Goal: Information Seeking & Learning: Learn about a topic

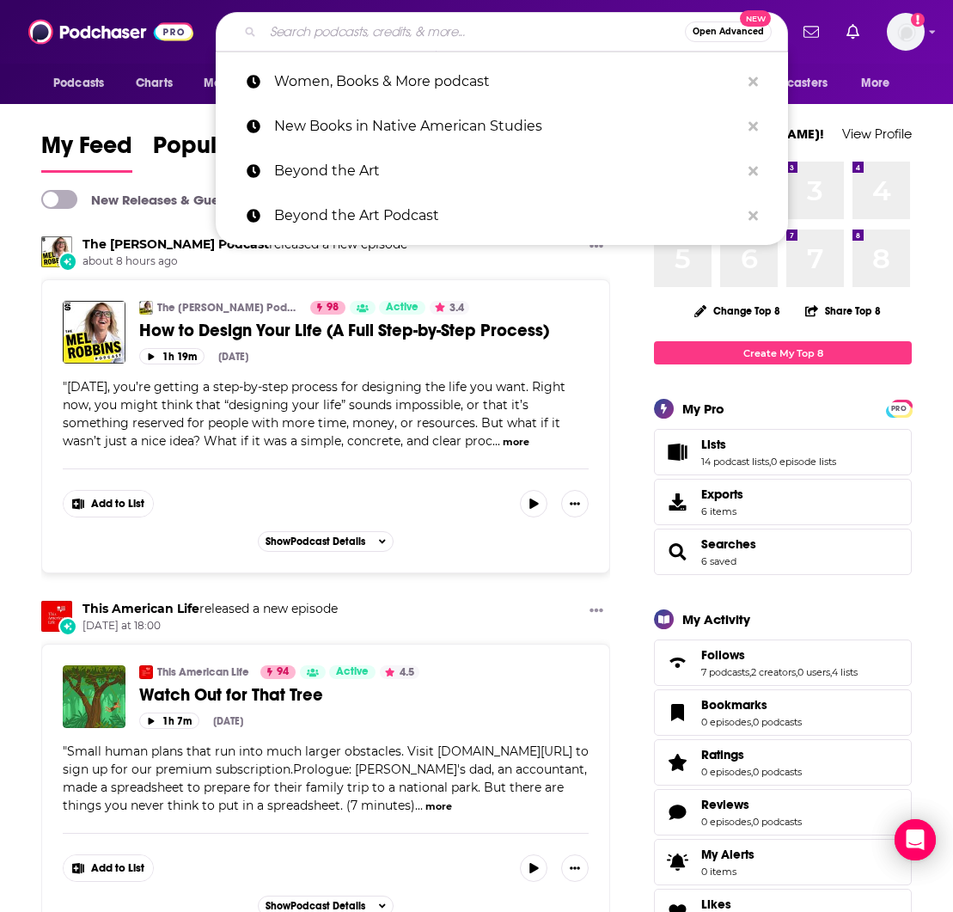
click at [272, 29] on input "Search podcasts, credits, & more..." at bounding box center [474, 31] width 422 height 27
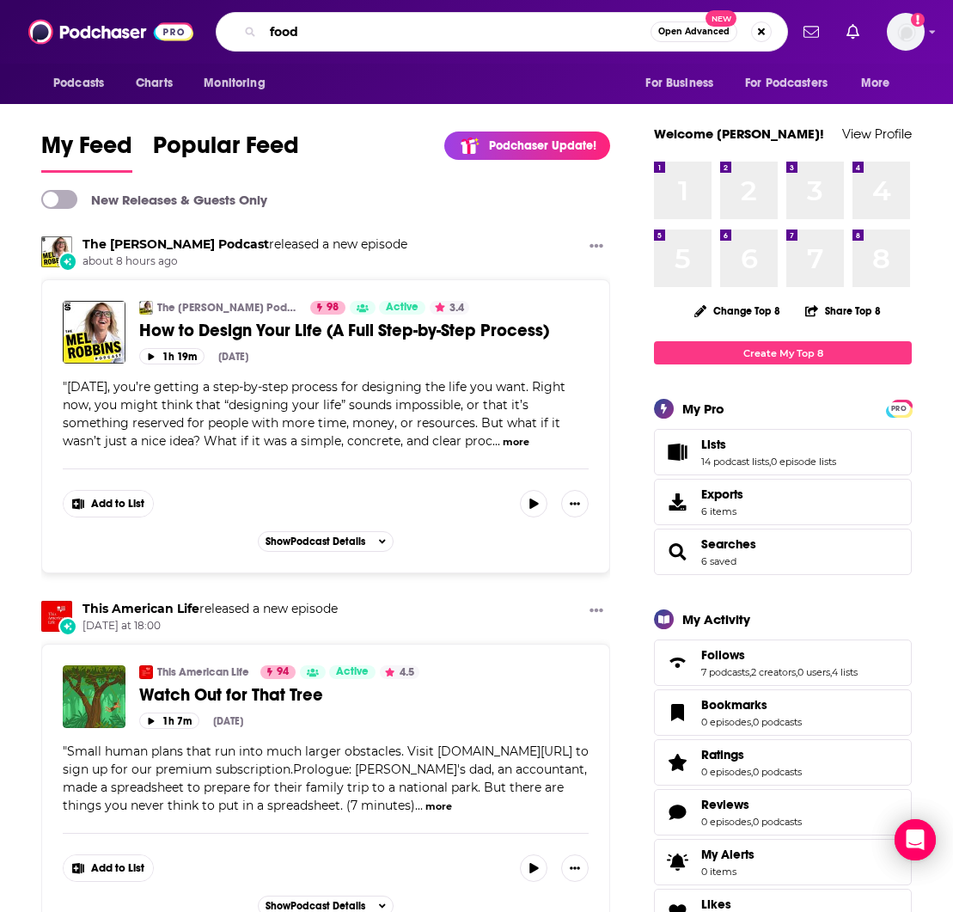
type input "food"
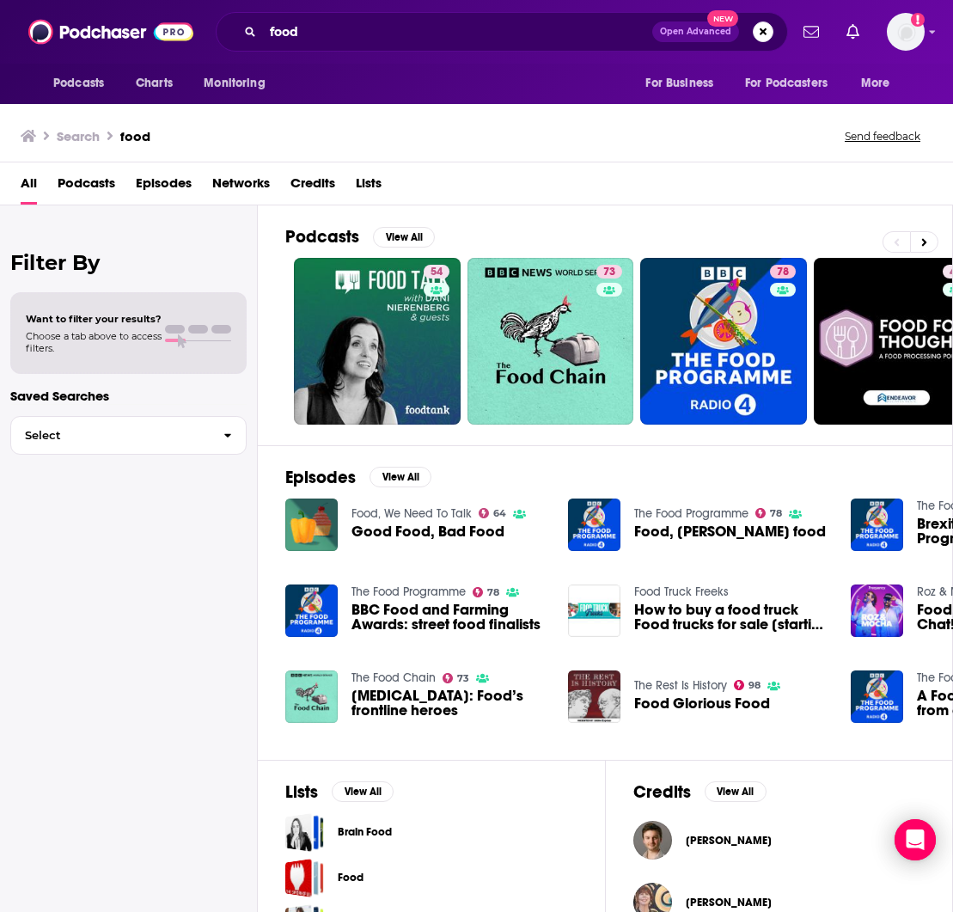
click at [99, 176] on span "Podcasts" at bounding box center [87, 186] width 58 height 35
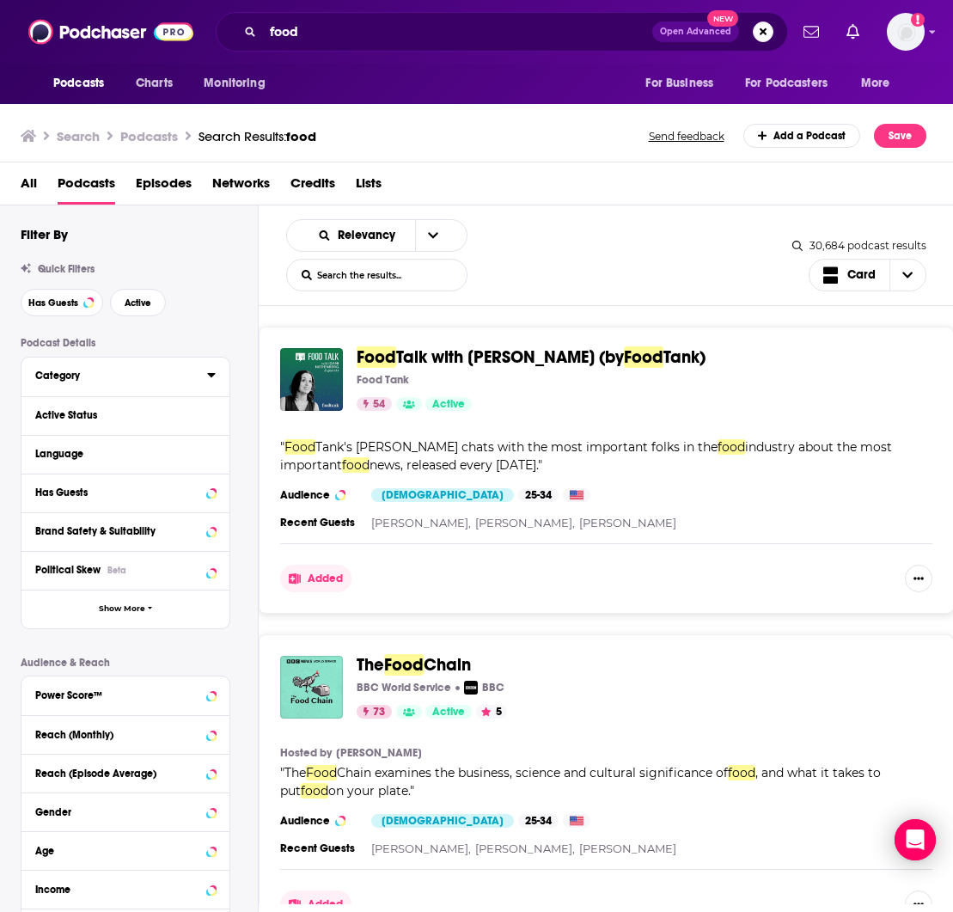
click at [56, 378] on div "Category" at bounding box center [115, 375] width 161 height 12
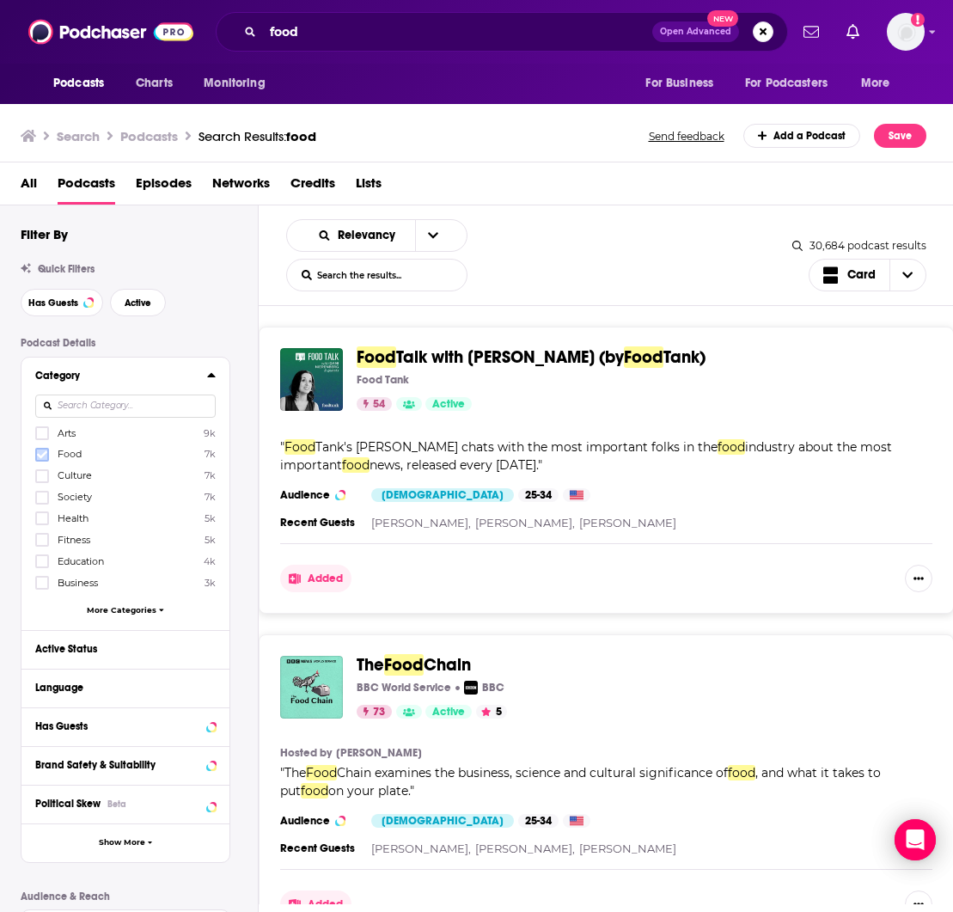
click at [41, 449] on icon at bounding box center [42, 454] width 10 height 10
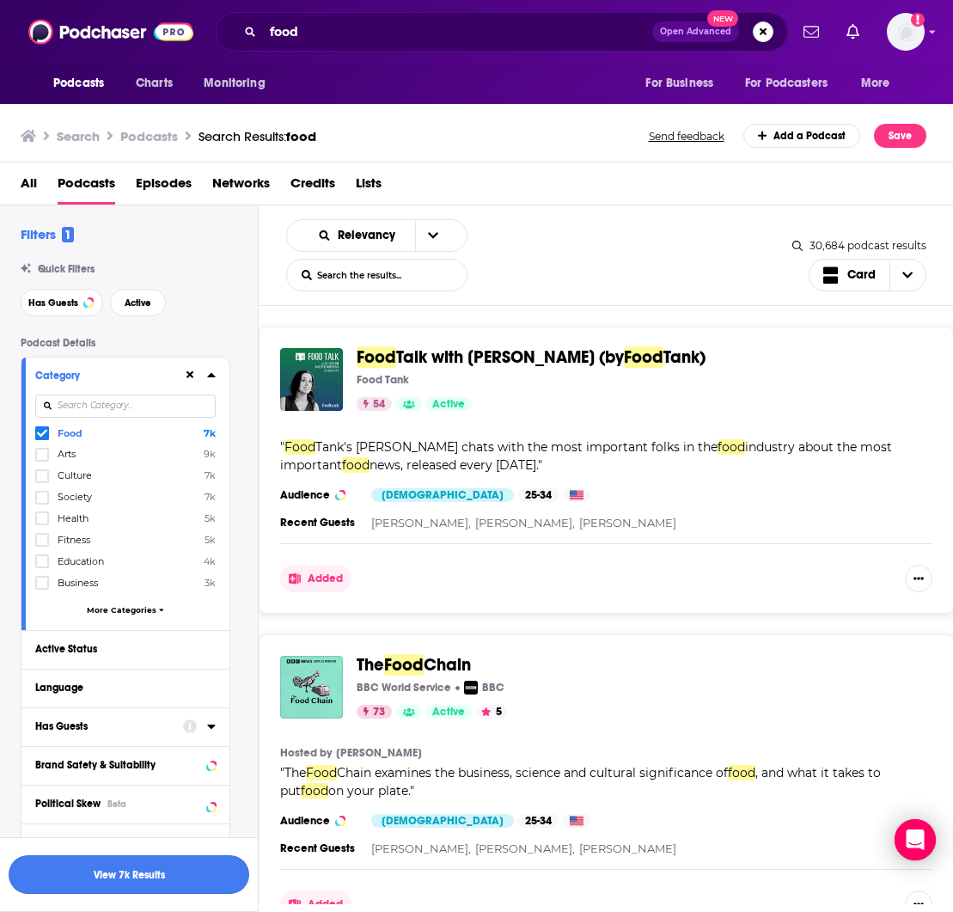
click at [156, 873] on button "View 7k Results" at bounding box center [129, 874] width 241 height 39
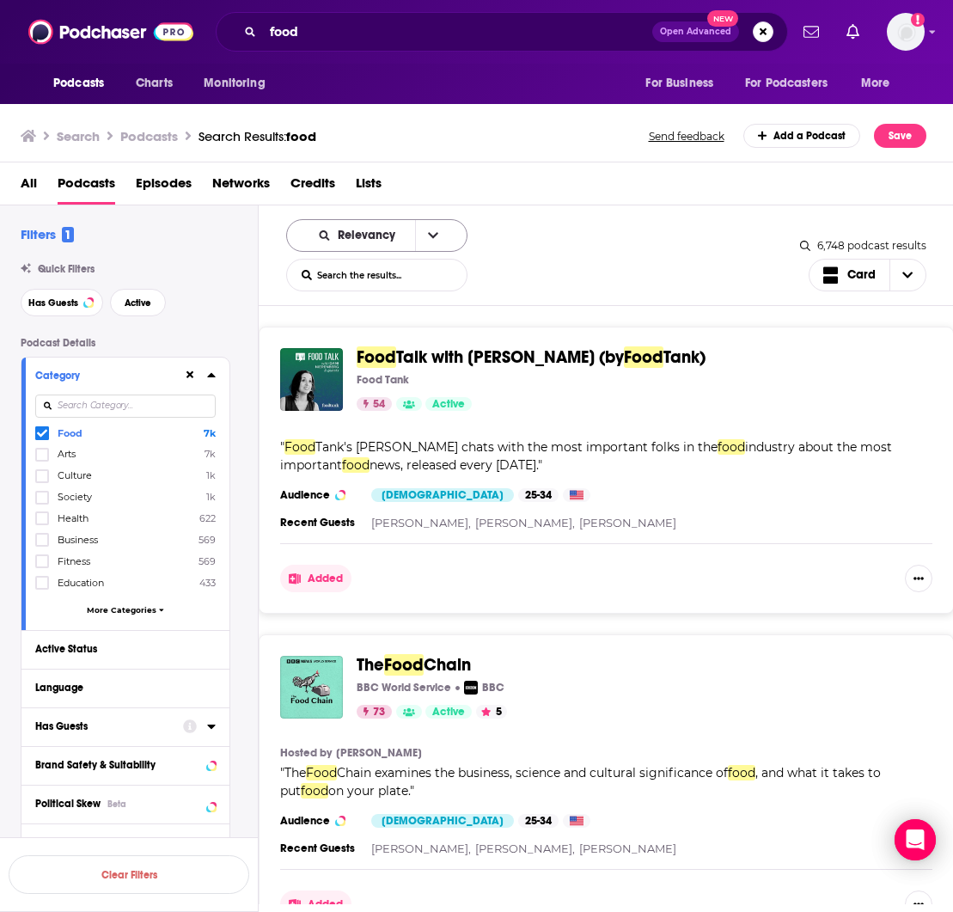
click at [393, 234] on span "Relevancy" at bounding box center [370, 235] width 64 height 12
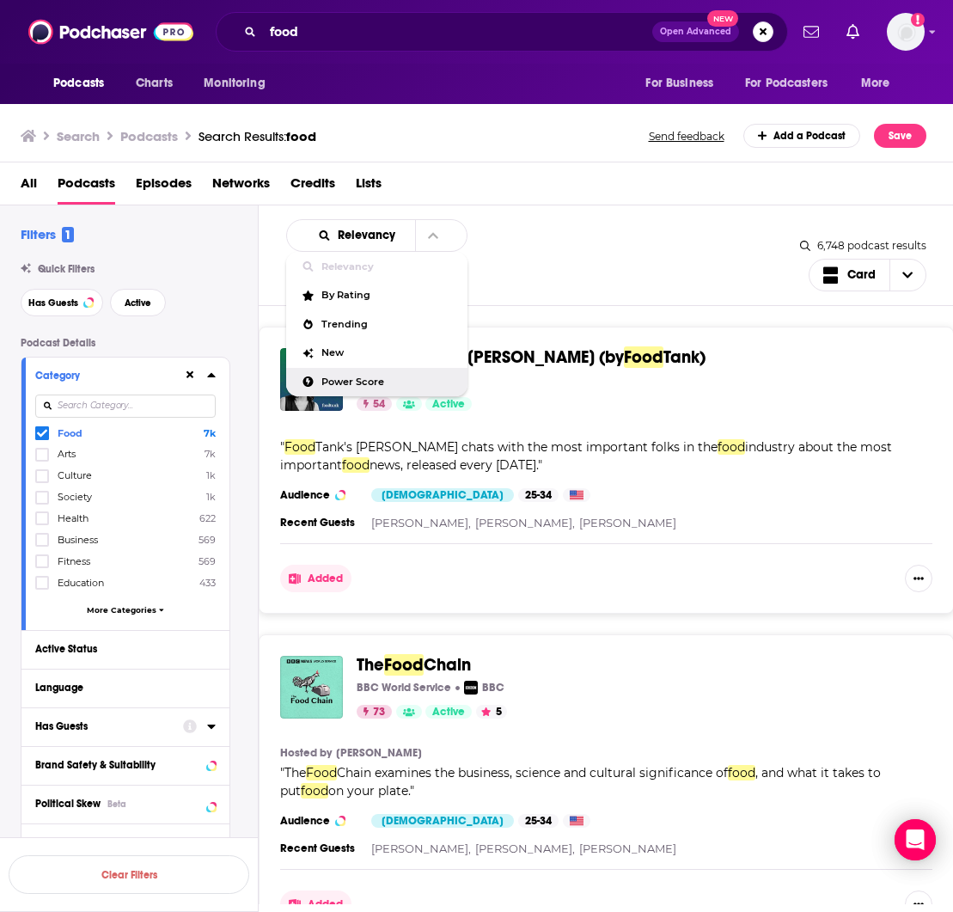
click at [337, 382] on span "Power Score" at bounding box center [387, 381] width 132 height 9
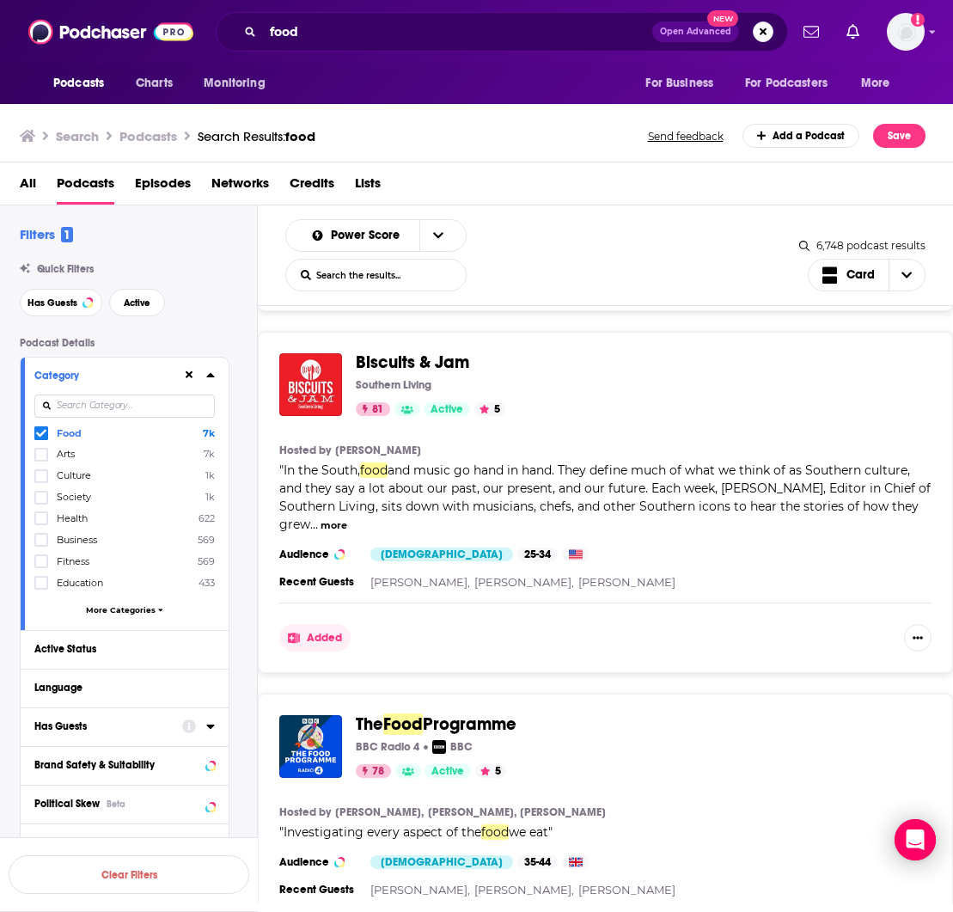
scroll to position [708, 0]
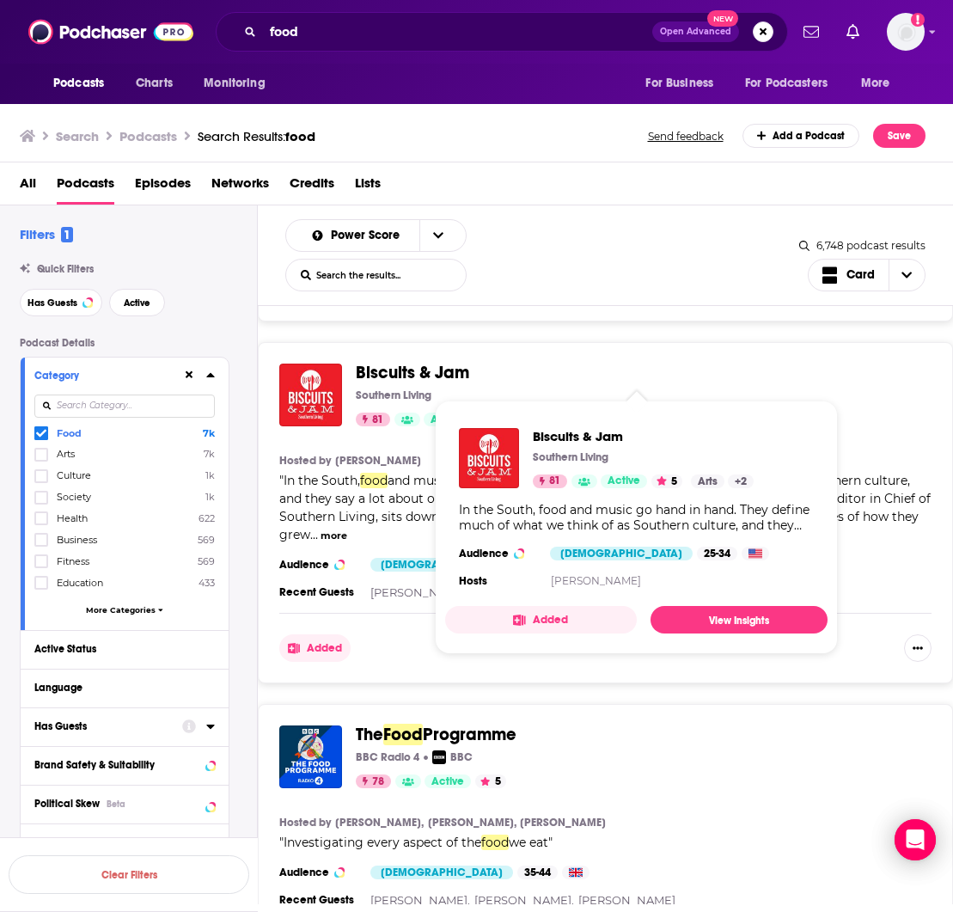
click at [377, 370] on span "Biscuits & Jam" at bounding box center [412, 372] width 113 height 21
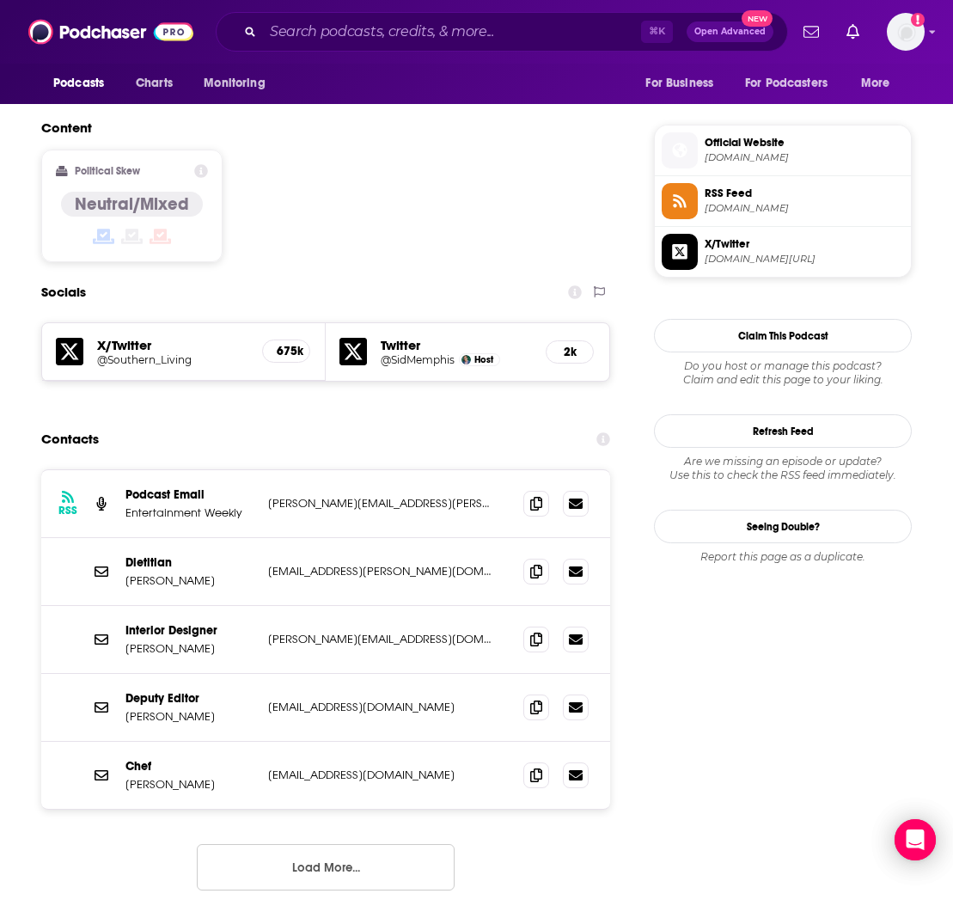
scroll to position [1334, 0]
click at [533, 699] on icon at bounding box center [536, 706] width 12 height 14
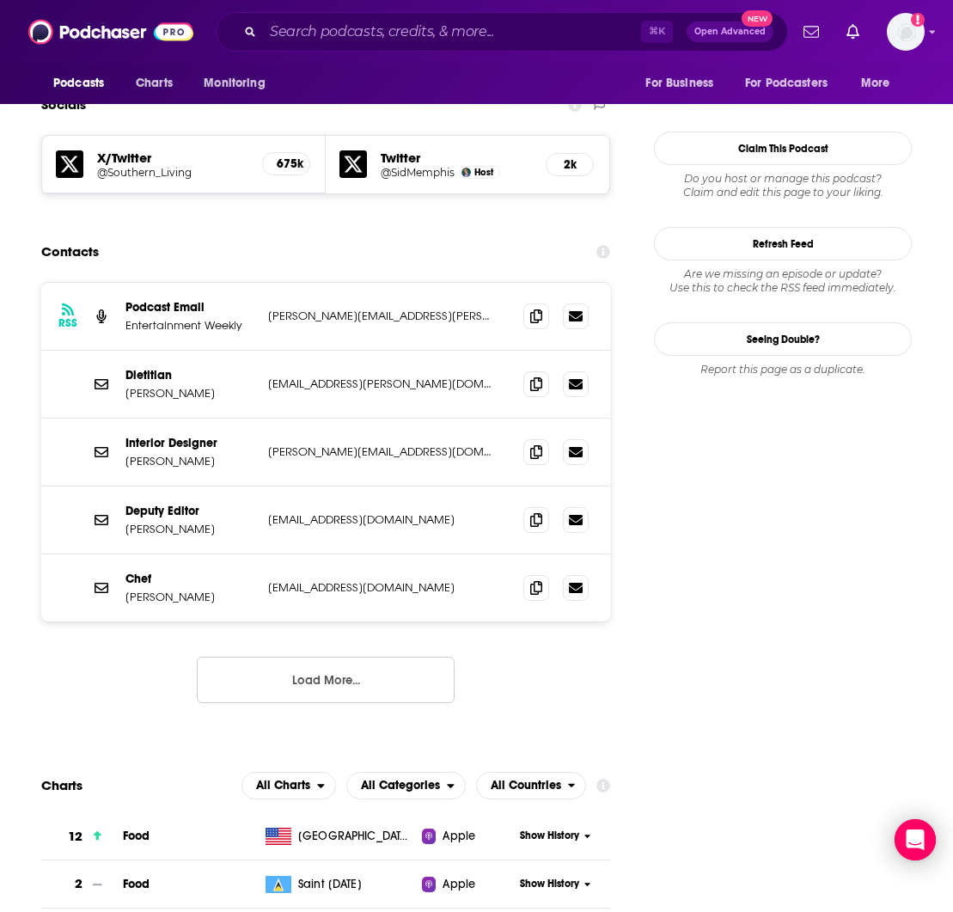
scroll to position [1526, 0]
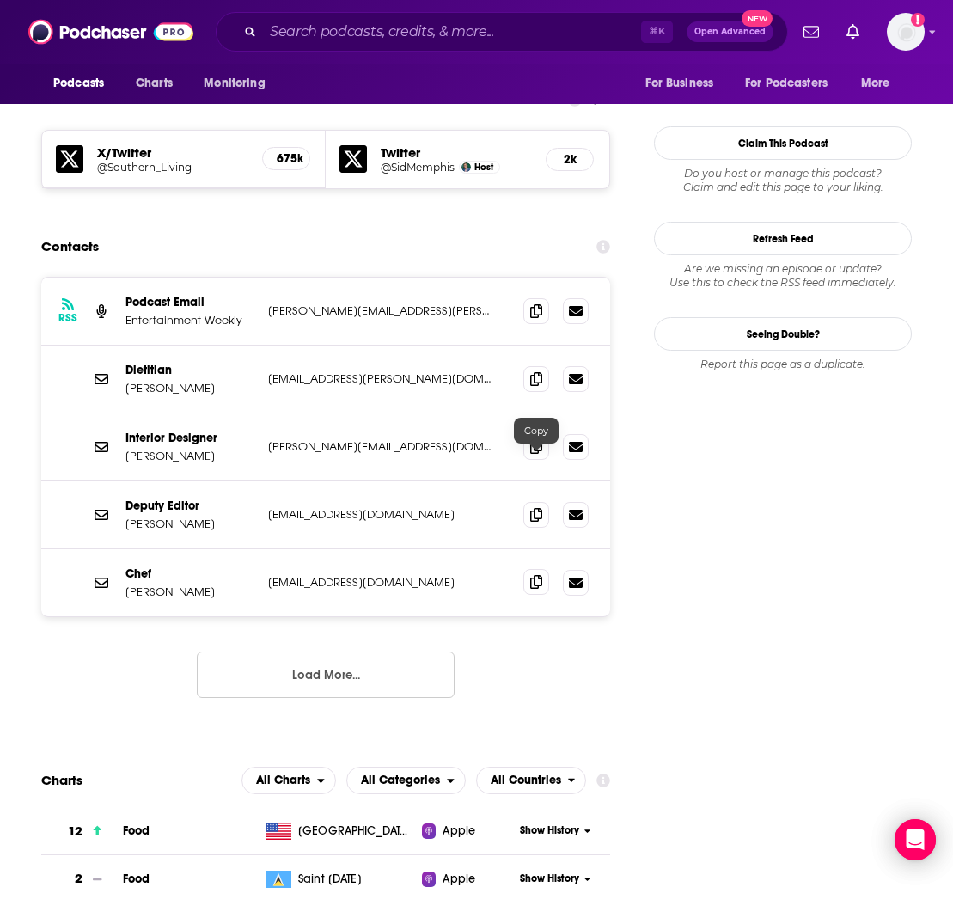
click at [533, 575] on icon at bounding box center [536, 582] width 12 height 14
click at [336, 651] on button "Load More..." at bounding box center [326, 674] width 258 height 46
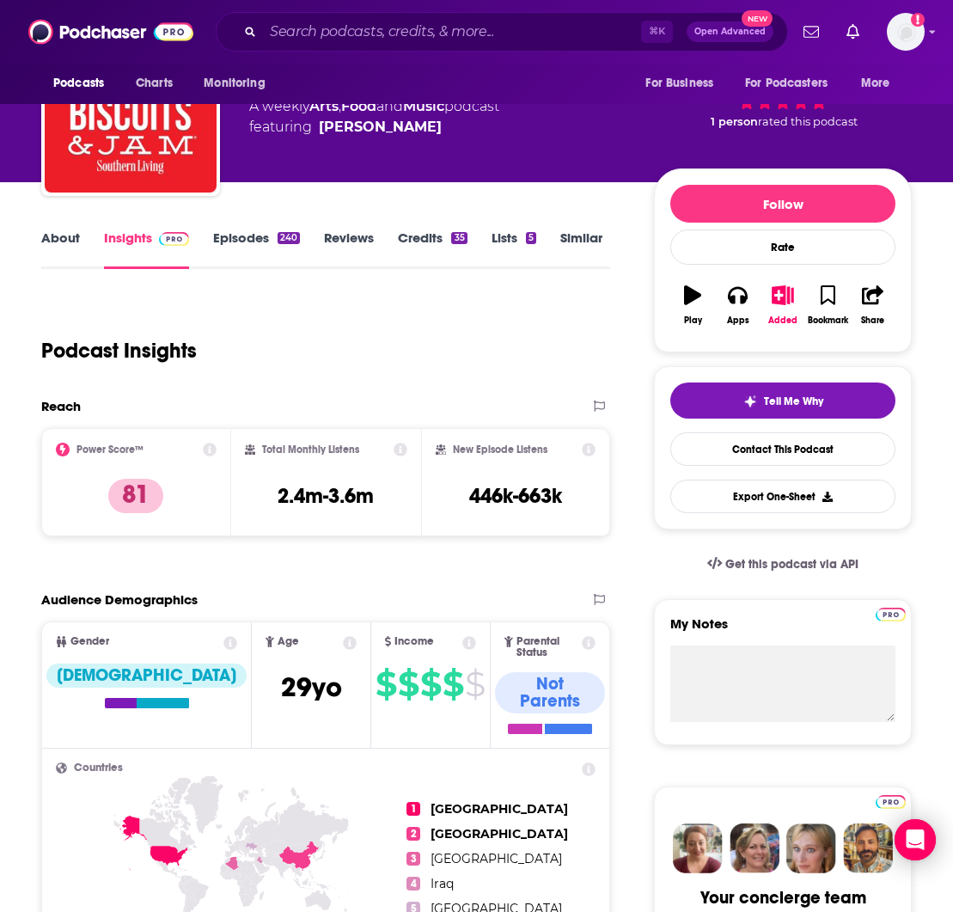
scroll to position [92, 0]
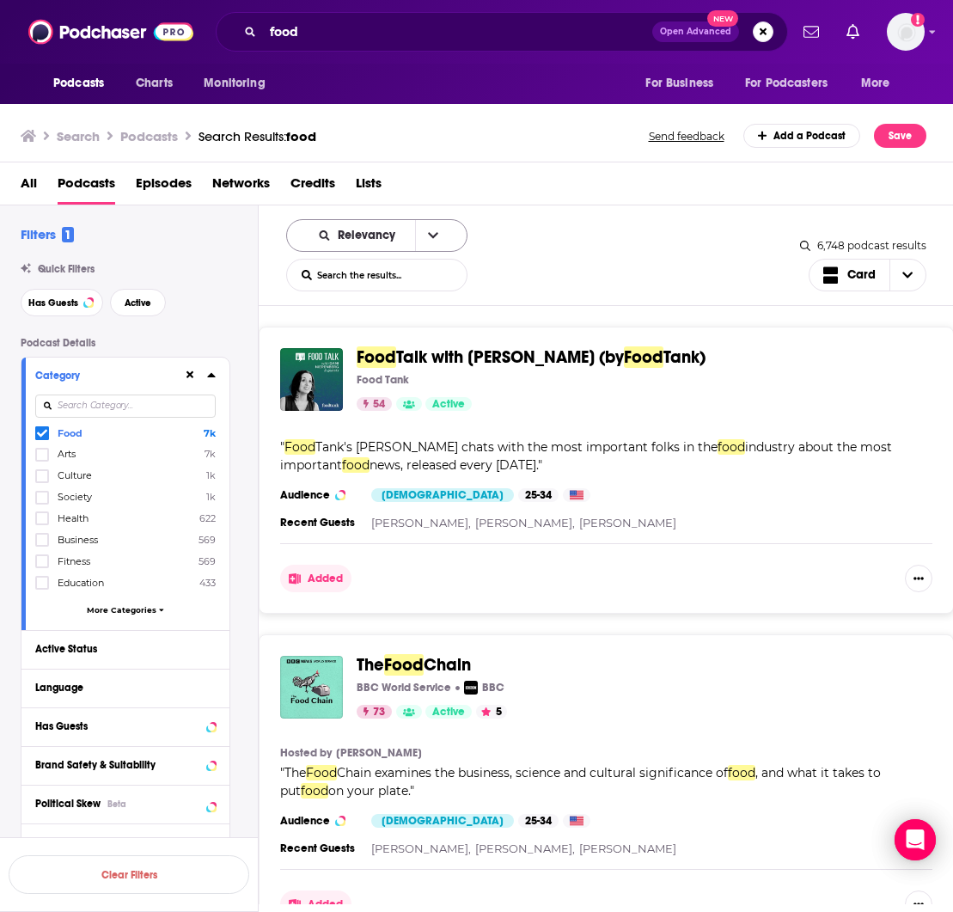
click at [372, 240] on span "Relevancy" at bounding box center [370, 235] width 64 height 12
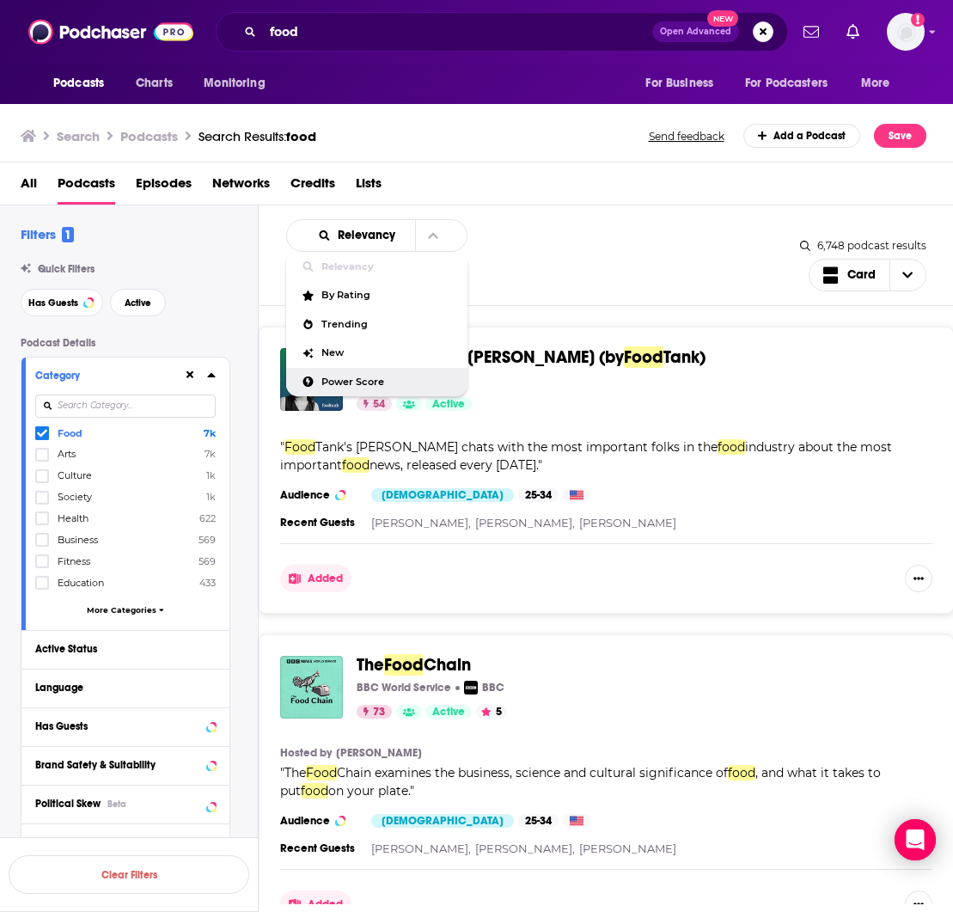
click at [354, 385] on span "Power Score" at bounding box center [387, 381] width 132 height 9
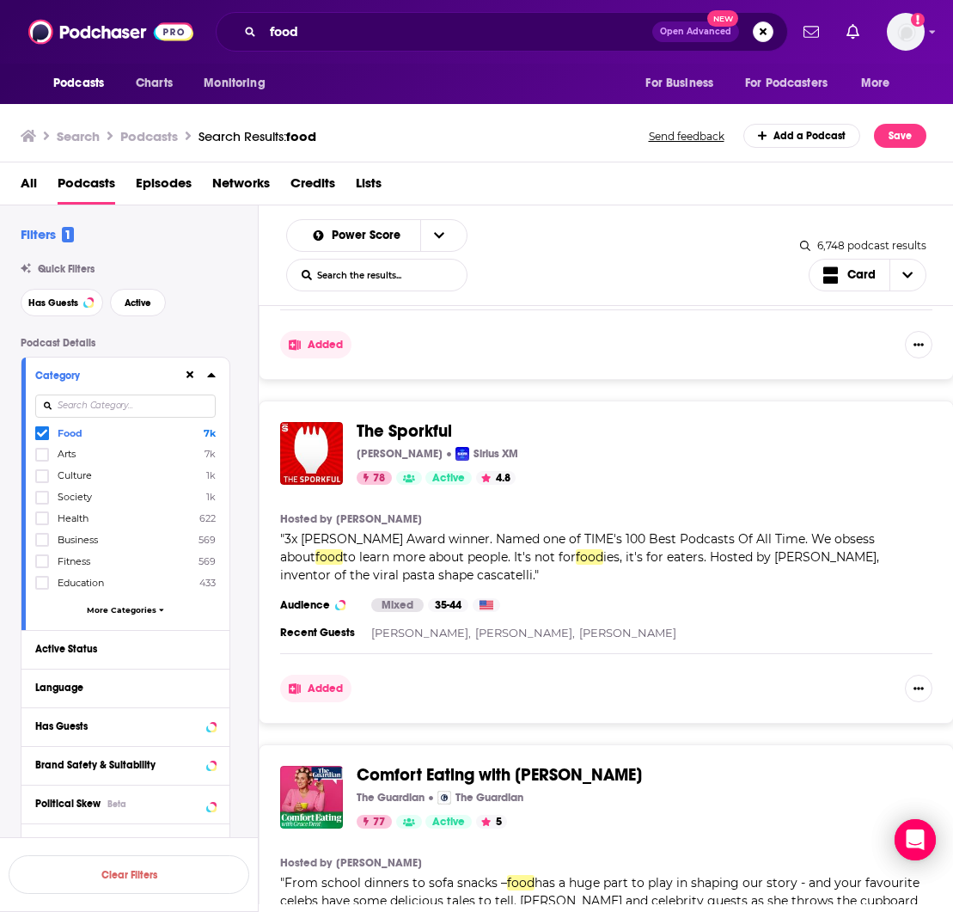
scroll to position [1312, 0]
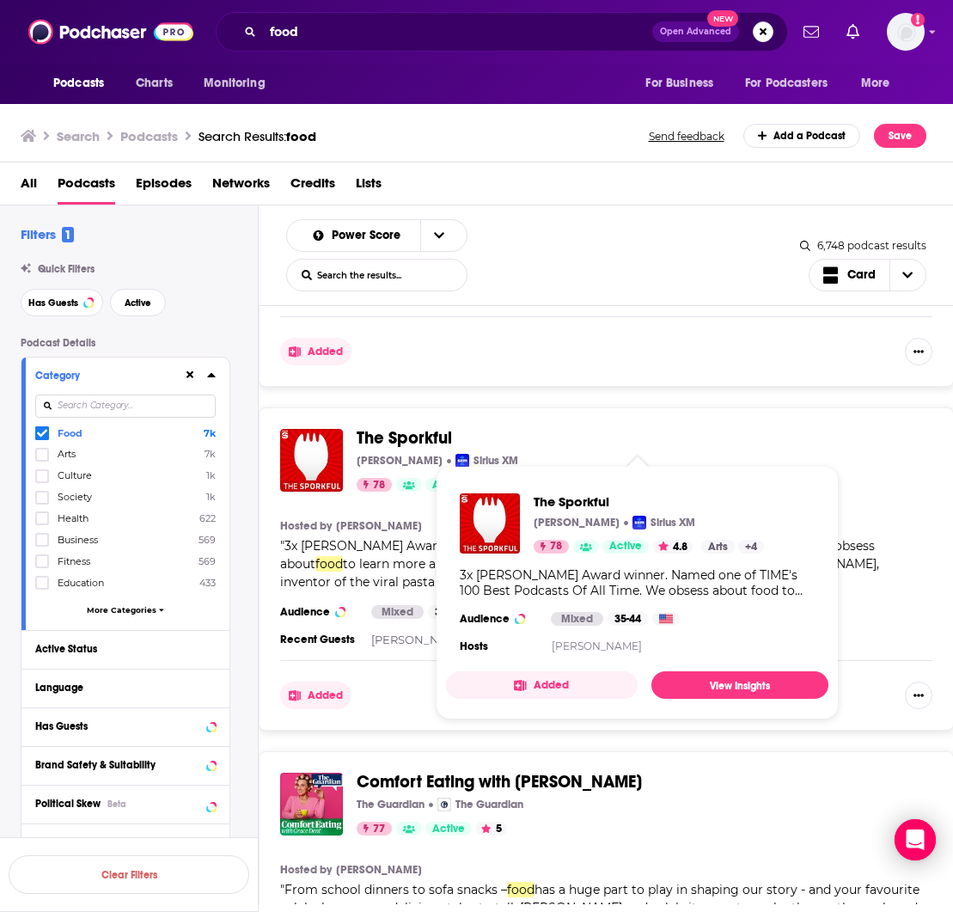
click at [380, 434] on span "The Sporkful" at bounding box center [404, 437] width 95 height 21
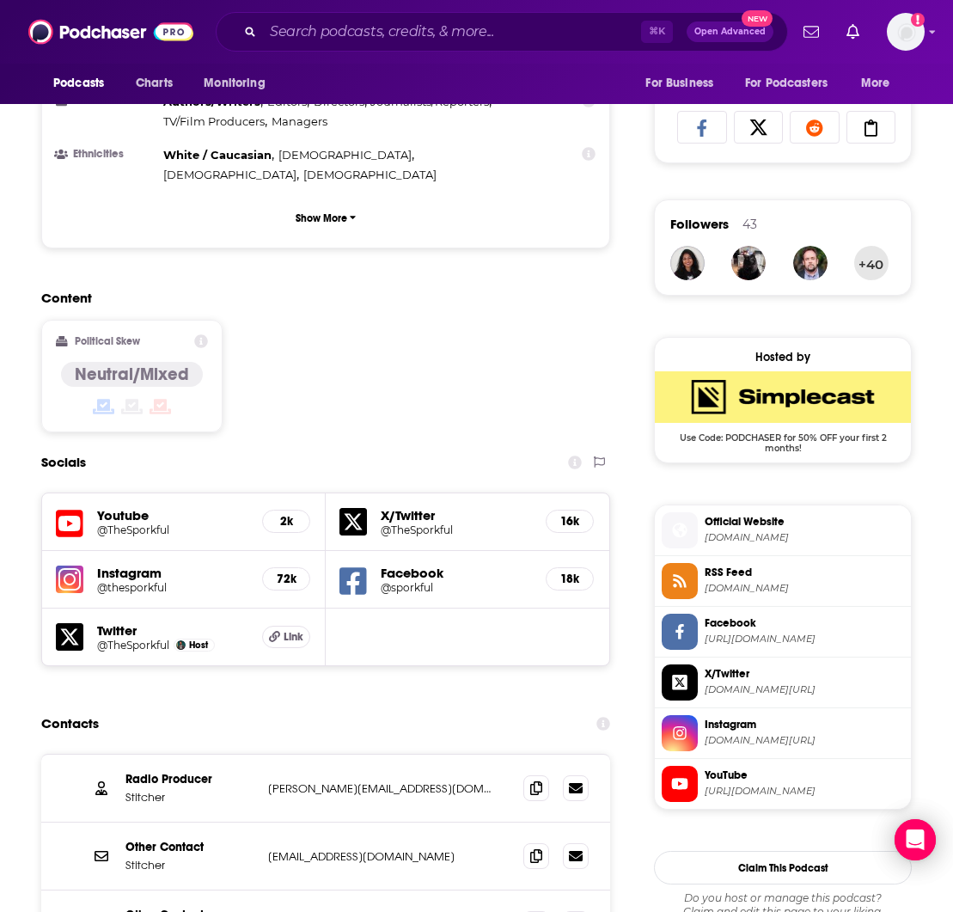
scroll to position [1230, 0]
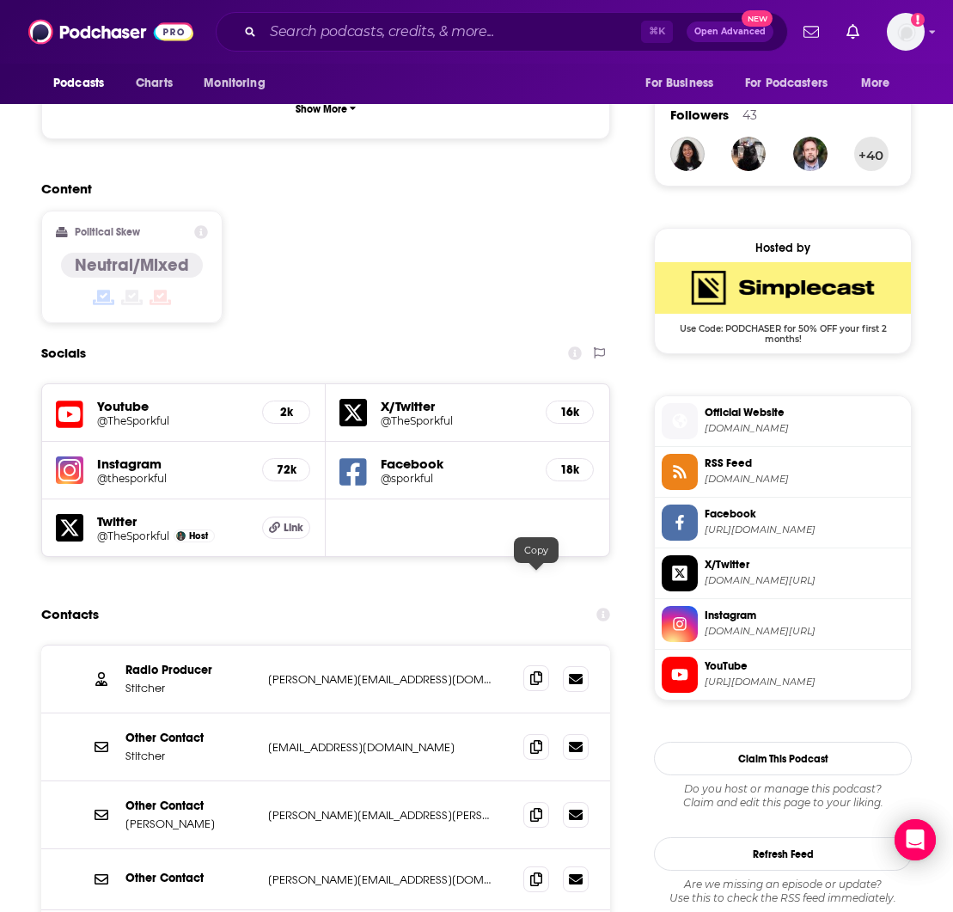
click at [534, 671] on icon at bounding box center [536, 678] width 12 height 14
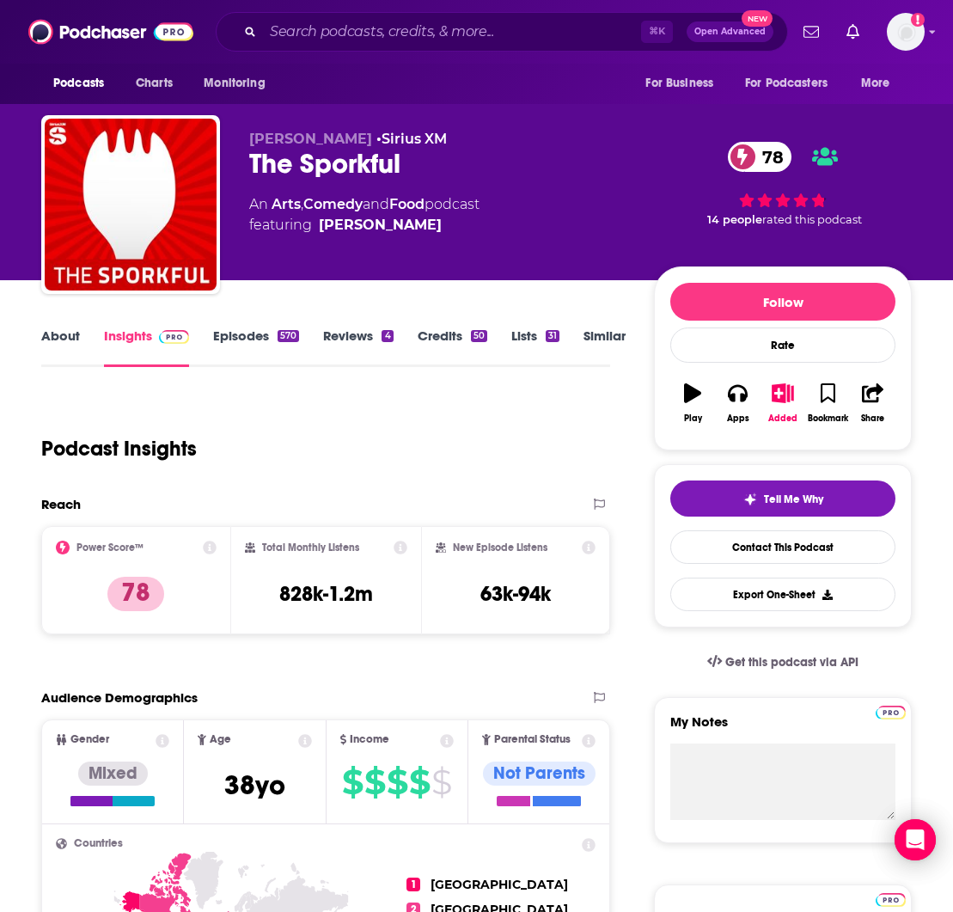
scroll to position [0, 0]
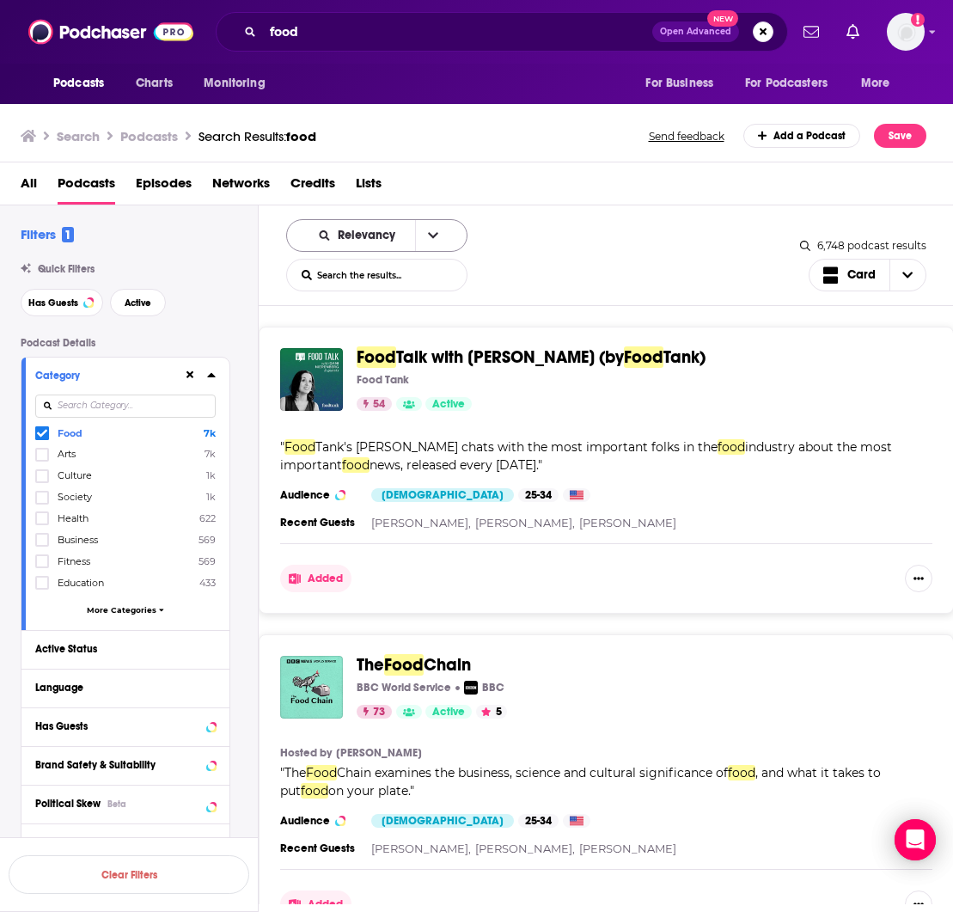
click at [355, 235] on span "Relevancy" at bounding box center [370, 235] width 64 height 12
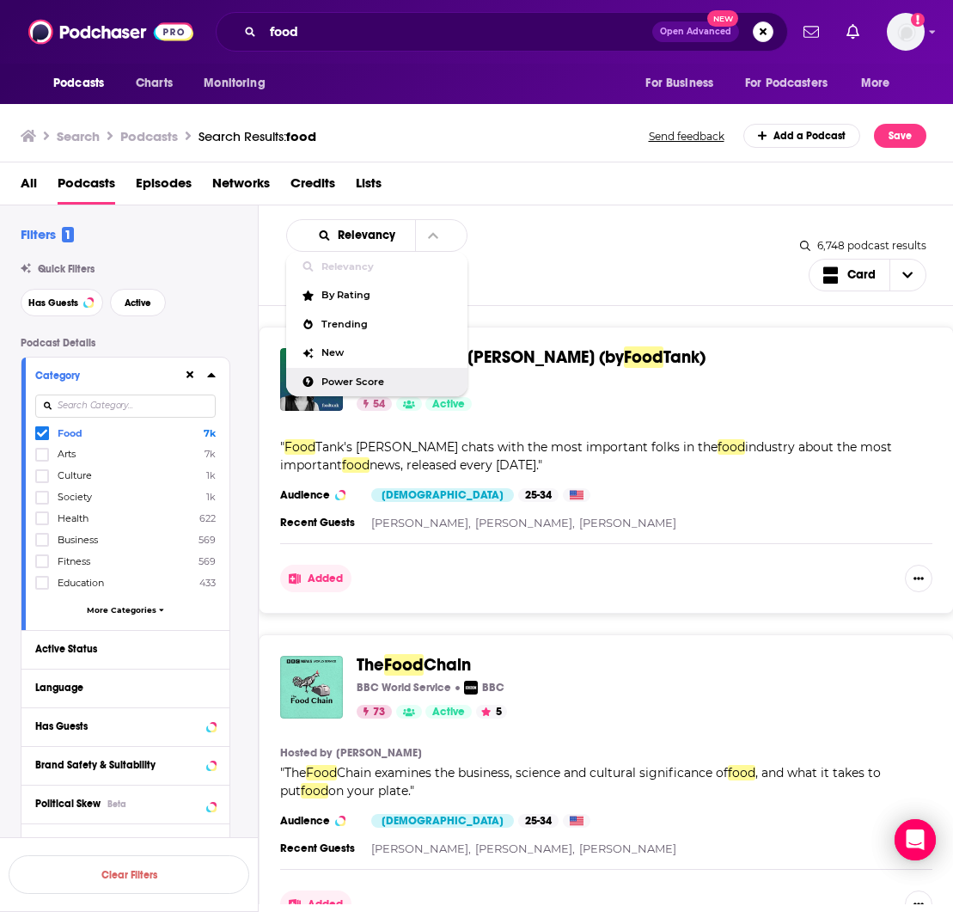
click at [354, 386] on span "Power Score" at bounding box center [387, 381] width 132 height 9
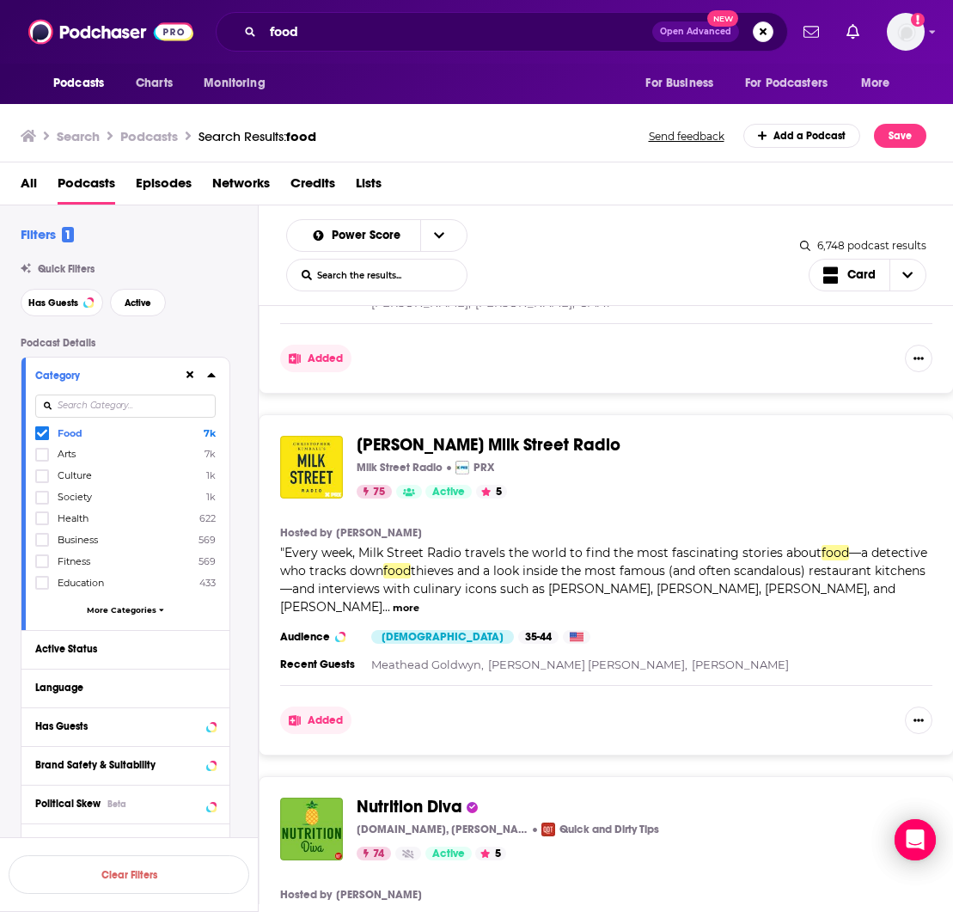
scroll to position [2011, 0]
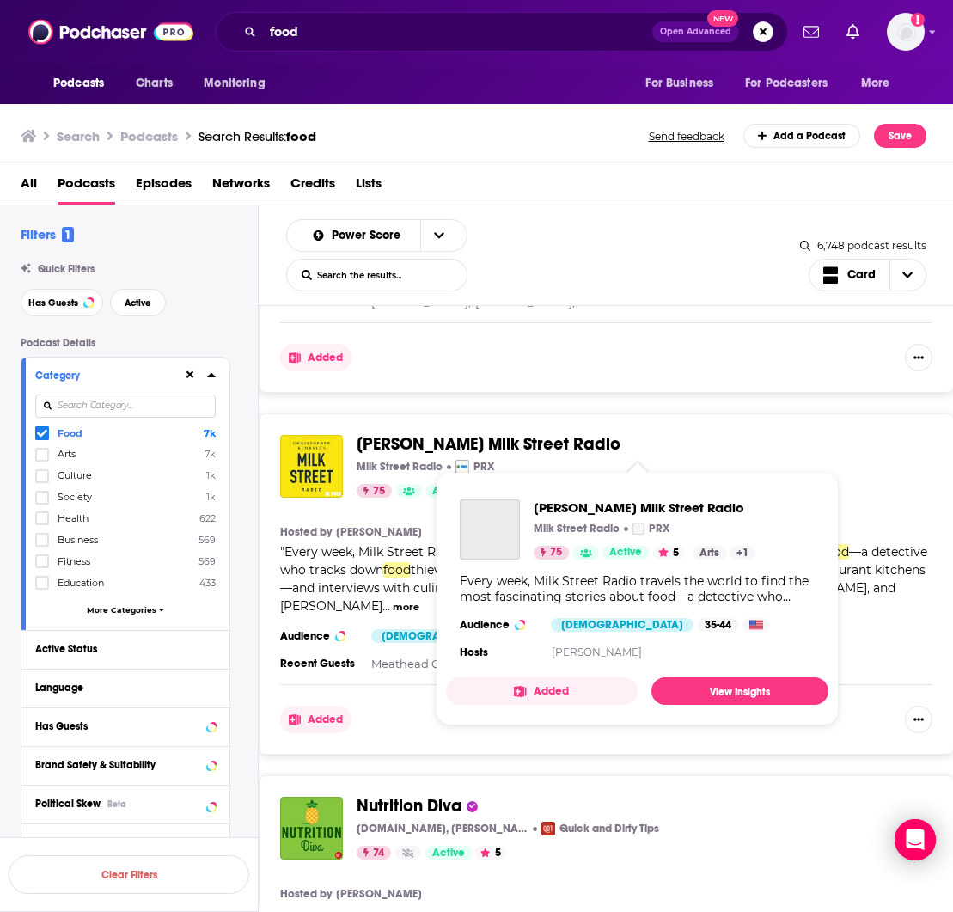
click at [432, 439] on span "[PERSON_NAME] Milk Street Radio" at bounding box center [489, 443] width 264 height 21
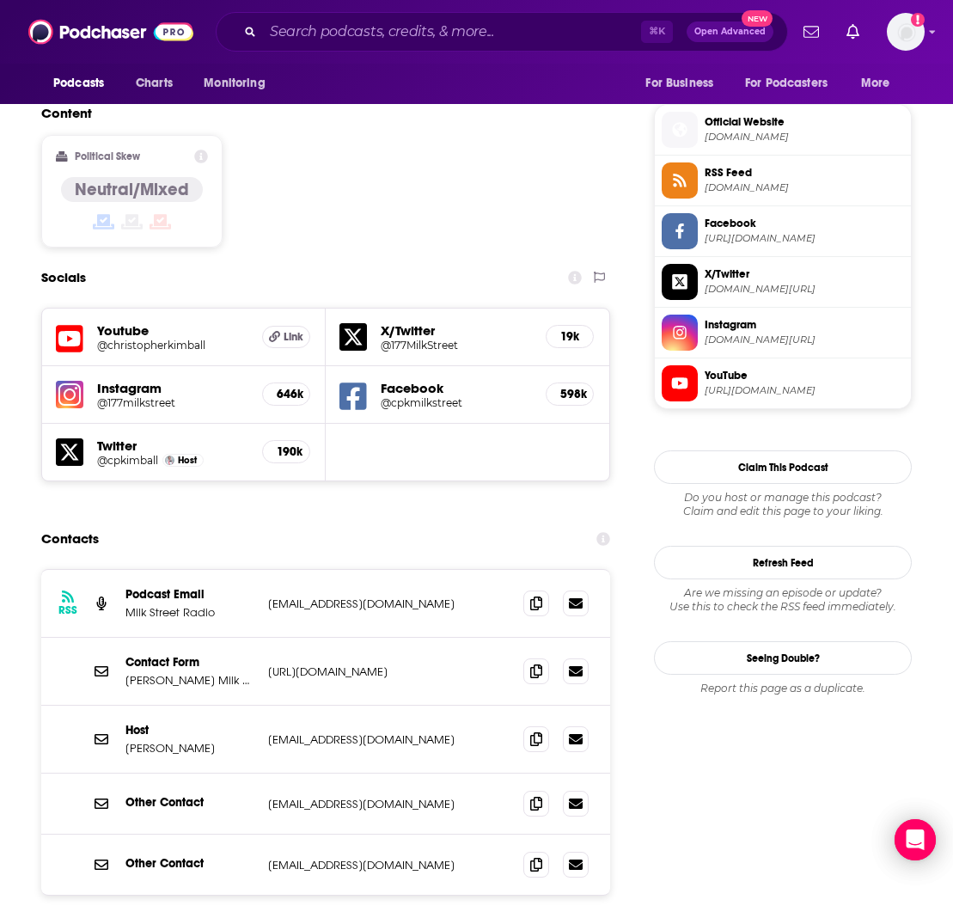
scroll to position [1457, 0]
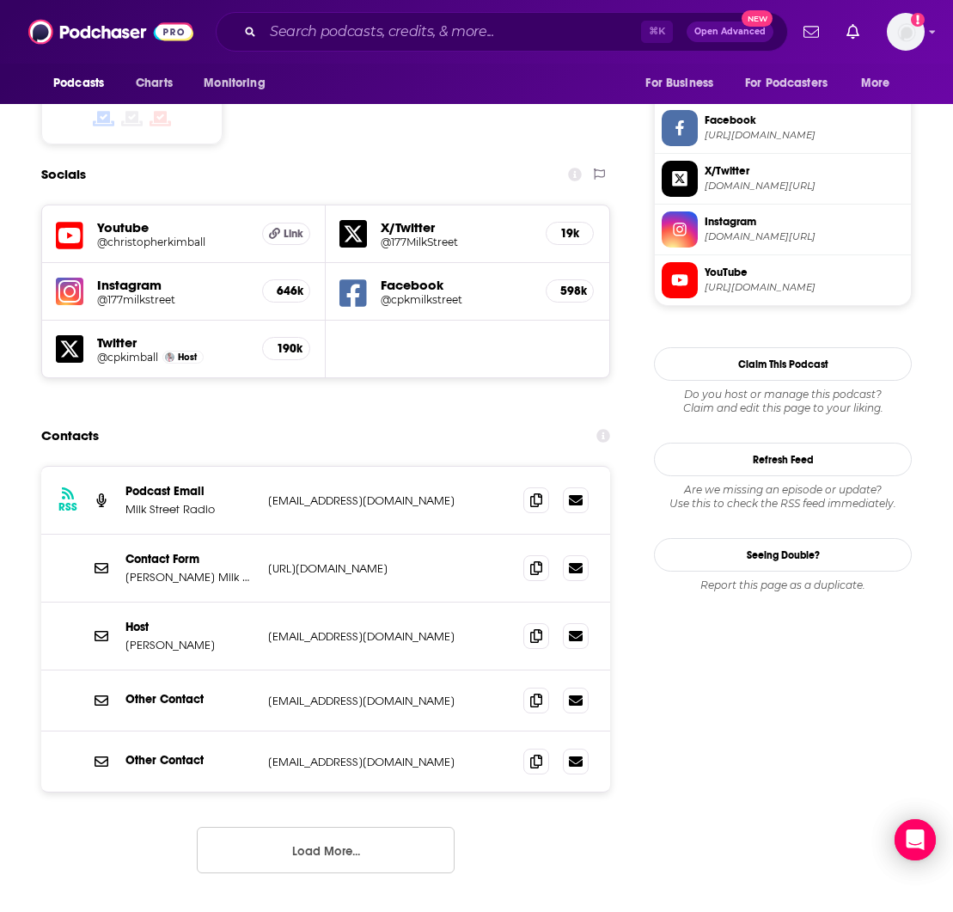
click at [328, 827] on button "Load More..." at bounding box center [326, 850] width 258 height 46
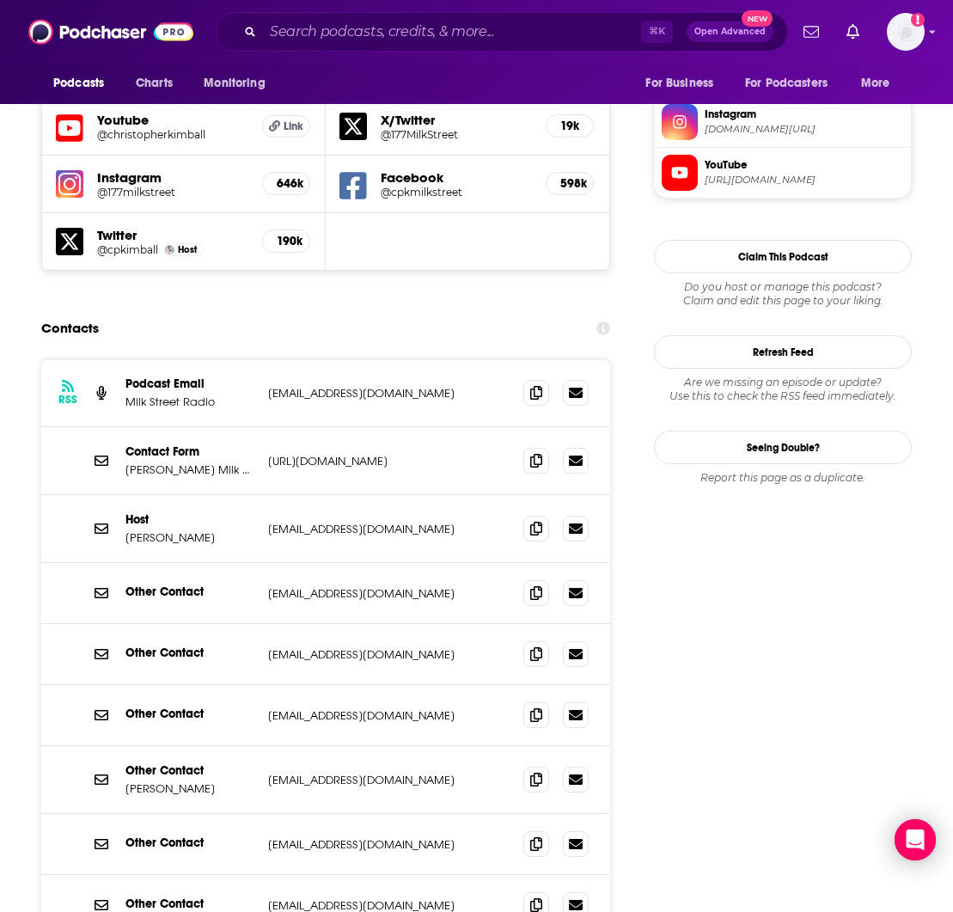
scroll to position [1565, 0]
click at [535, 771] on icon at bounding box center [536, 778] width 12 height 14
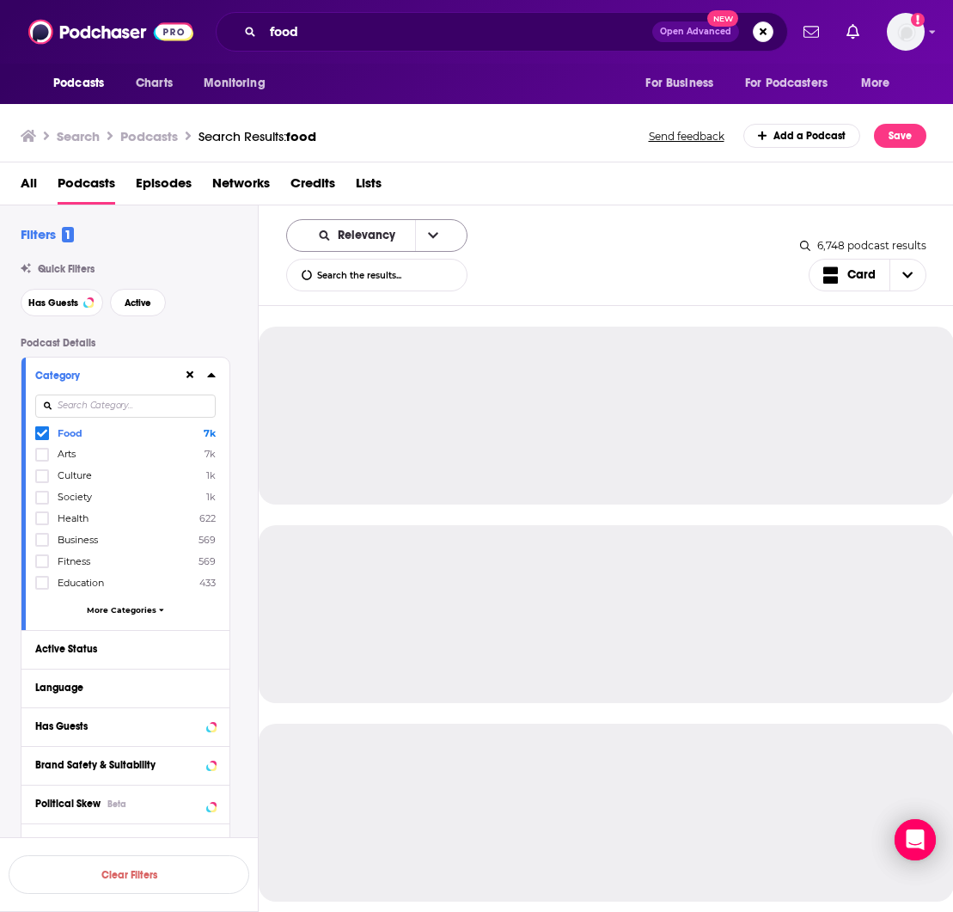
click at [365, 240] on span "Relevancy" at bounding box center [370, 235] width 64 height 12
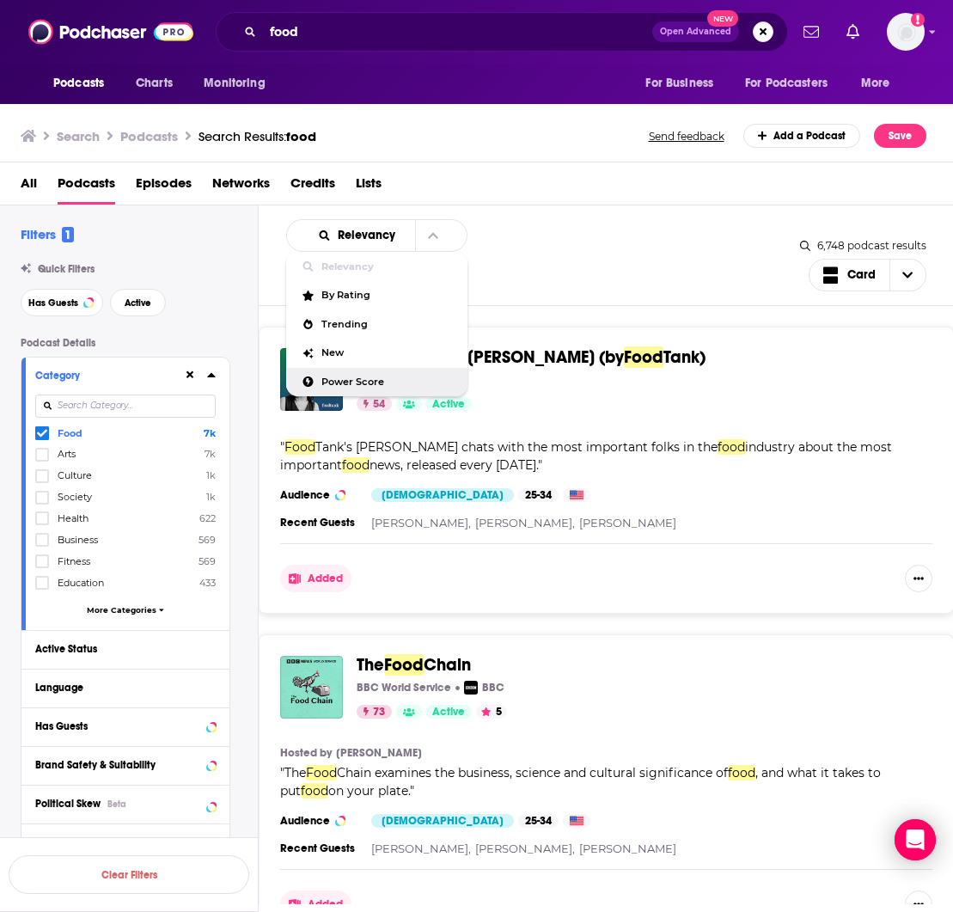
click at [361, 391] on div "Power Score" at bounding box center [376, 382] width 181 height 29
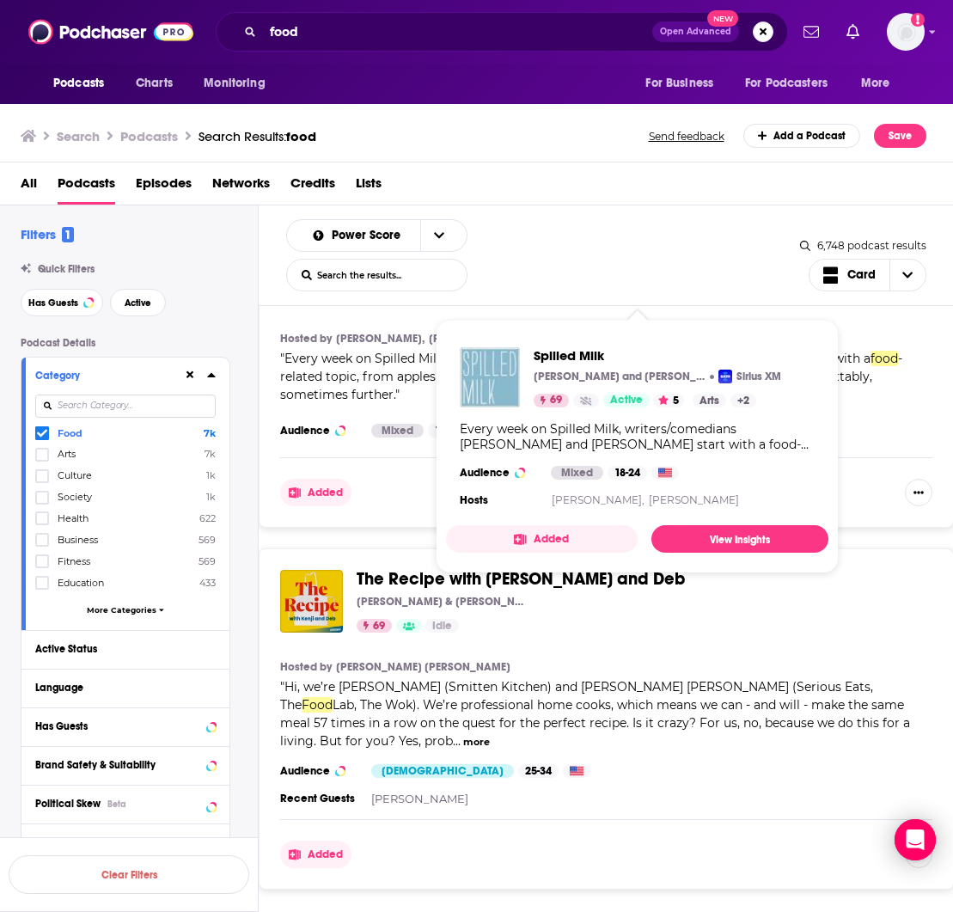
scroll to position [5277, 0]
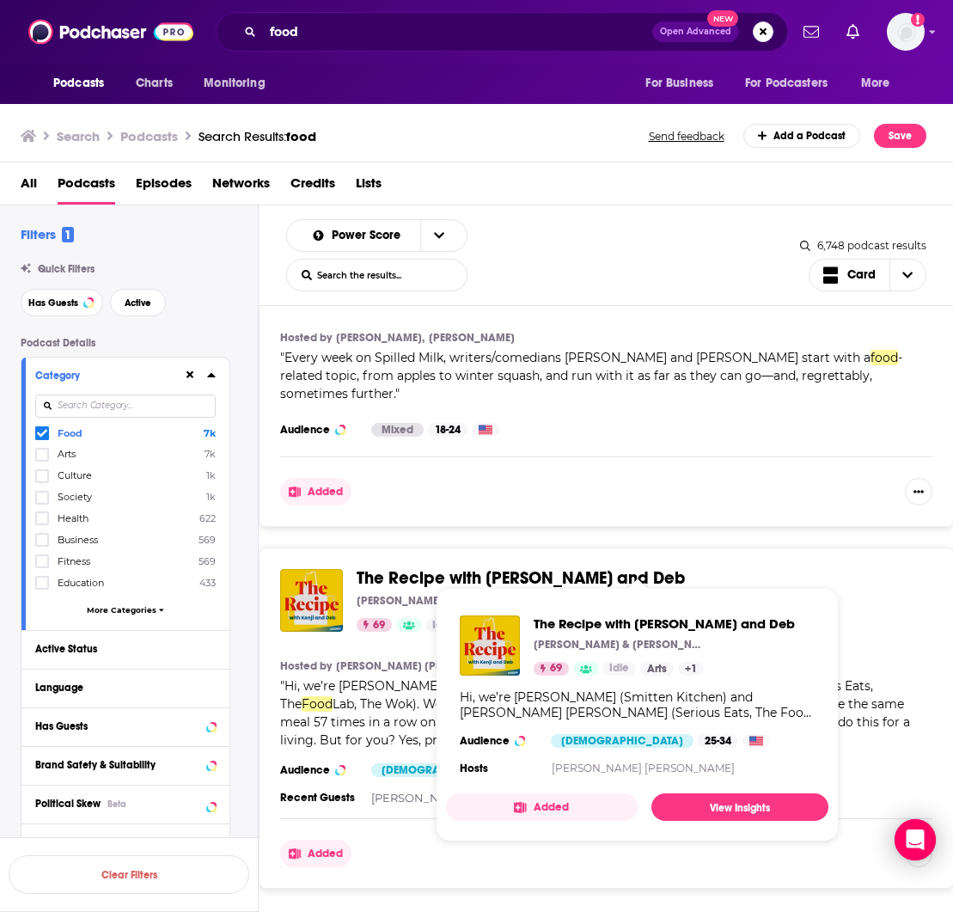
click at [449, 567] on span "The Recipe with [PERSON_NAME] and Deb" at bounding box center [521, 577] width 328 height 21
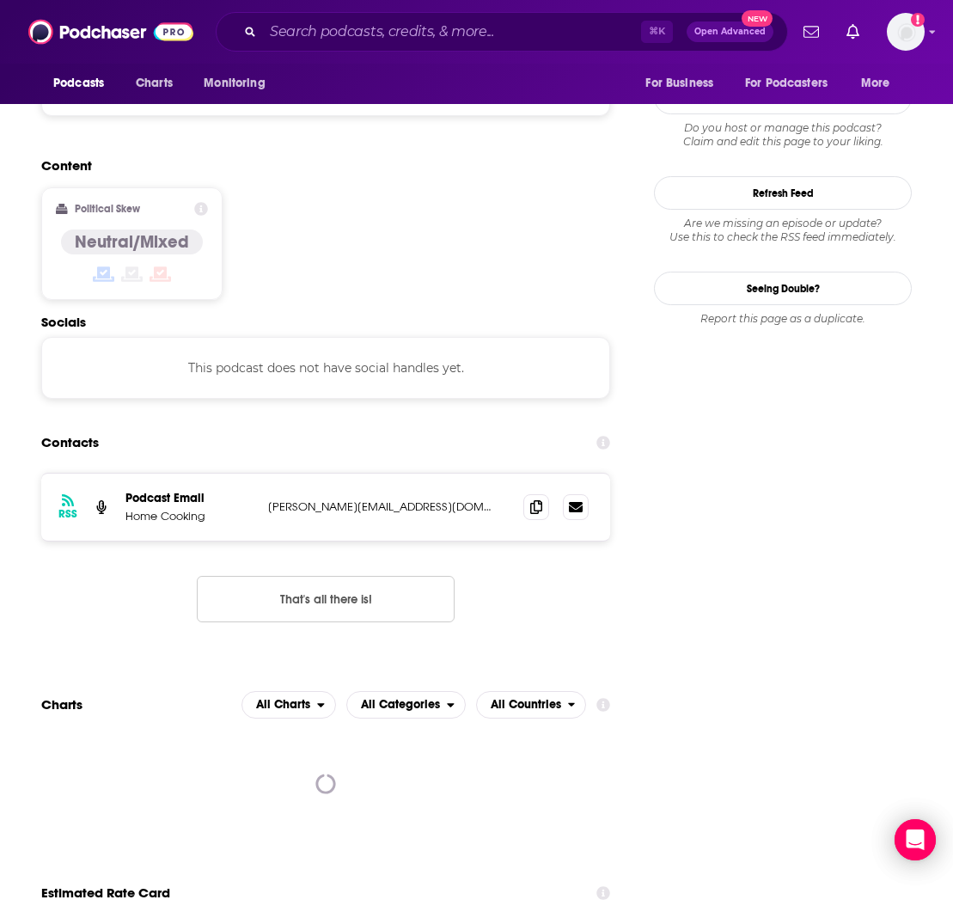
scroll to position [1382, 3]
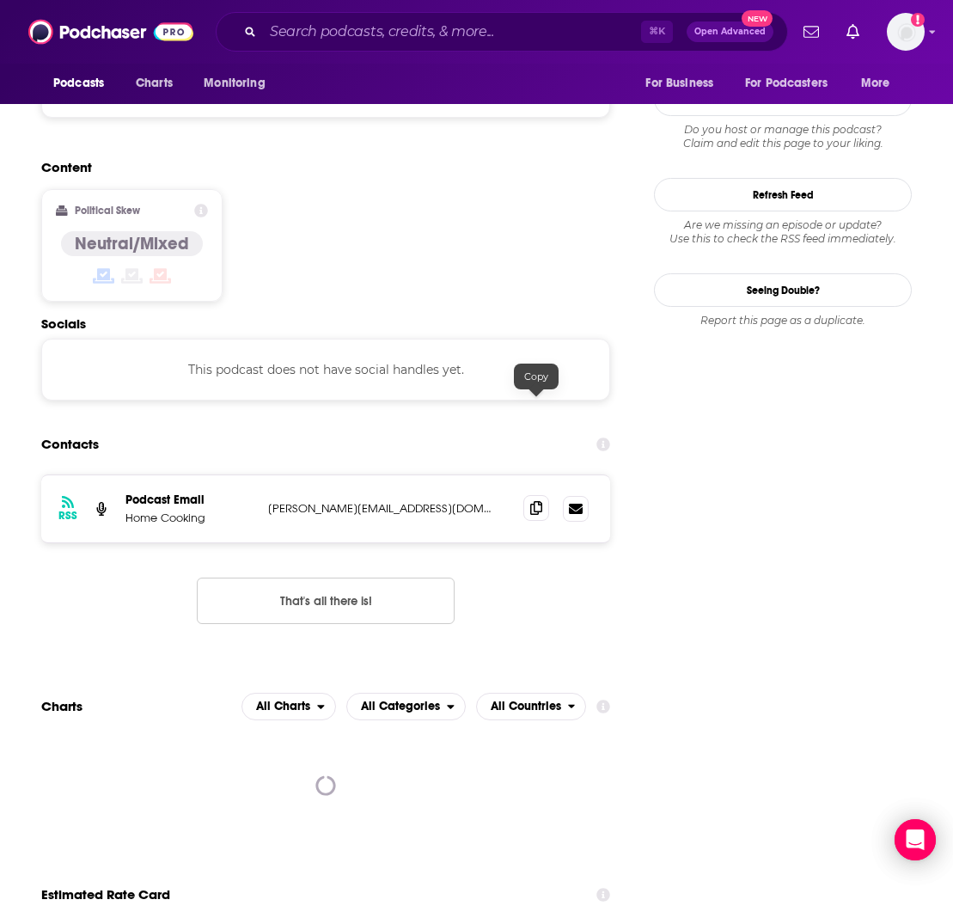
click at [532, 501] on icon at bounding box center [536, 508] width 12 height 14
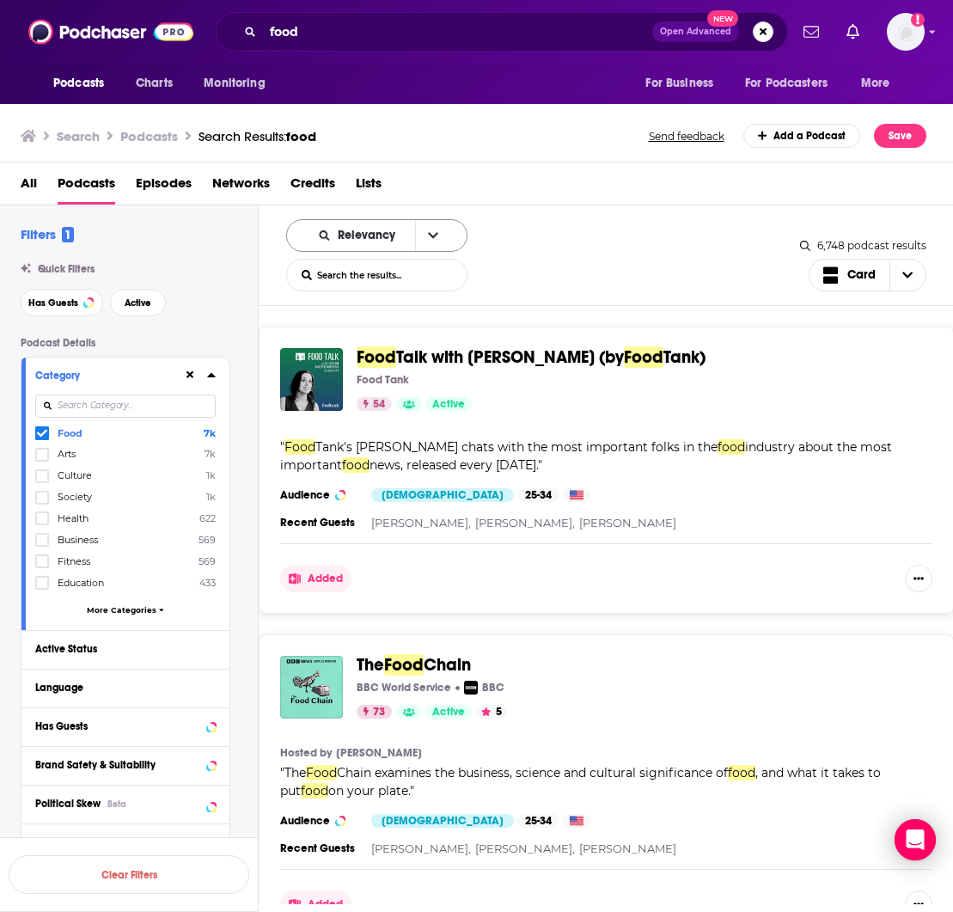
click at [368, 233] on span "Relevancy" at bounding box center [370, 235] width 64 height 12
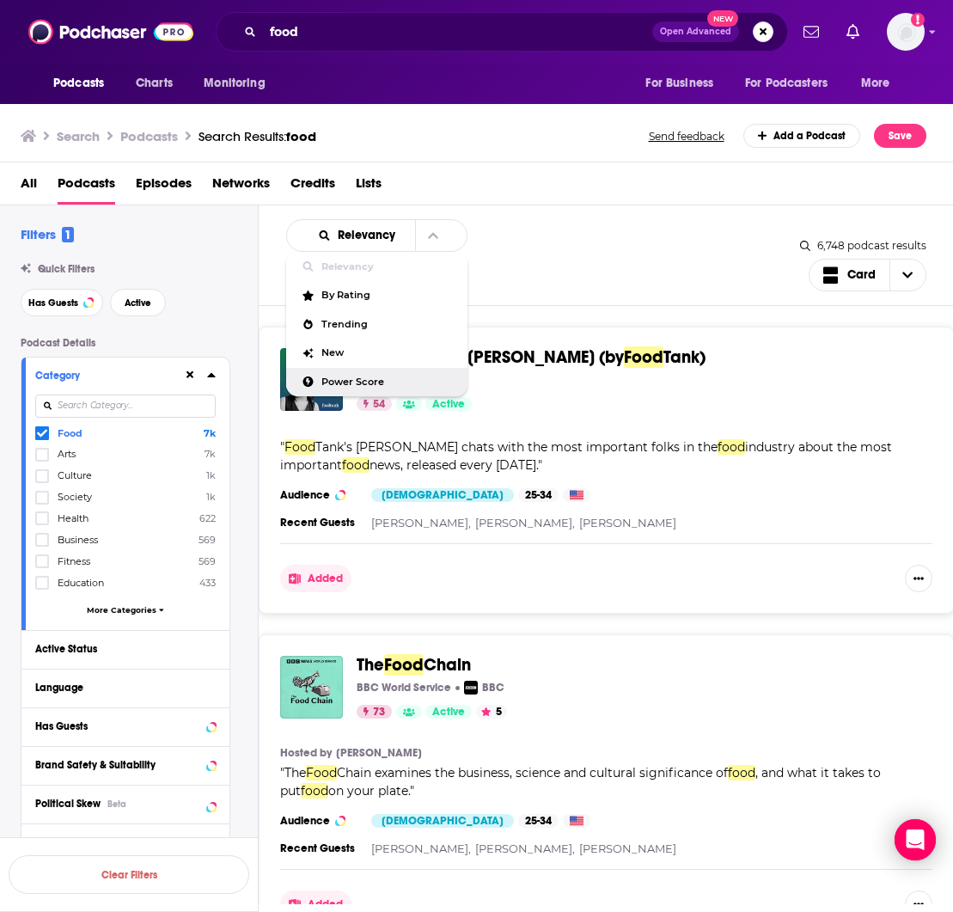
click at [354, 390] on div "Power Score" at bounding box center [376, 382] width 181 height 29
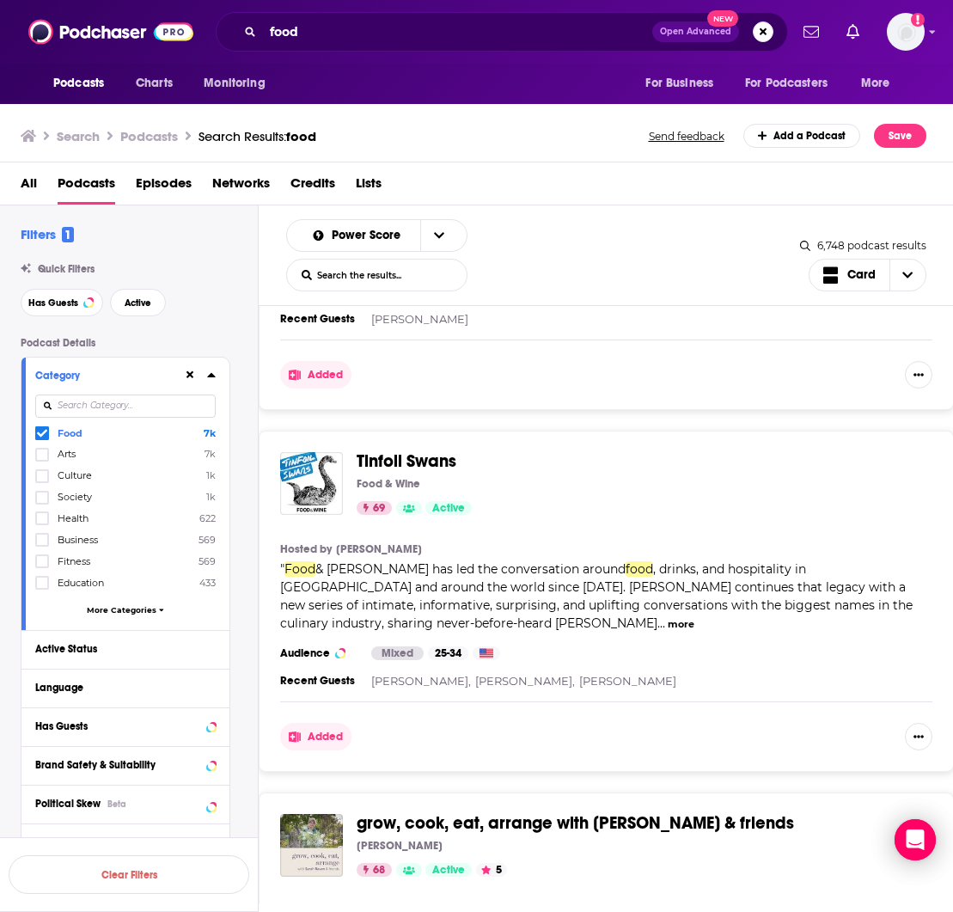
scroll to position [5814, 0]
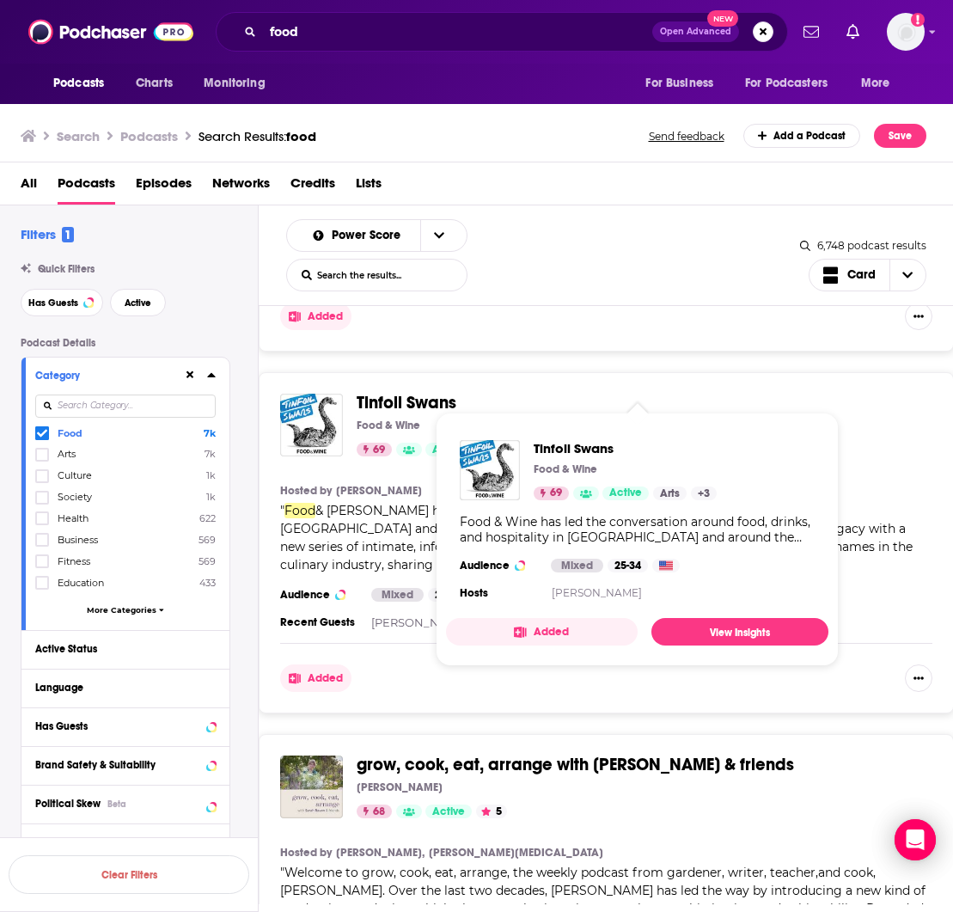
click at [396, 392] on span "Tinfoil Swans" at bounding box center [407, 402] width 100 height 21
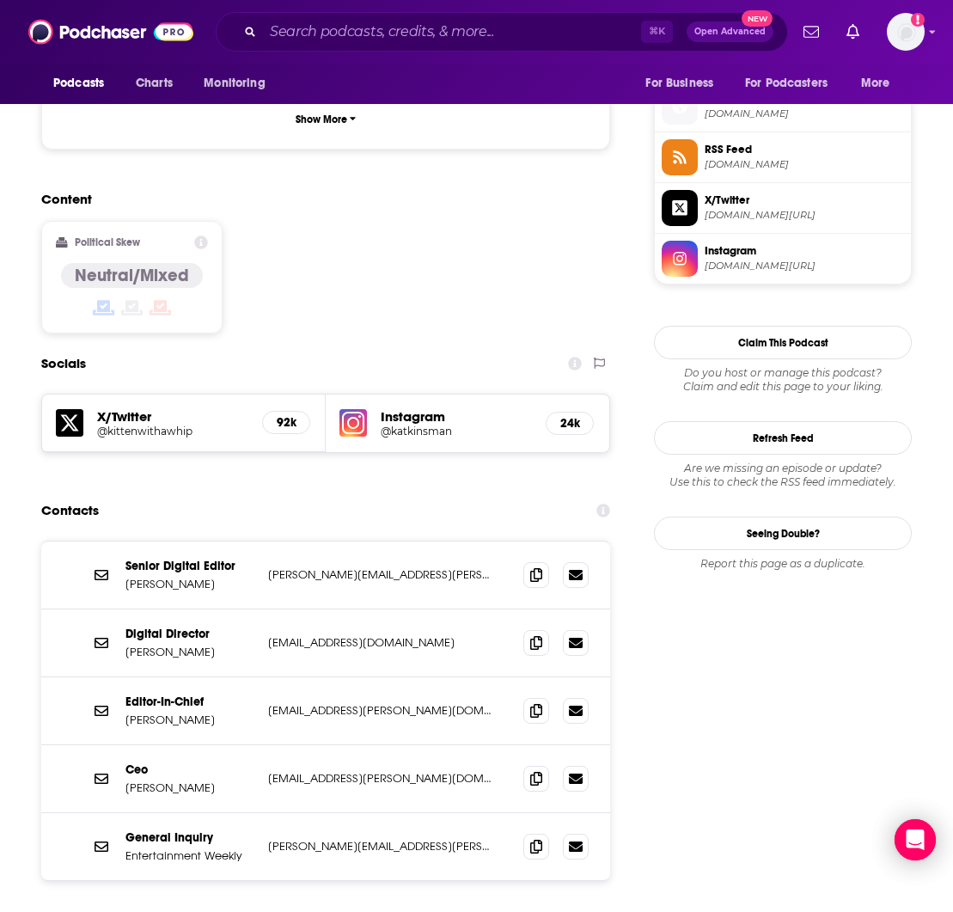
scroll to position [1242, 0]
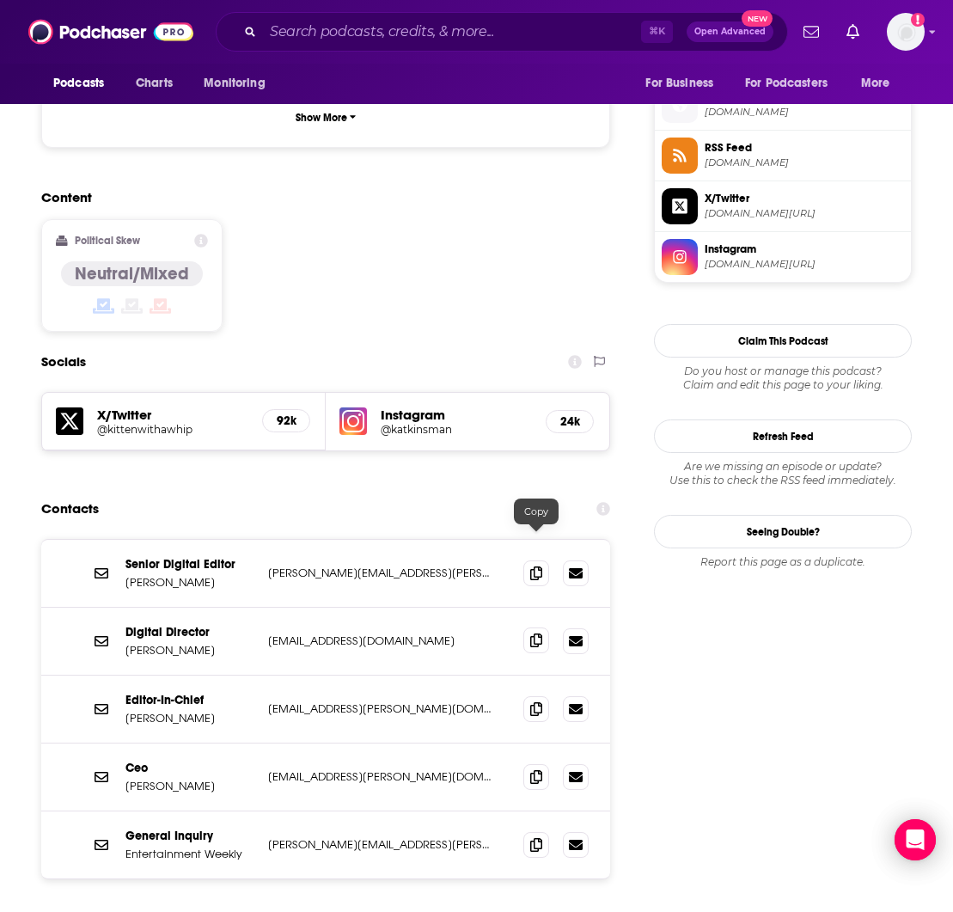
click at [535, 633] on icon at bounding box center [536, 640] width 12 height 14
click at [541, 769] on icon at bounding box center [536, 776] width 12 height 14
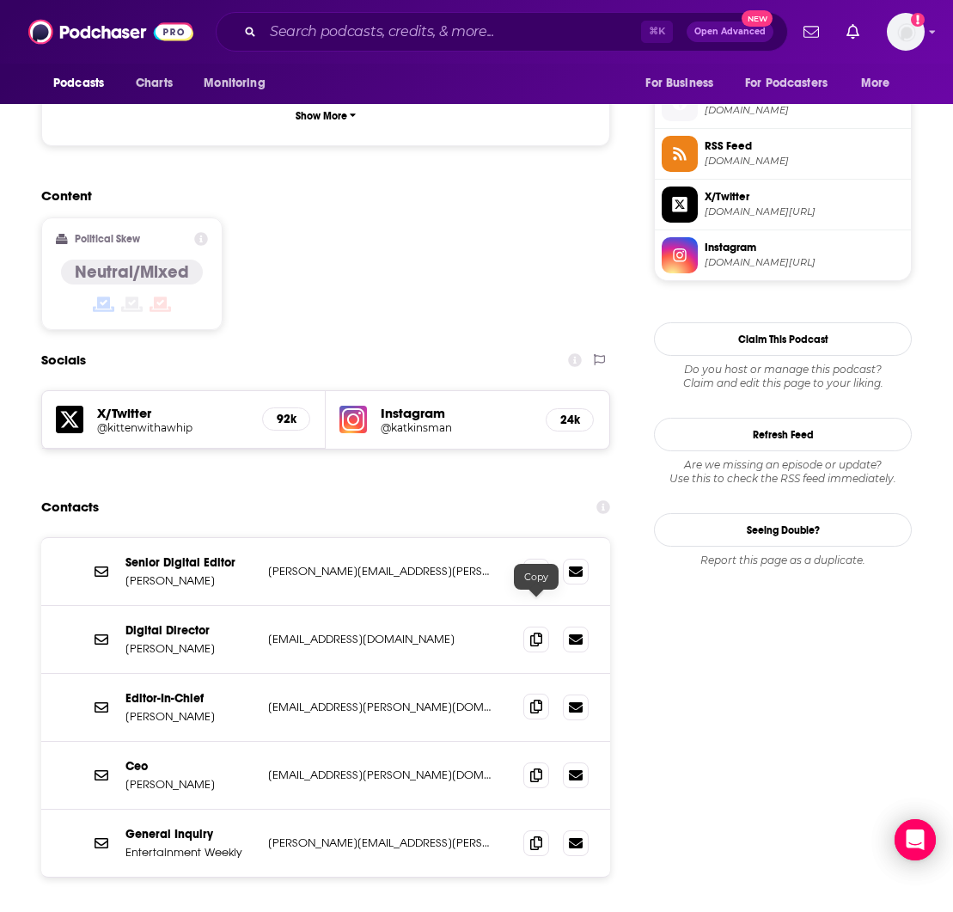
scroll to position [1245, 4]
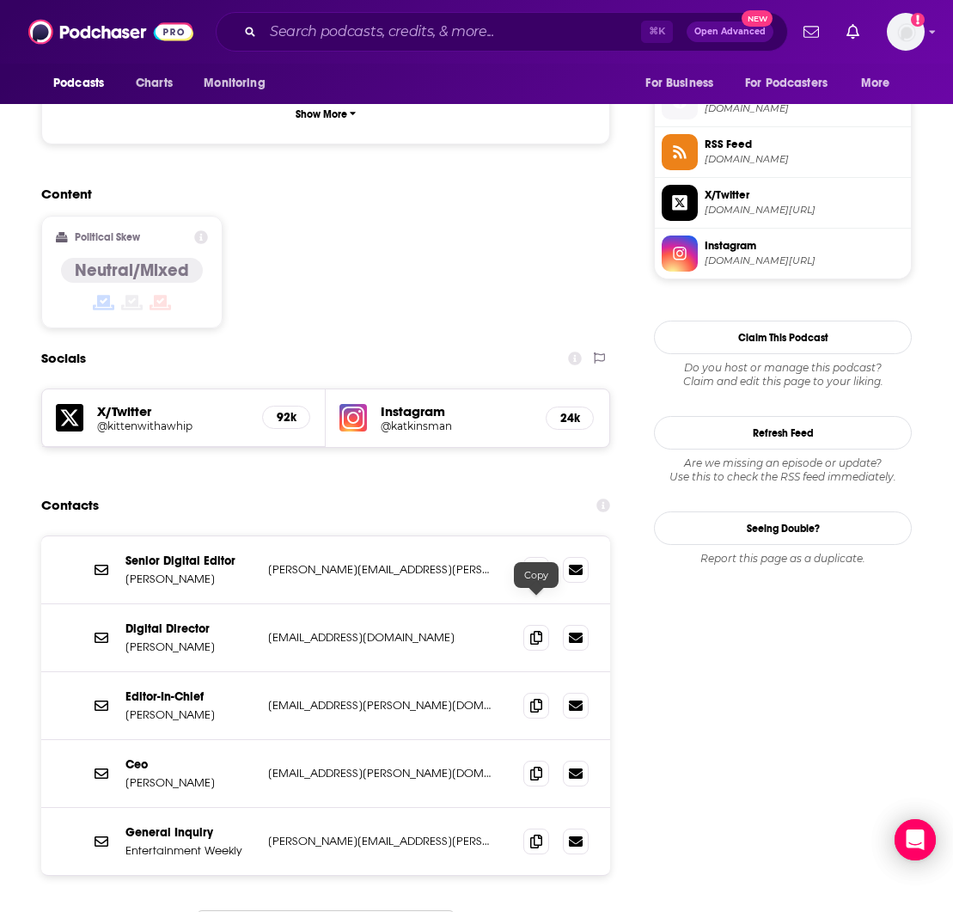
drag, startPoint x: 530, startPoint y: 607, endPoint x: 773, endPoint y: 553, distance: 249.1
click at [530, 699] on icon at bounding box center [536, 706] width 12 height 14
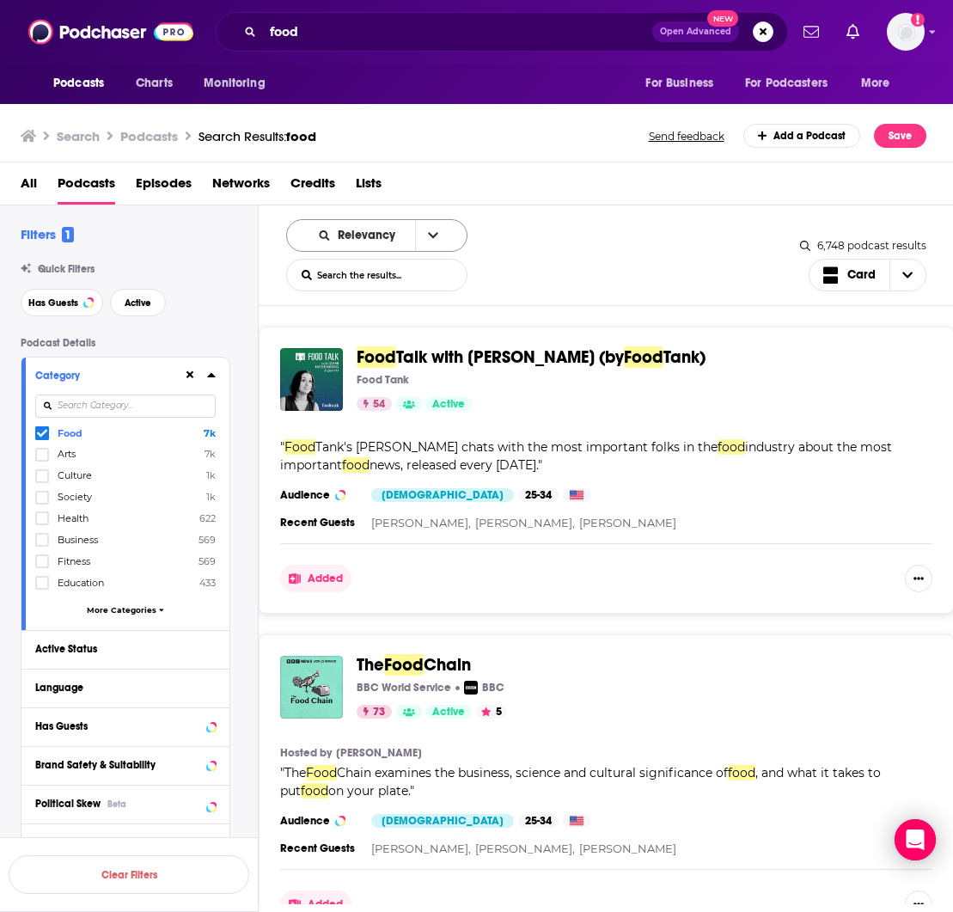
click at [364, 241] on span "Relevancy" at bounding box center [370, 235] width 64 height 12
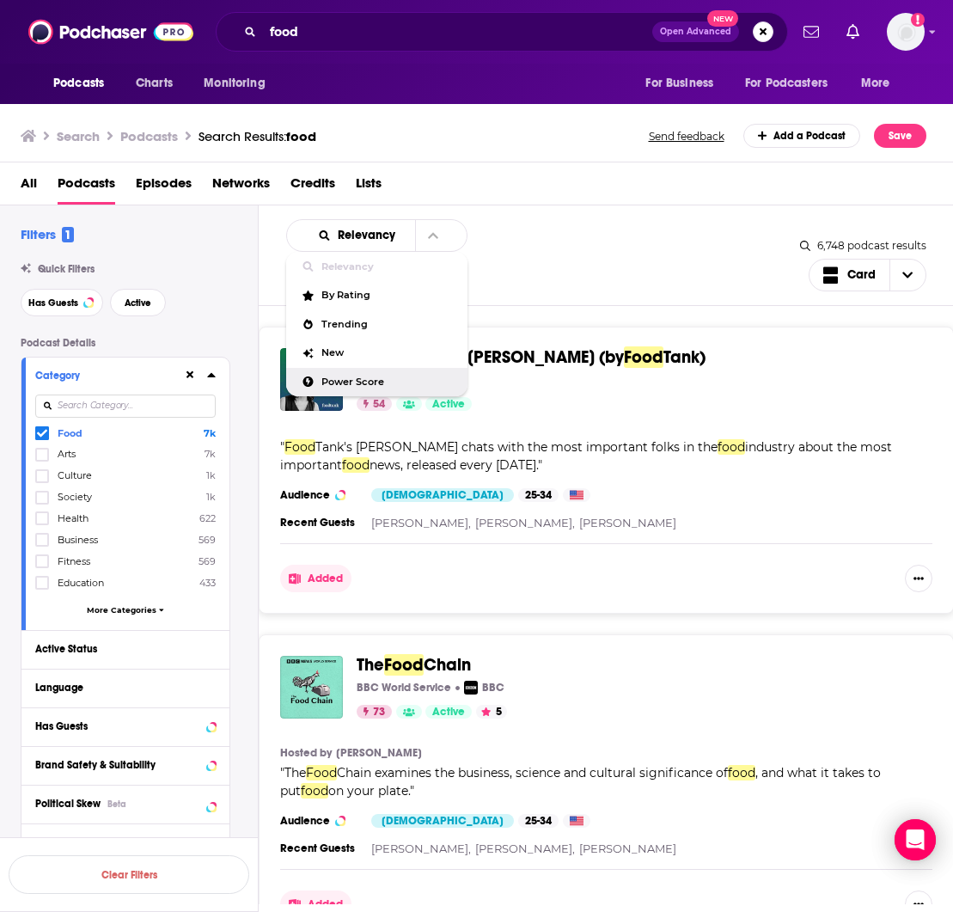
click at [368, 383] on span "Power Score" at bounding box center [387, 381] width 132 height 9
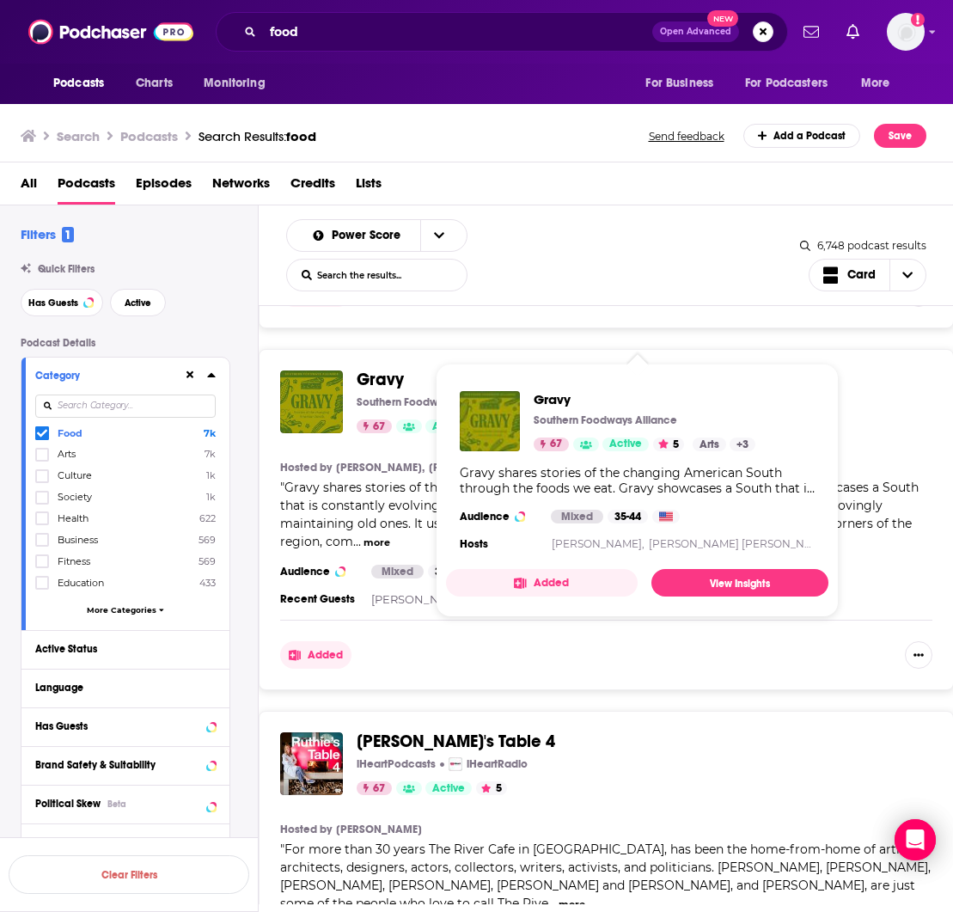
scroll to position [6571, 0]
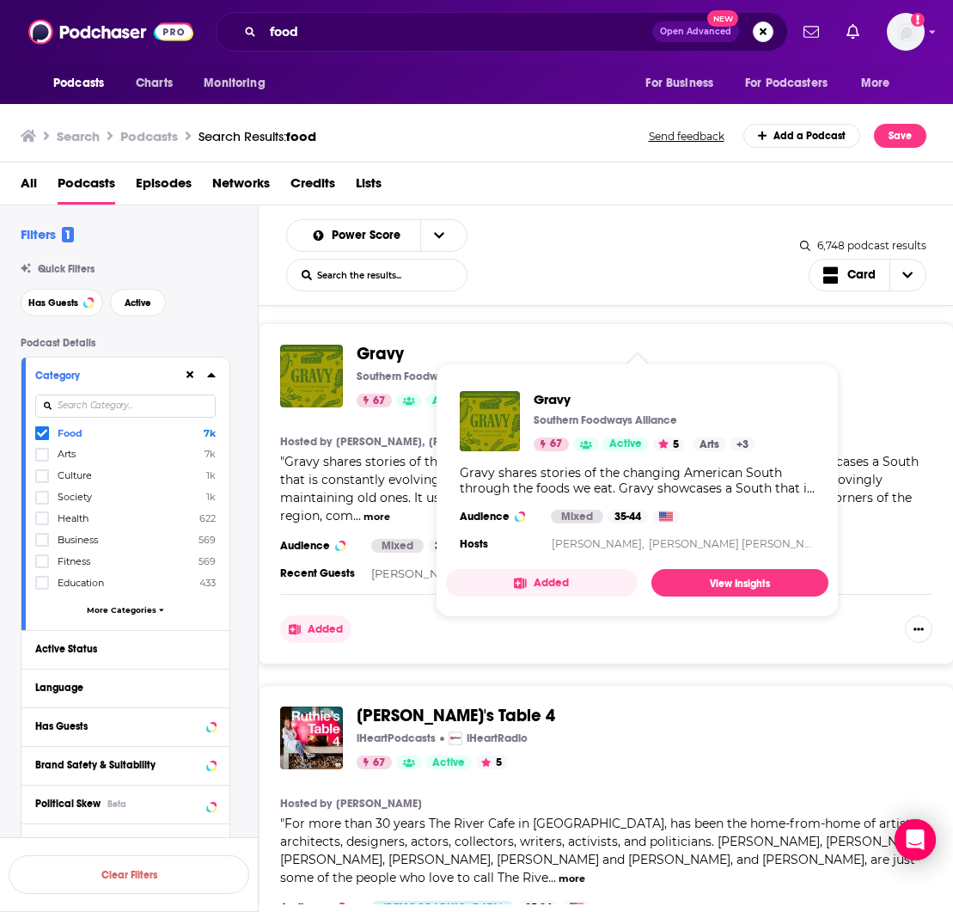
click at [370, 343] on span "Gravy" at bounding box center [380, 353] width 47 height 21
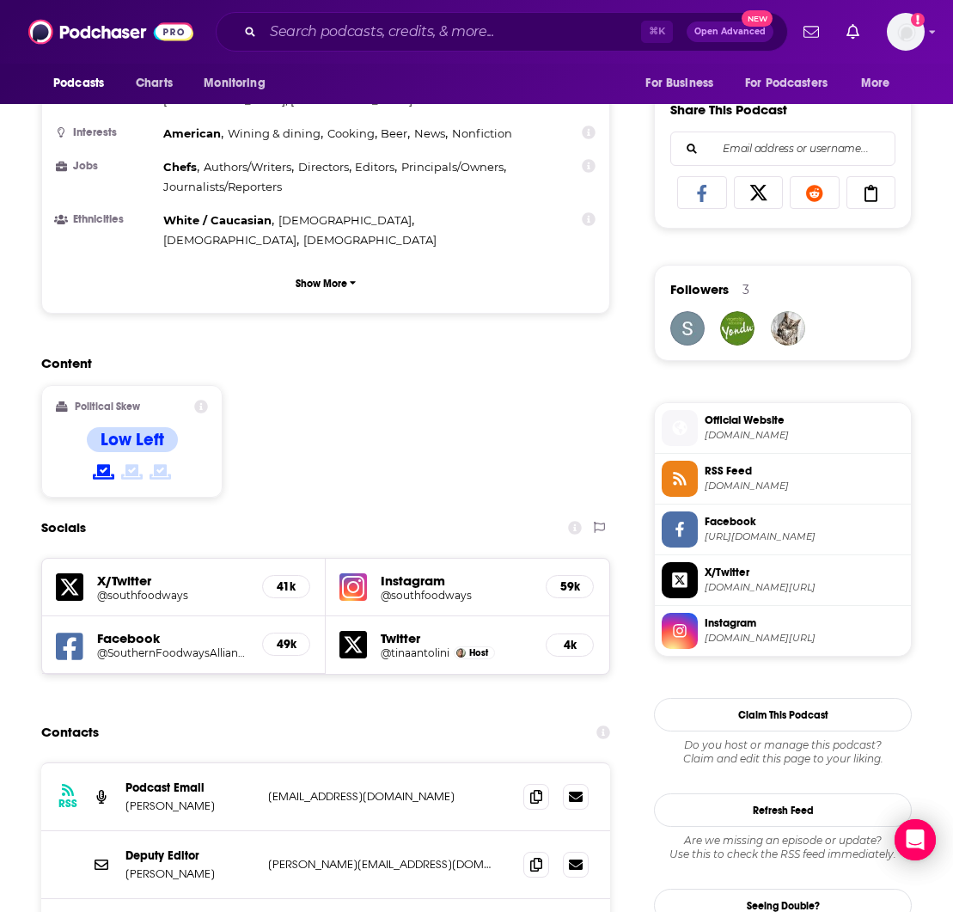
scroll to position [1359, 0]
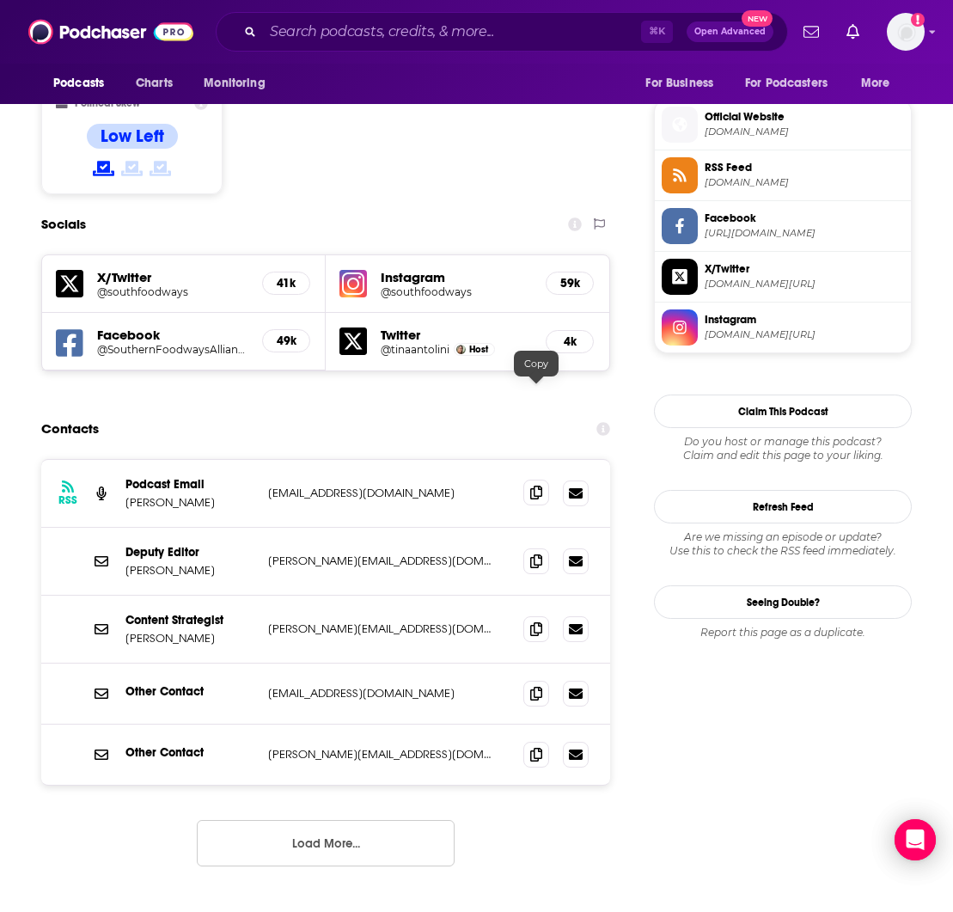
click at [535, 485] on icon at bounding box center [536, 492] width 12 height 14
click at [540, 553] on icon at bounding box center [536, 560] width 12 height 14
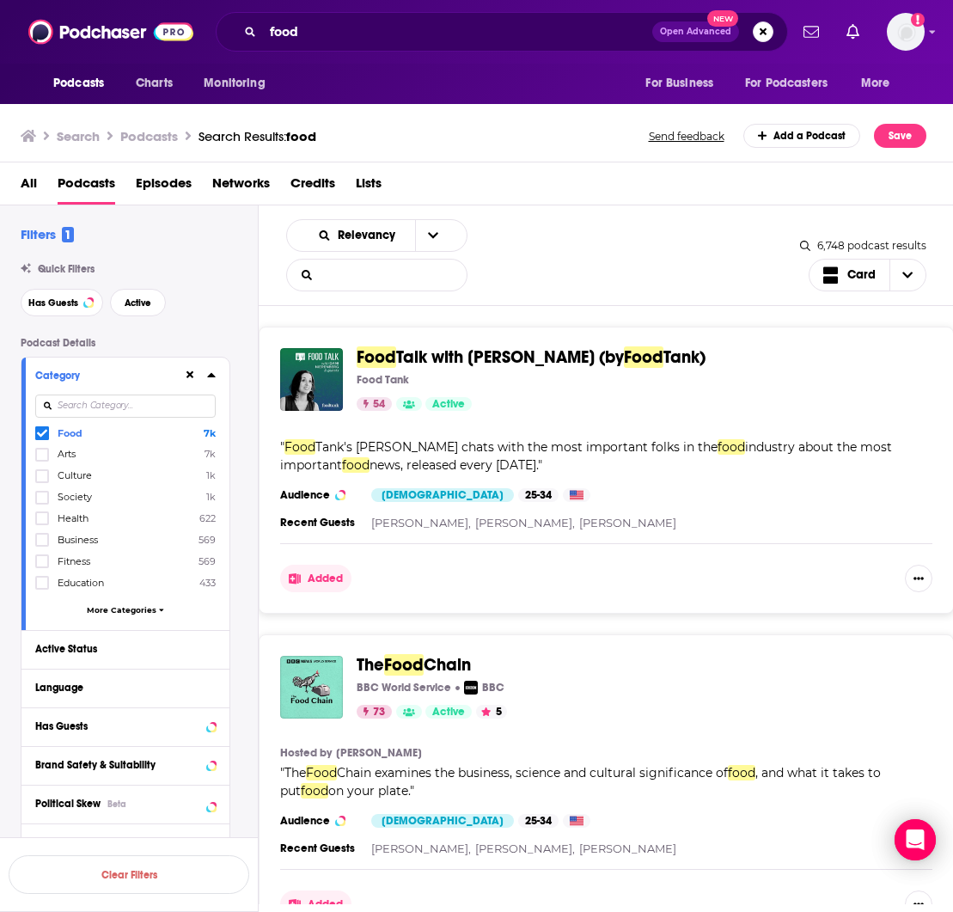
click at [352, 275] on input "List Search Input" at bounding box center [377, 274] width 180 height 31
click at [392, 229] on span "Relevancy" at bounding box center [370, 235] width 64 height 12
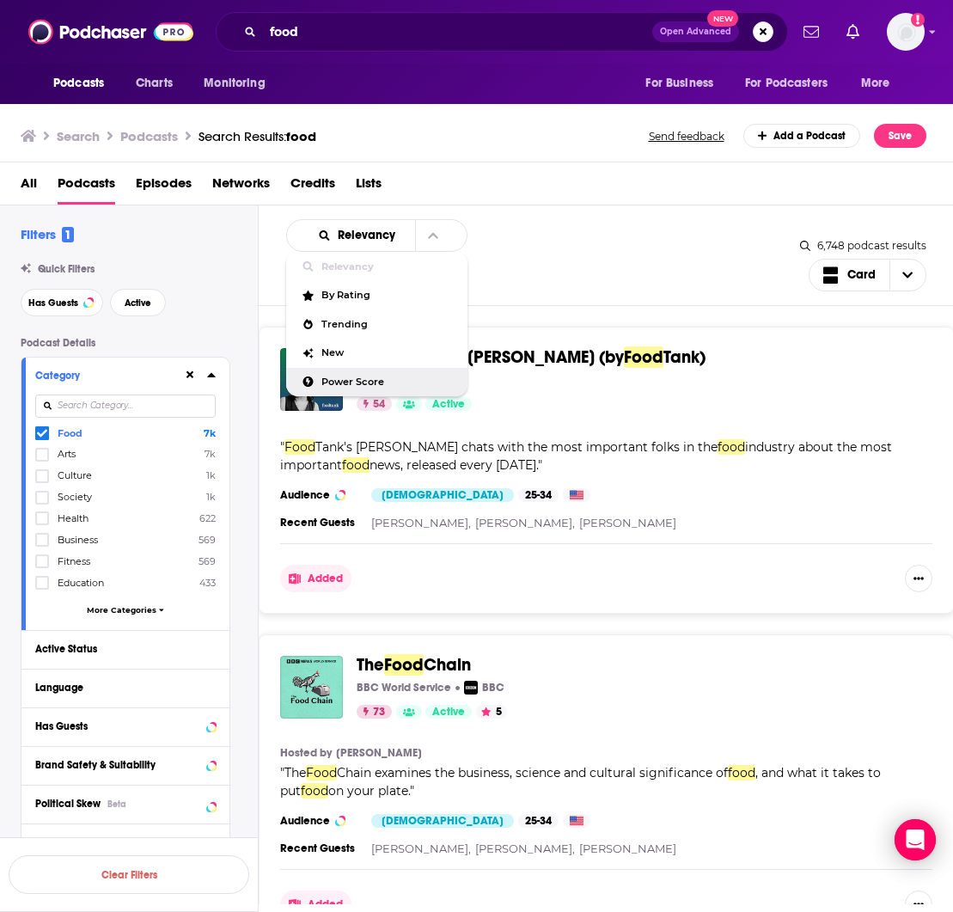
click at [323, 385] on span "Power Score" at bounding box center [387, 381] width 132 height 9
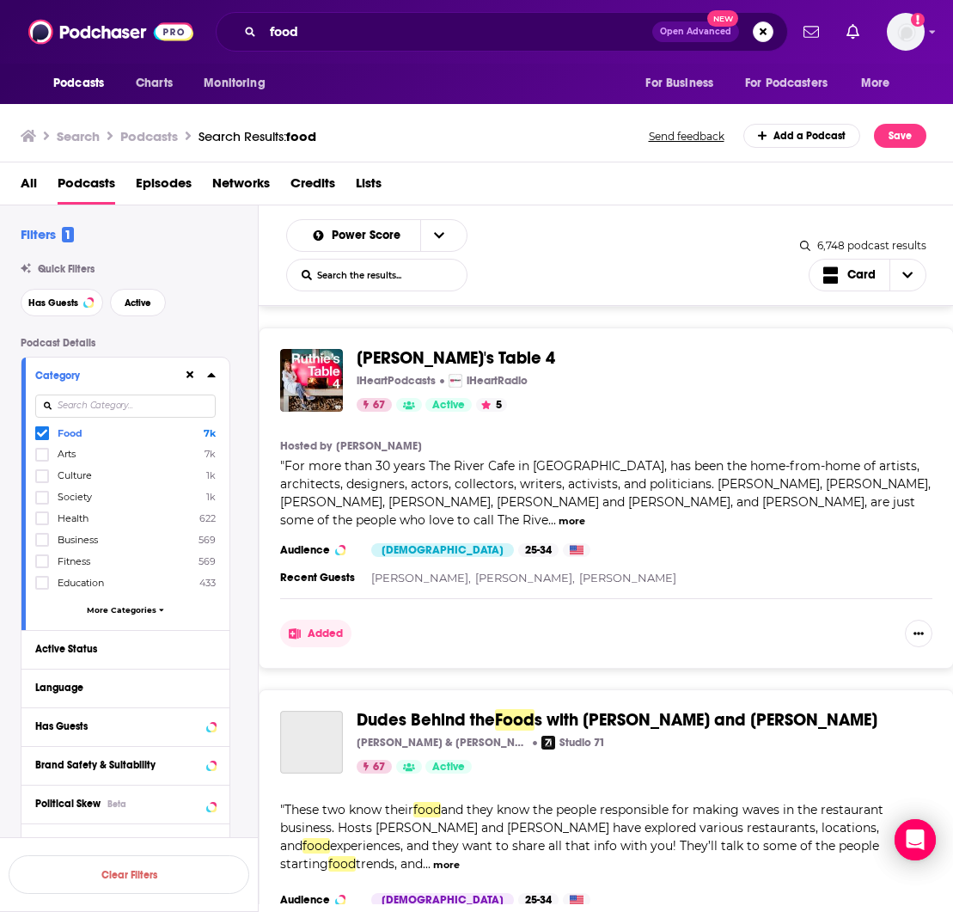
scroll to position [7403, 0]
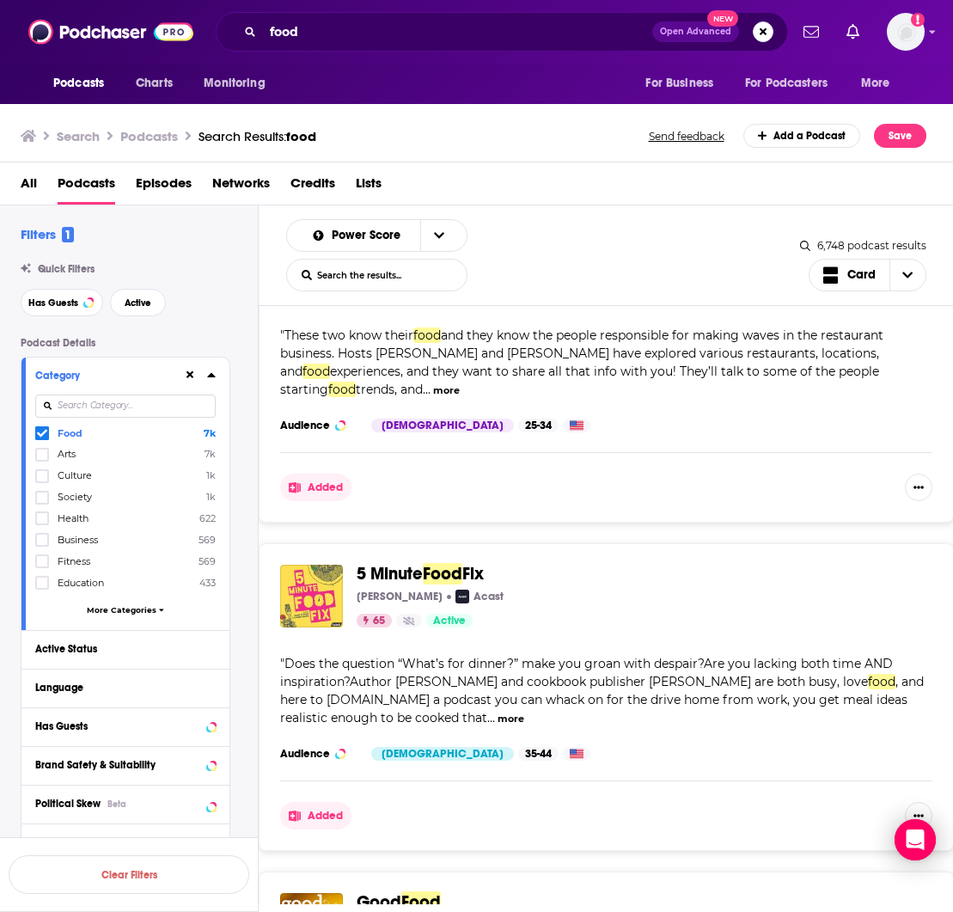
click at [442, 563] on span "Food" at bounding box center [443, 573] width 40 height 21
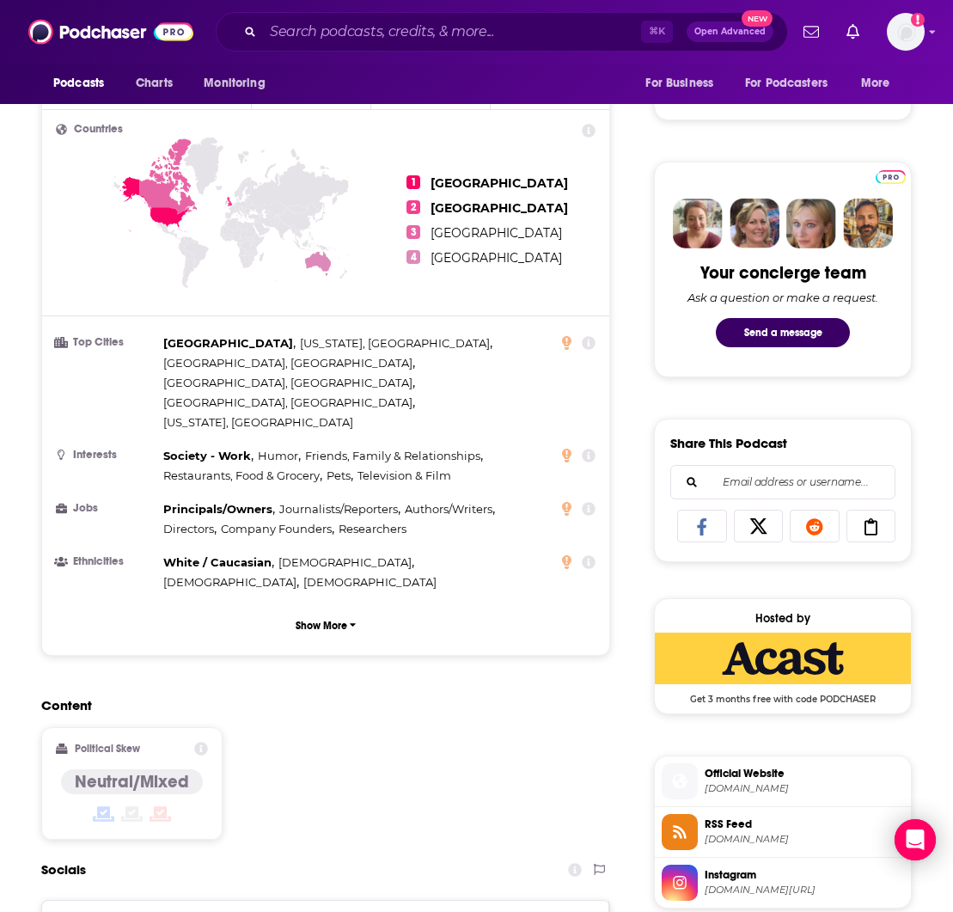
scroll to position [1109, 0]
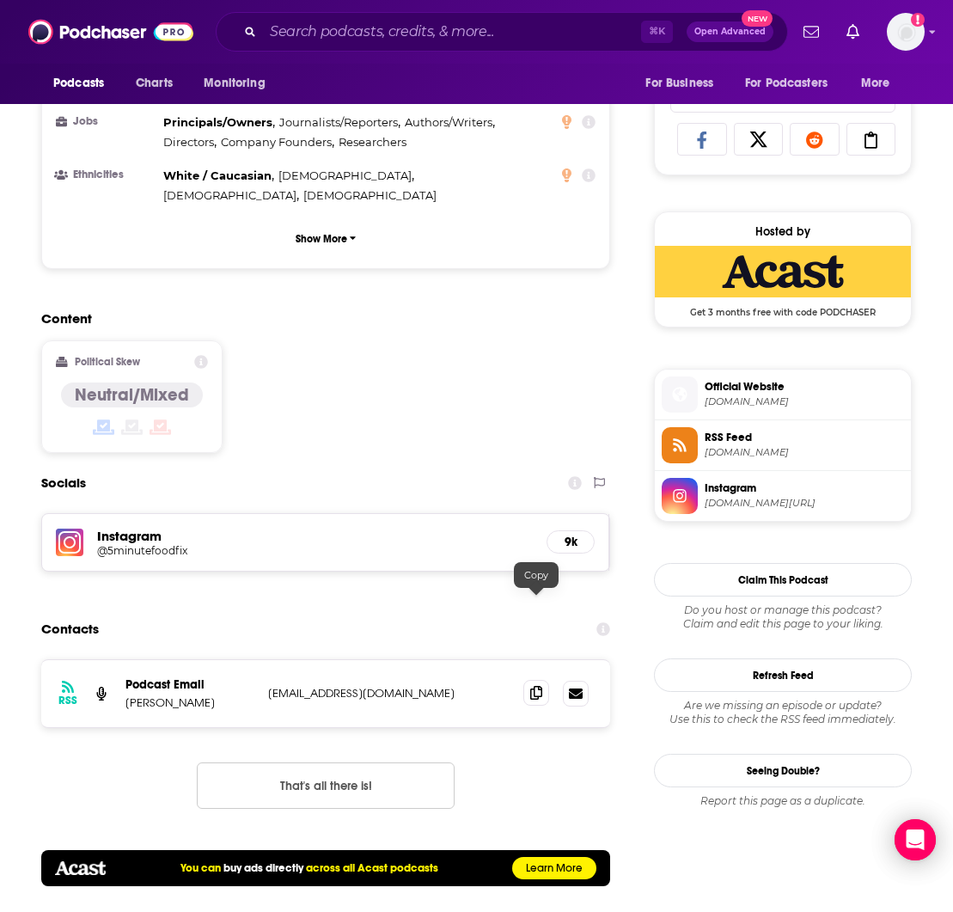
click at [535, 686] on icon at bounding box center [536, 693] width 12 height 14
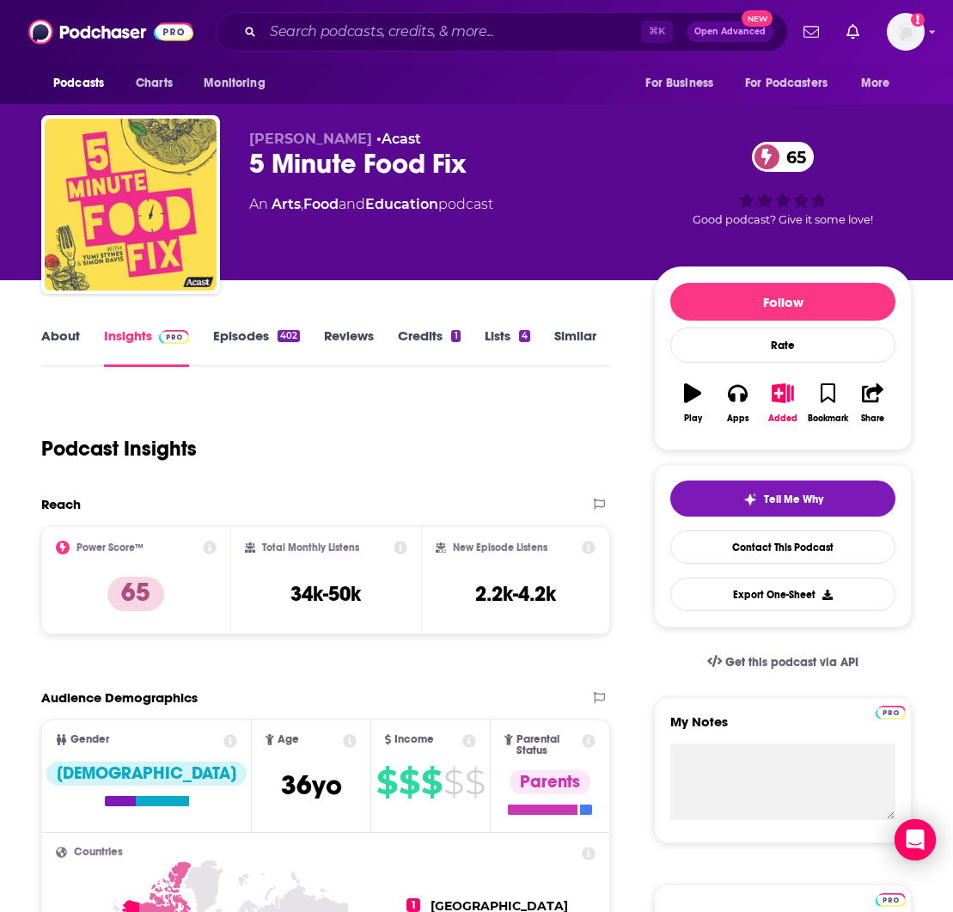
scroll to position [0, 0]
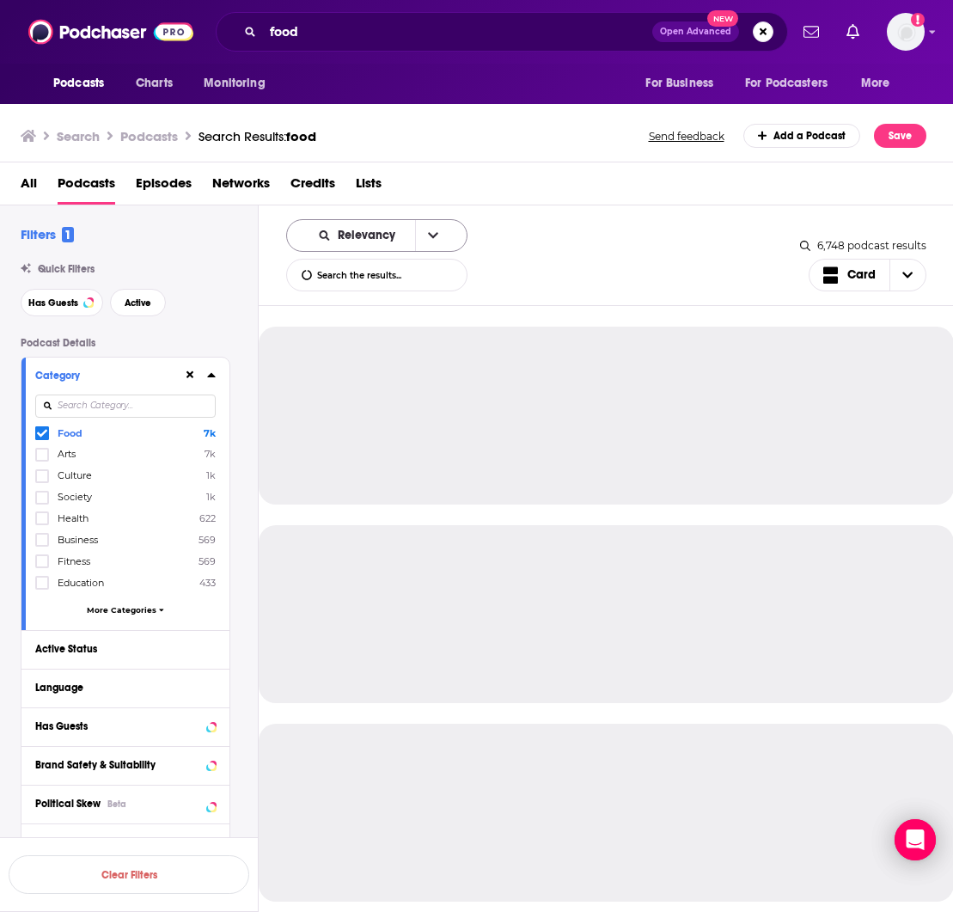
click at [346, 239] on span "Relevancy" at bounding box center [370, 235] width 64 height 12
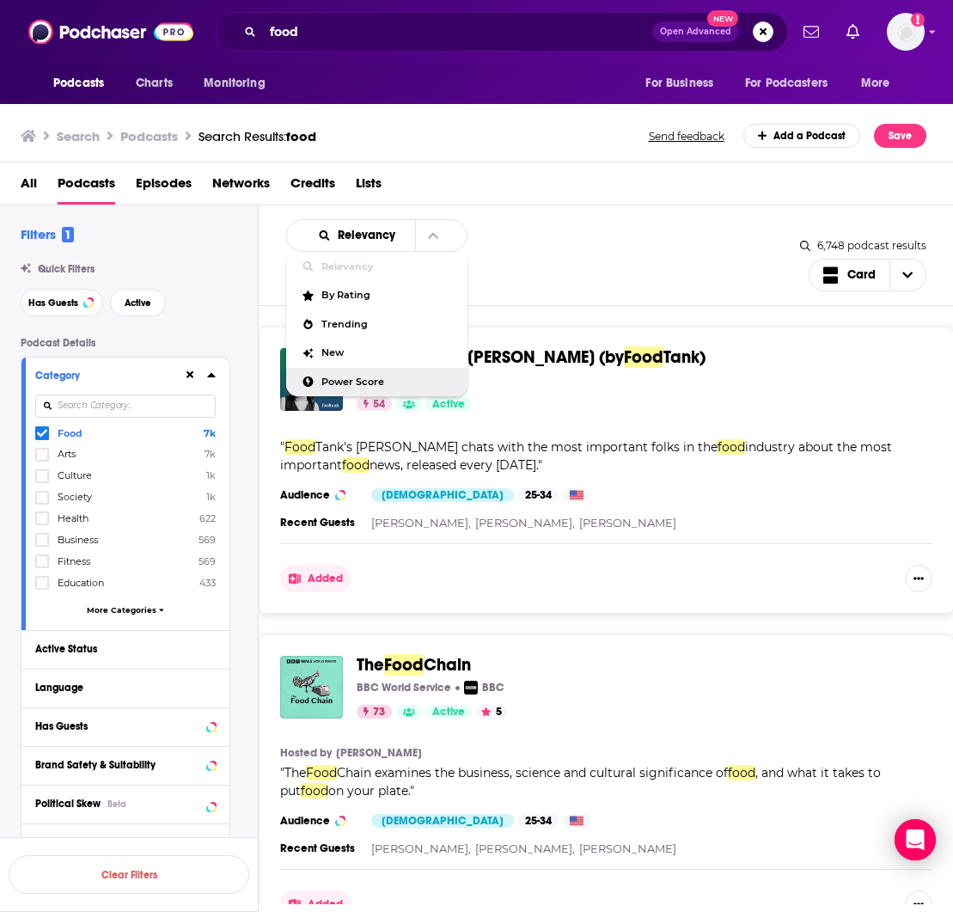
click at [379, 381] on span "Power Score" at bounding box center [387, 381] width 132 height 9
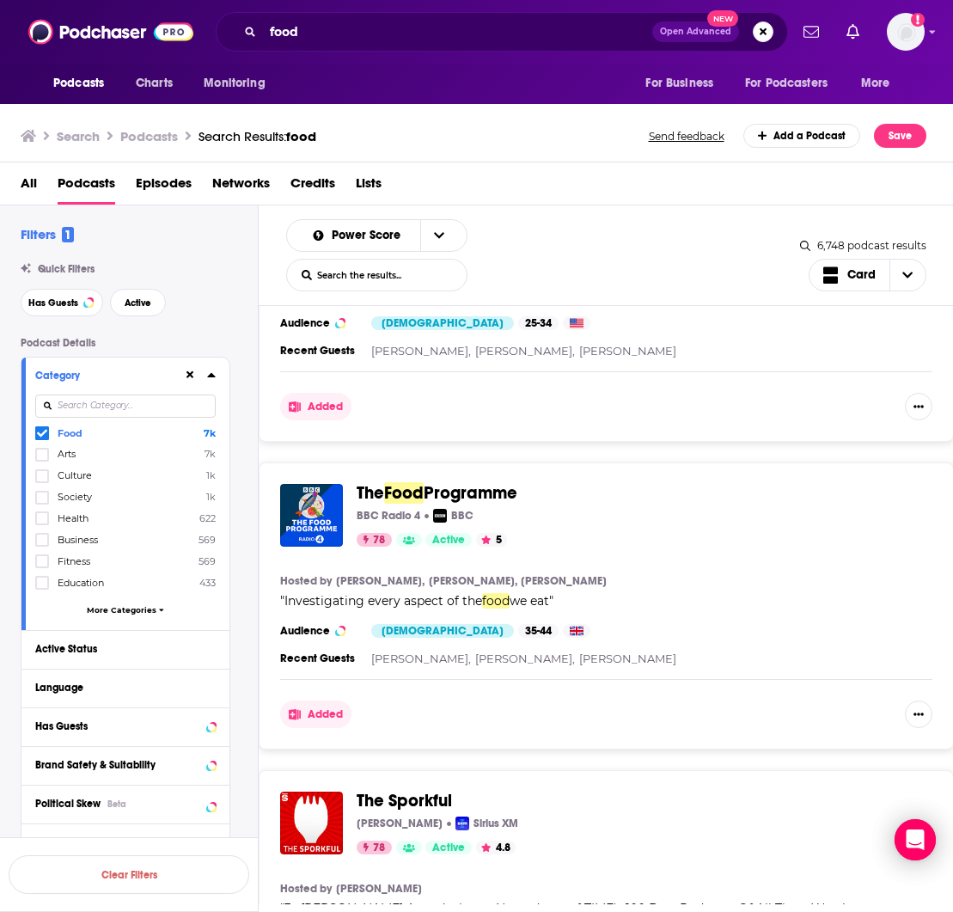
scroll to position [958, 0]
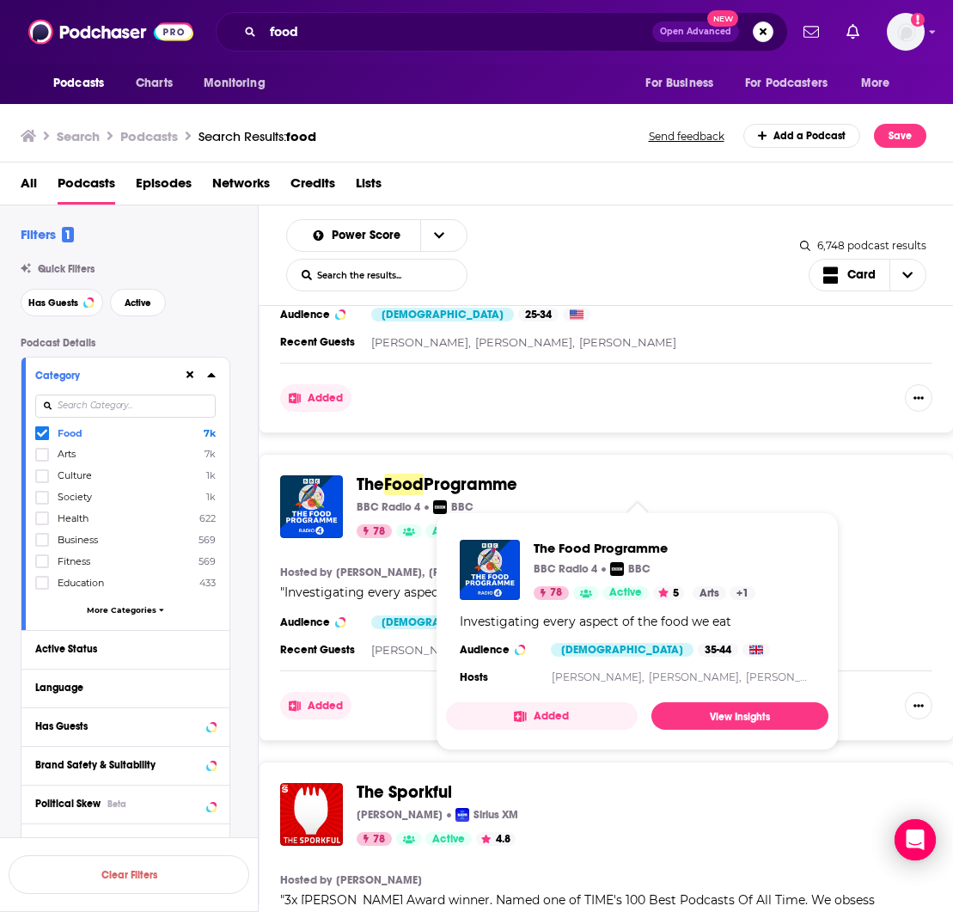
click at [396, 485] on span "Food" at bounding box center [404, 483] width 40 height 21
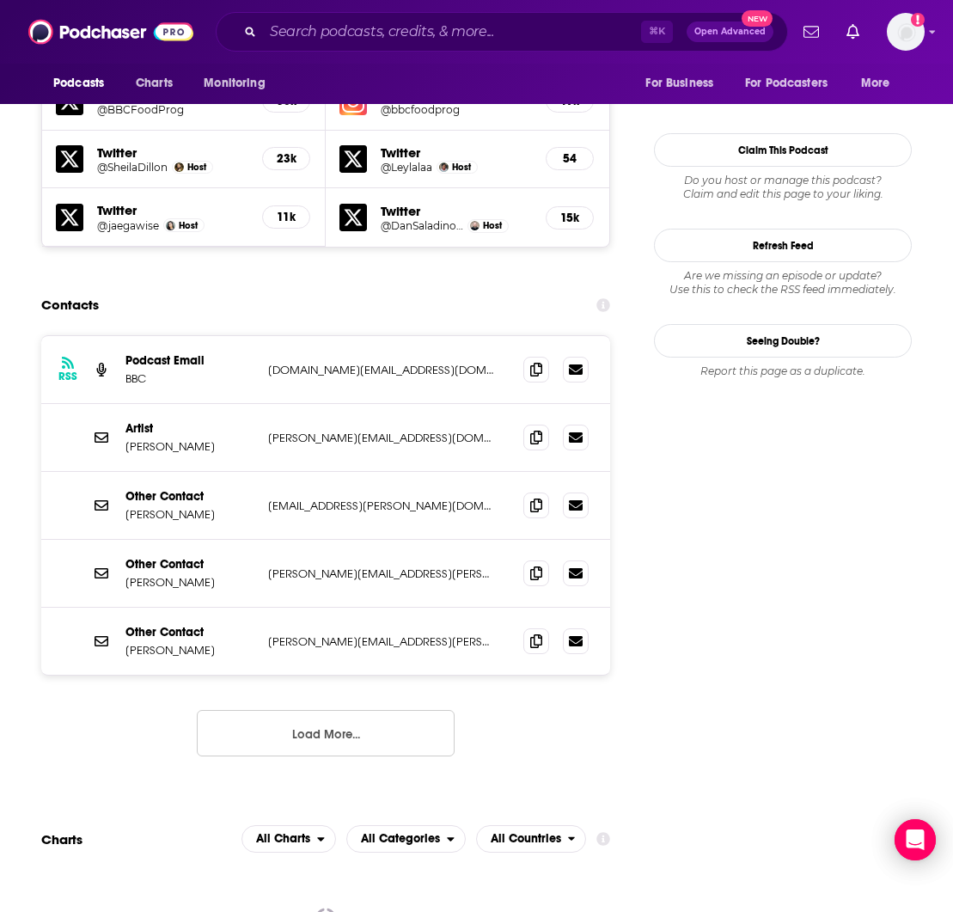
scroll to position [1576, 1]
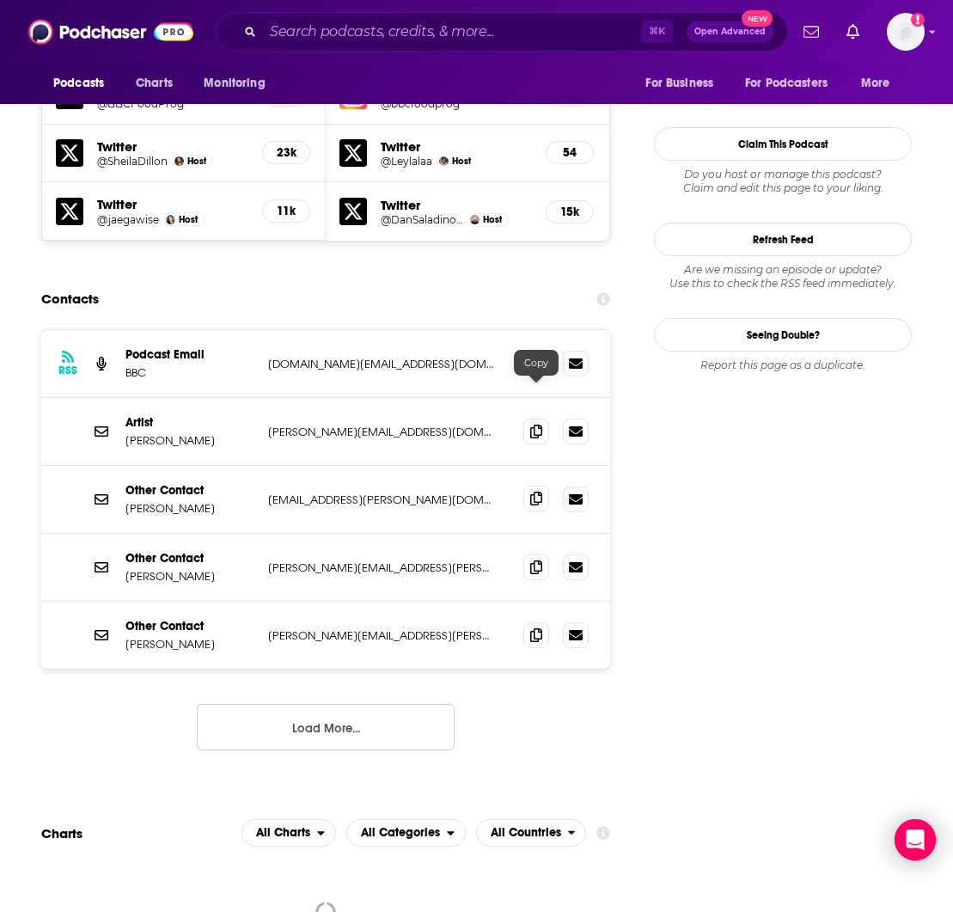
click at [537, 491] on icon at bounding box center [536, 498] width 12 height 14
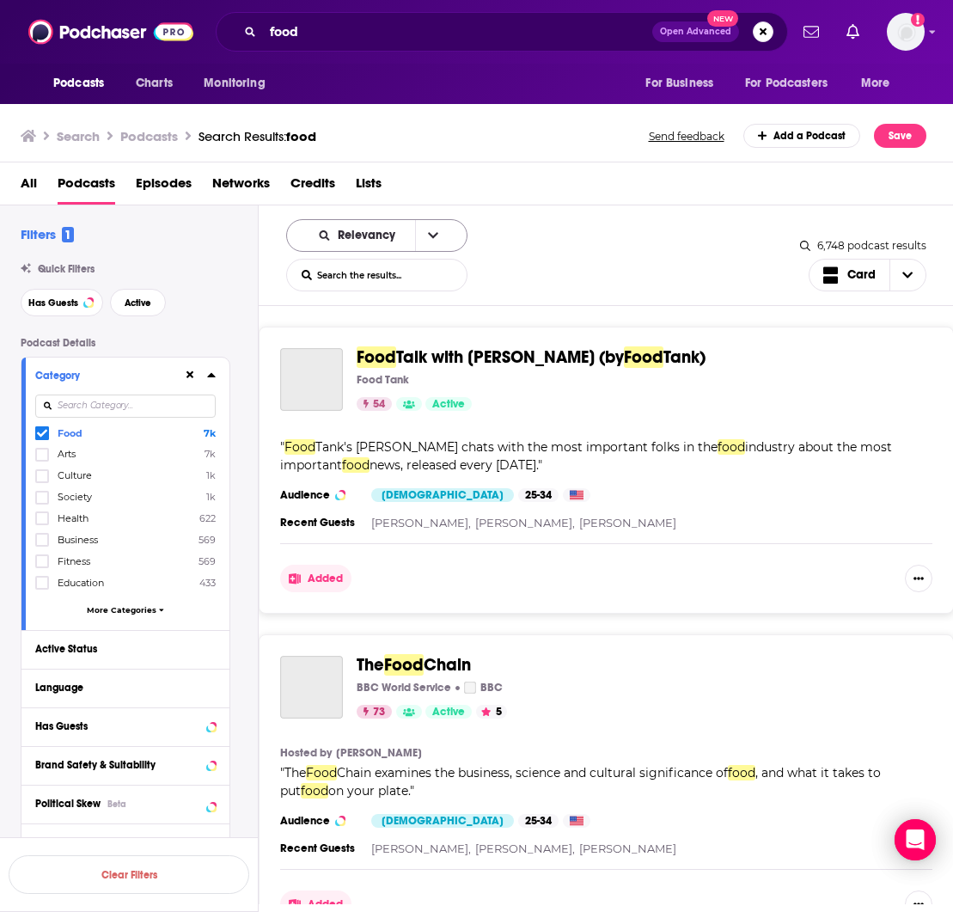
click at [395, 245] on div "Relevancy" at bounding box center [376, 235] width 181 height 33
click at [400, 235] on span "Relevancy" at bounding box center [370, 235] width 64 height 12
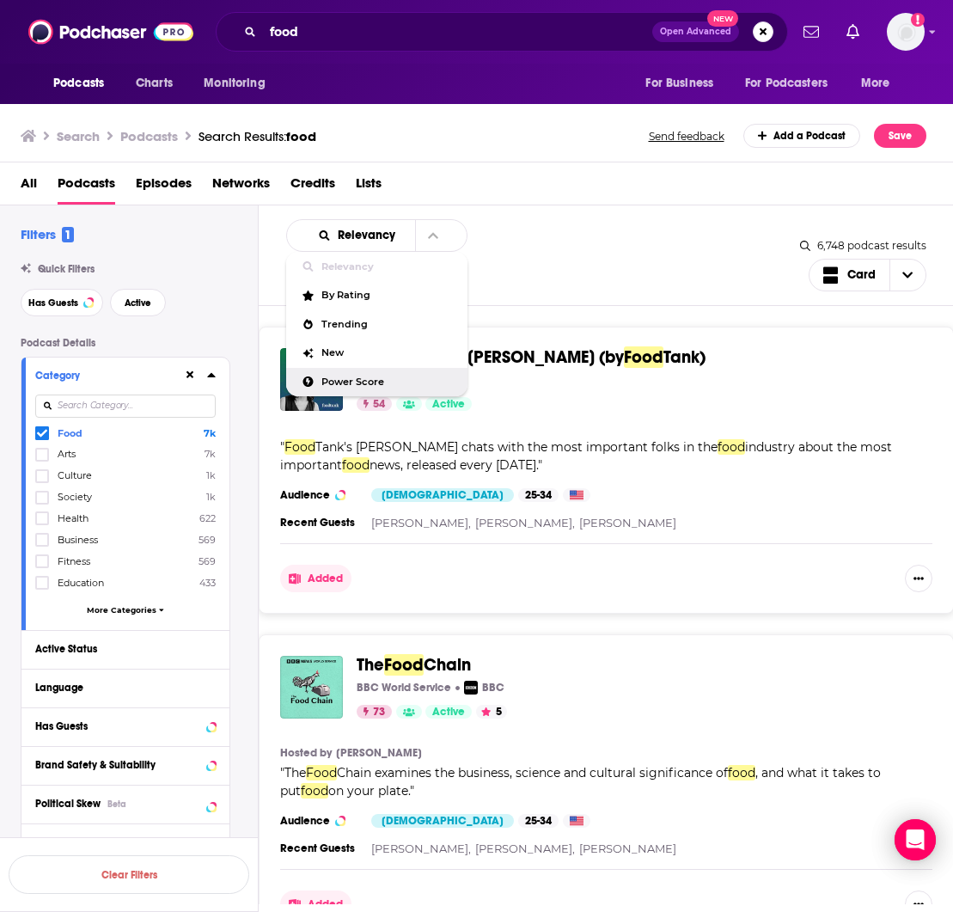
click at [383, 379] on span "Power Score" at bounding box center [387, 381] width 132 height 9
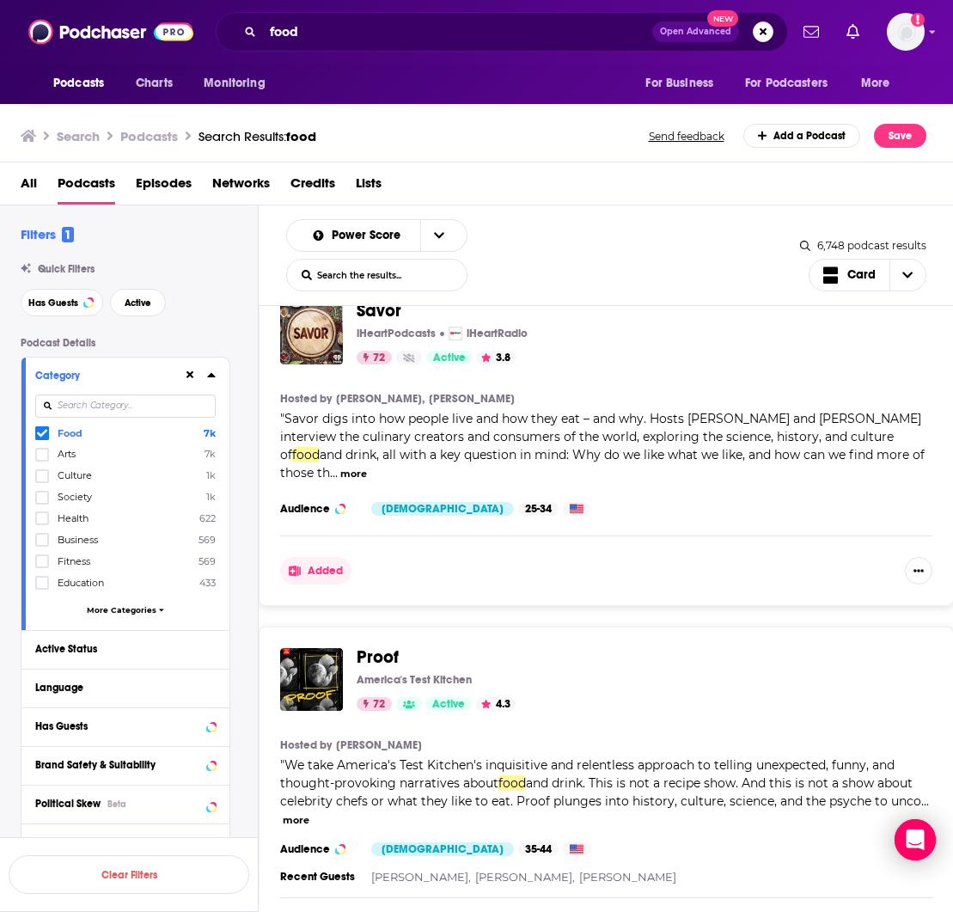
scroll to position [3839, 0]
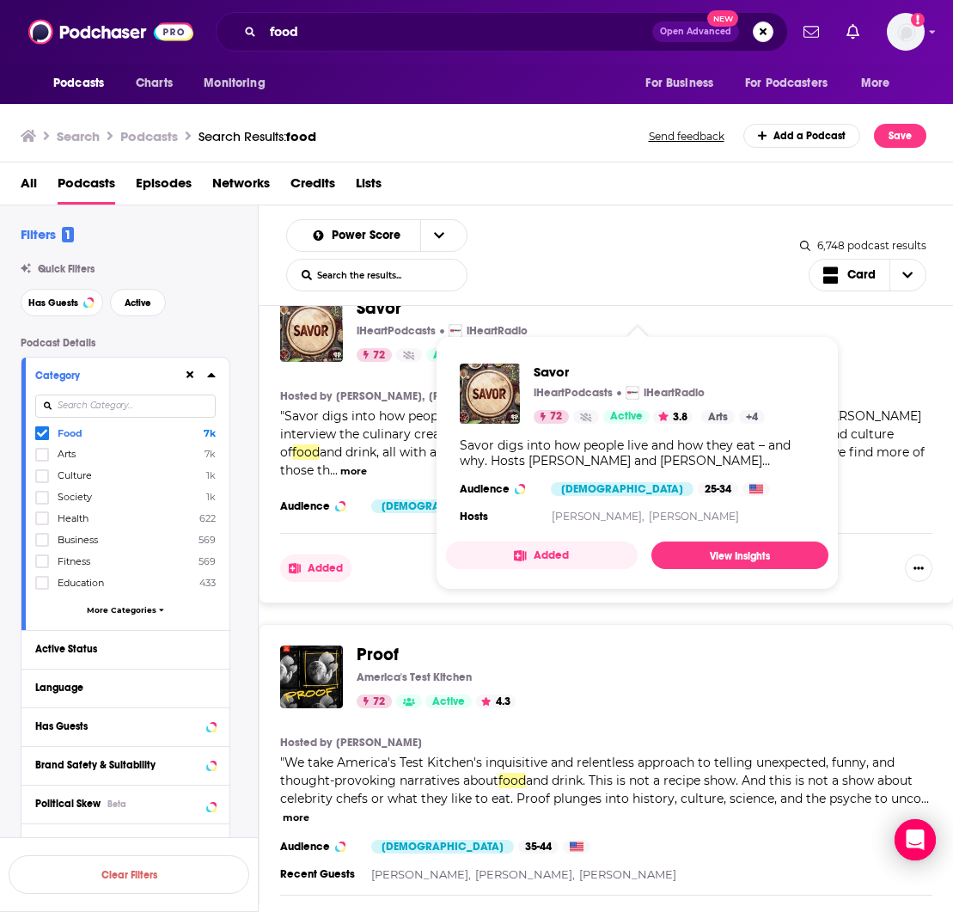
click at [380, 306] on span "Savor" at bounding box center [379, 307] width 45 height 21
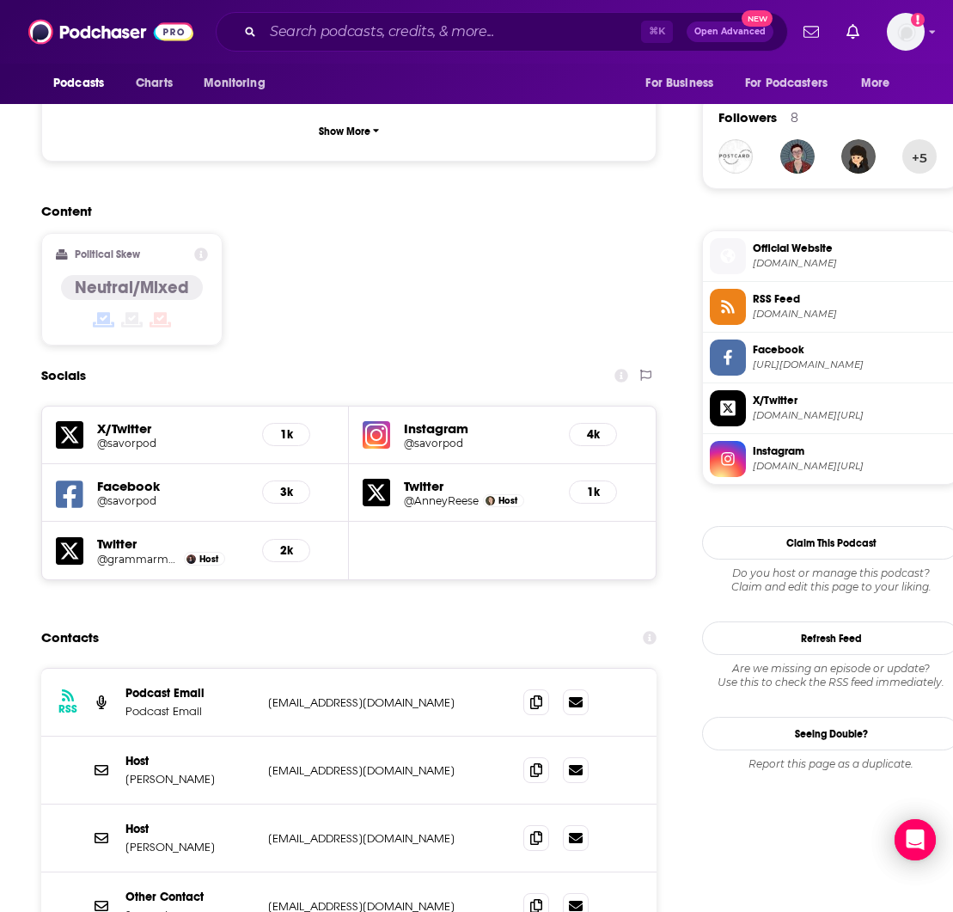
scroll to position [1248, 0]
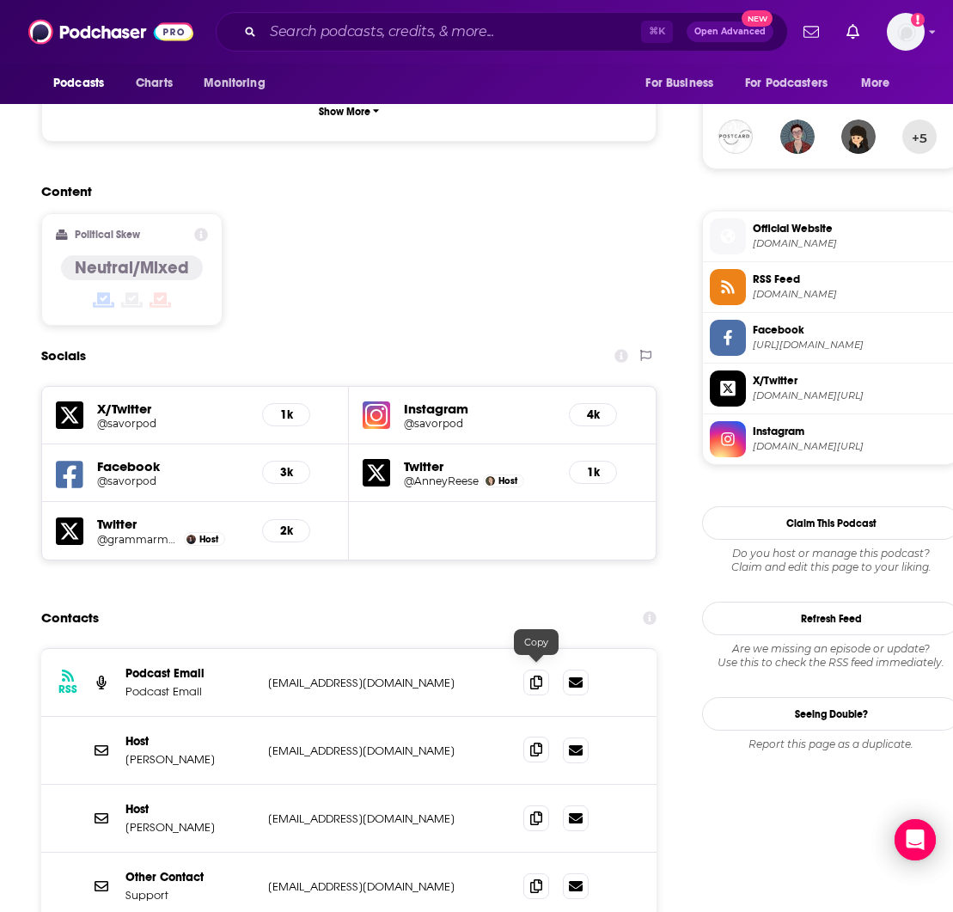
click at [537, 742] on icon at bounding box center [536, 749] width 12 height 14
click at [537, 674] on icon at bounding box center [536, 681] width 12 height 14
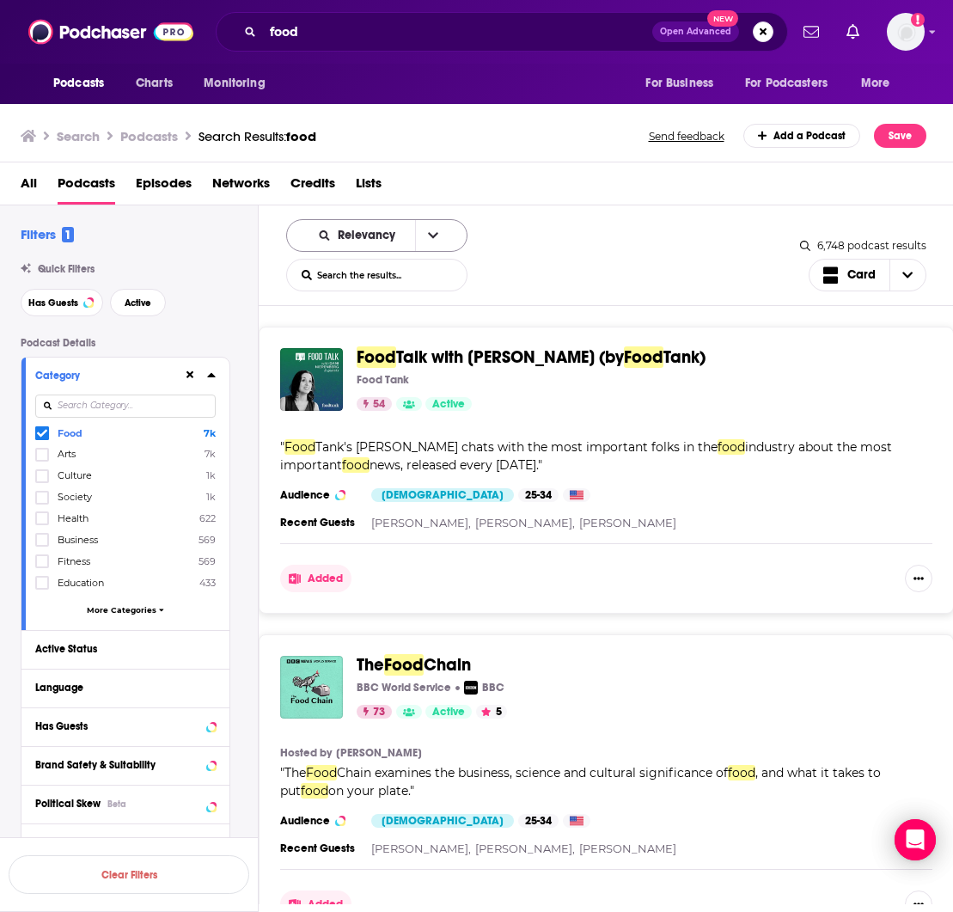
drag, startPoint x: 361, startPoint y: 234, endPoint x: 366, endPoint y: 251, distance: 17.9
click at [361, 234] on span "Relevancy" at bounding box center [370, 235] width 64 height 12
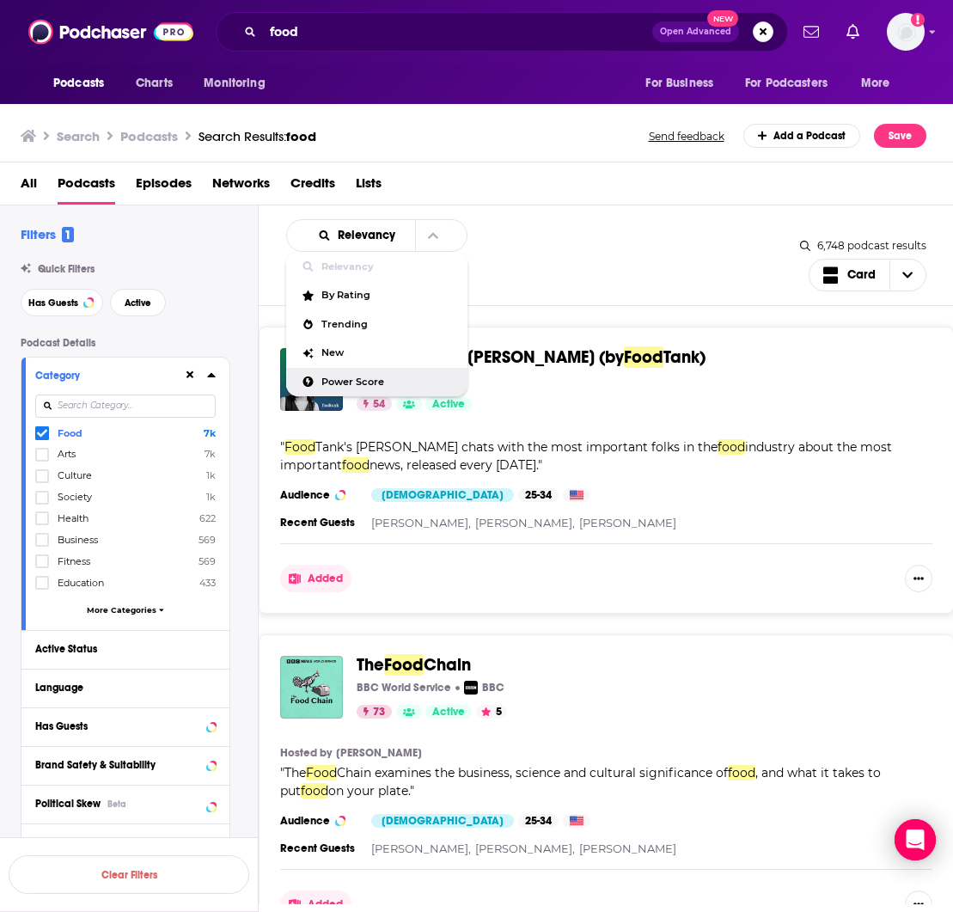
click at [363, 381] on span "Power Score" at bounding box center [387, 381] width 132 height 9
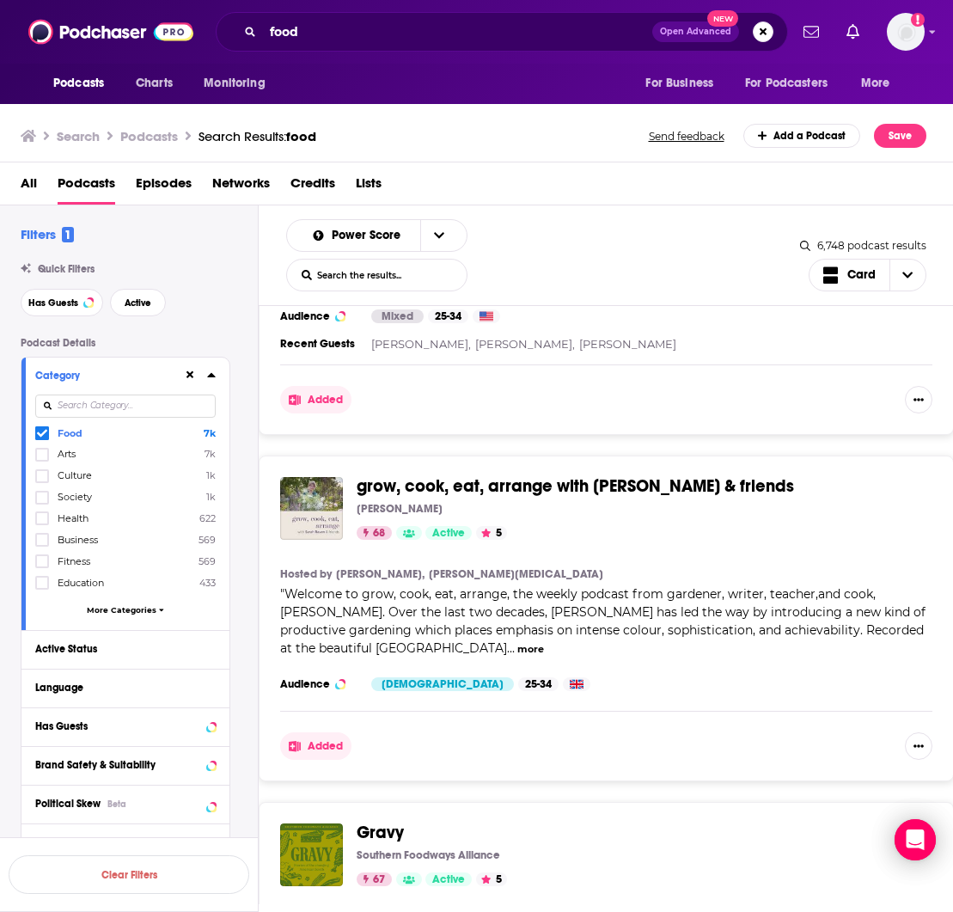
scroll to position [6095, 0]
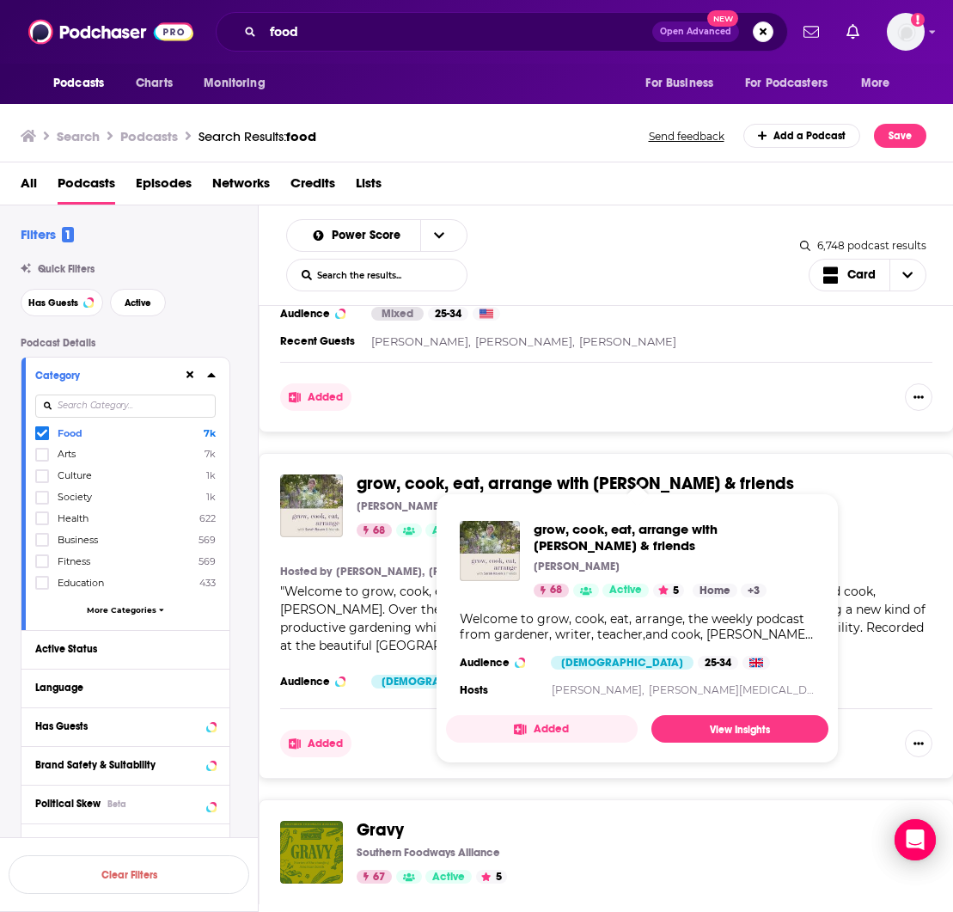
click at [577, 473] on span "grow, cook, eat, arrange with [PERSON_NAME] & friends" at bounding box center [575, 483] width 437 height 21
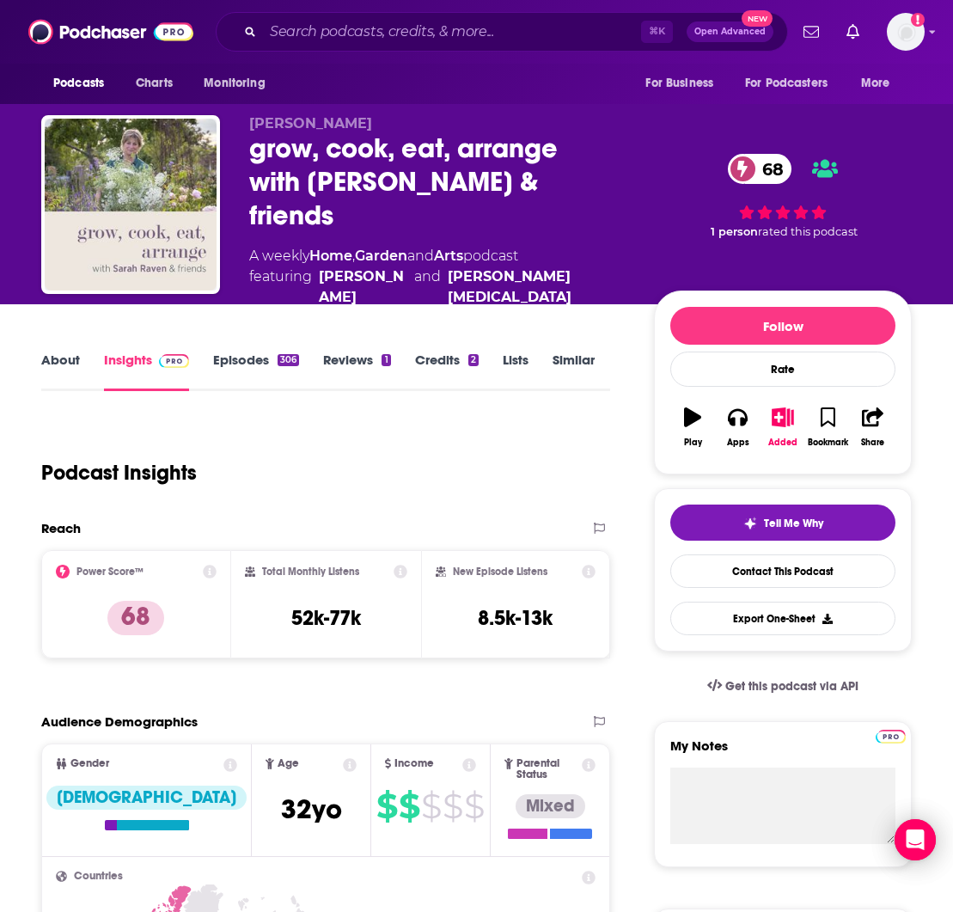
scroll to position [1217, 0]
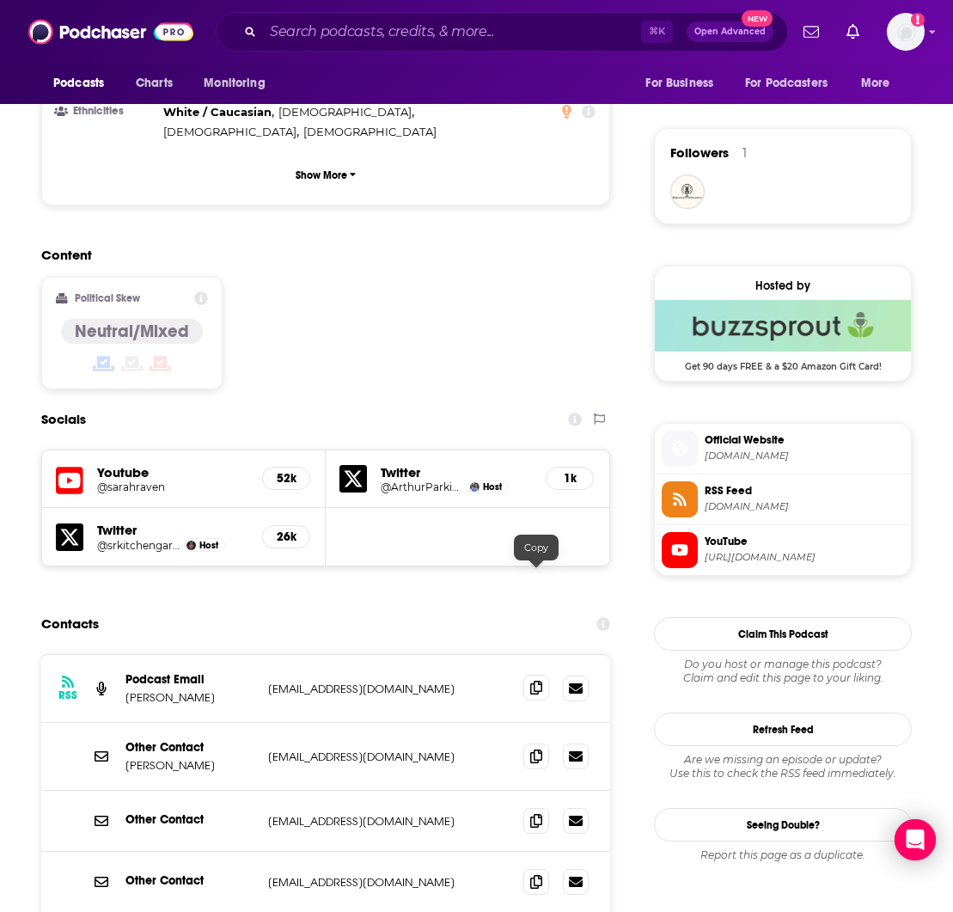
click at [534, 680] on icon at bounding box center [536, 687] width 12 height 14
drag, startPoint x: 536, startPoint y: 644, endPoint x: 705, endPoint y: 566, distance: 185.3
click at [535, 749] on icon at bounding box center [536, 756] width 12 height 14
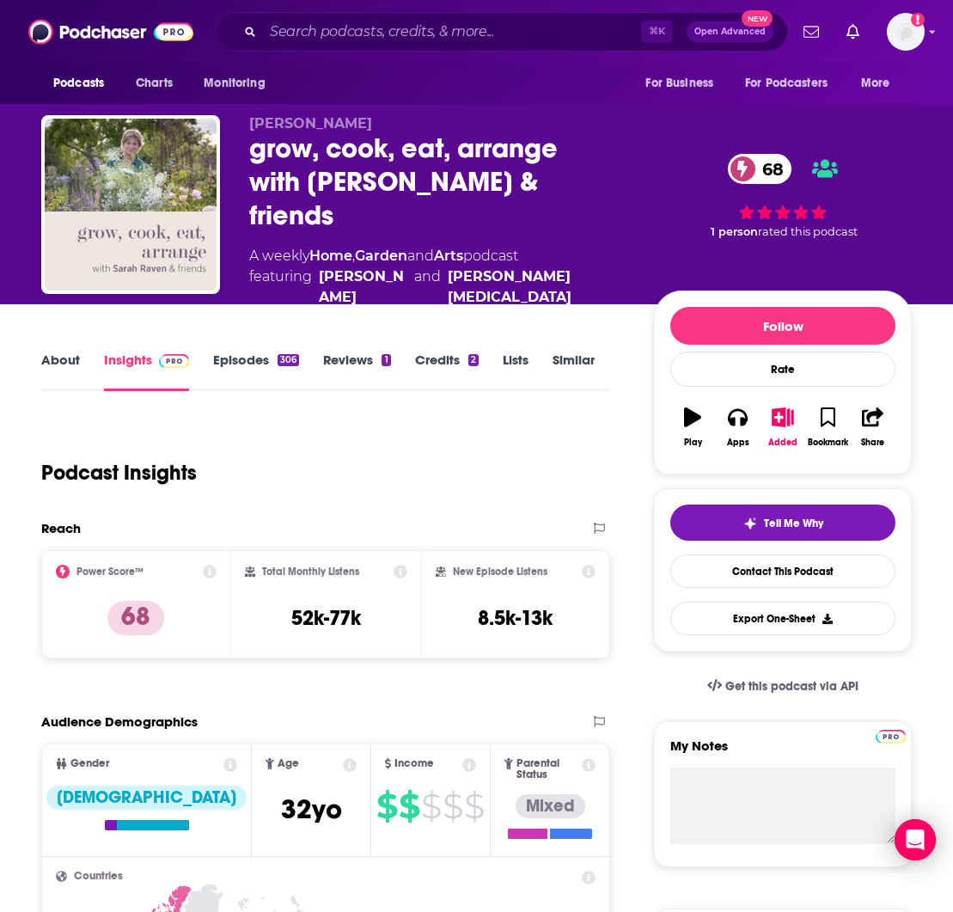
scroll to position [0, 0]
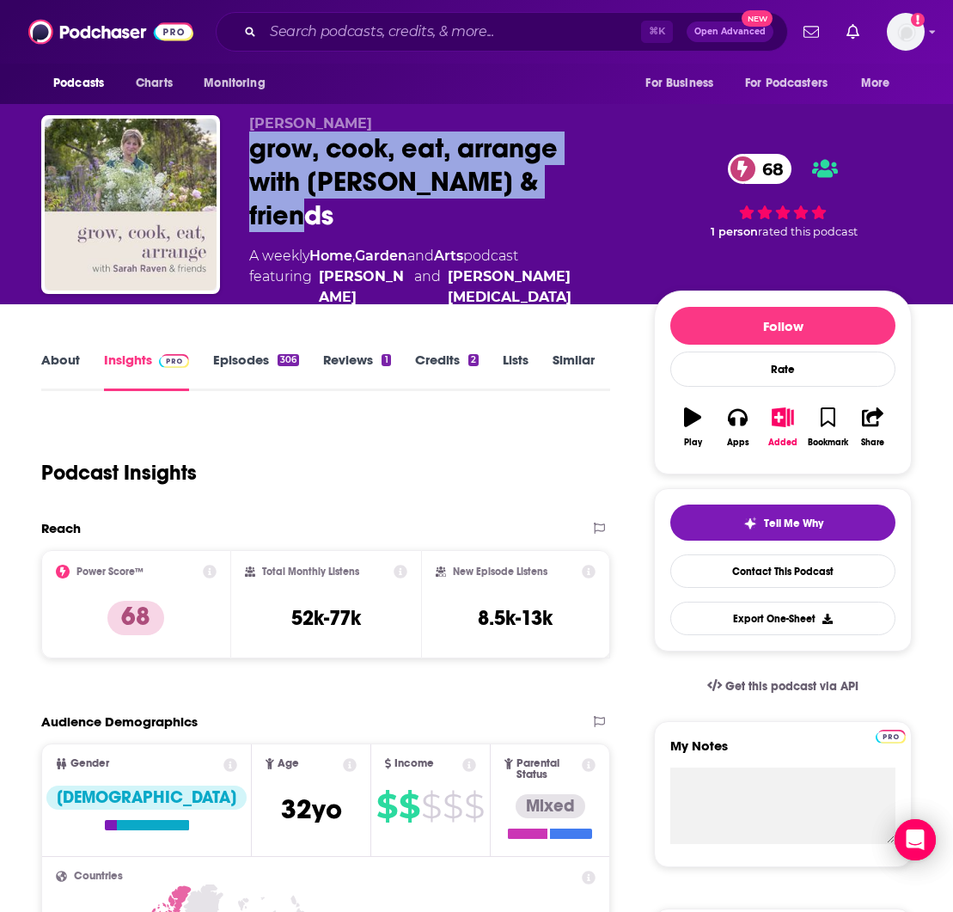
drag, startPoint x: 279, startPoint y: 162, endPoint x: 544, endPoint y: 204, distance: 267.8
click at [544, 204] on div "grow, cook, eat, arrange with [PERSON_NAME] & friends 68" at bounding box center [437, 181] width 377 height 101
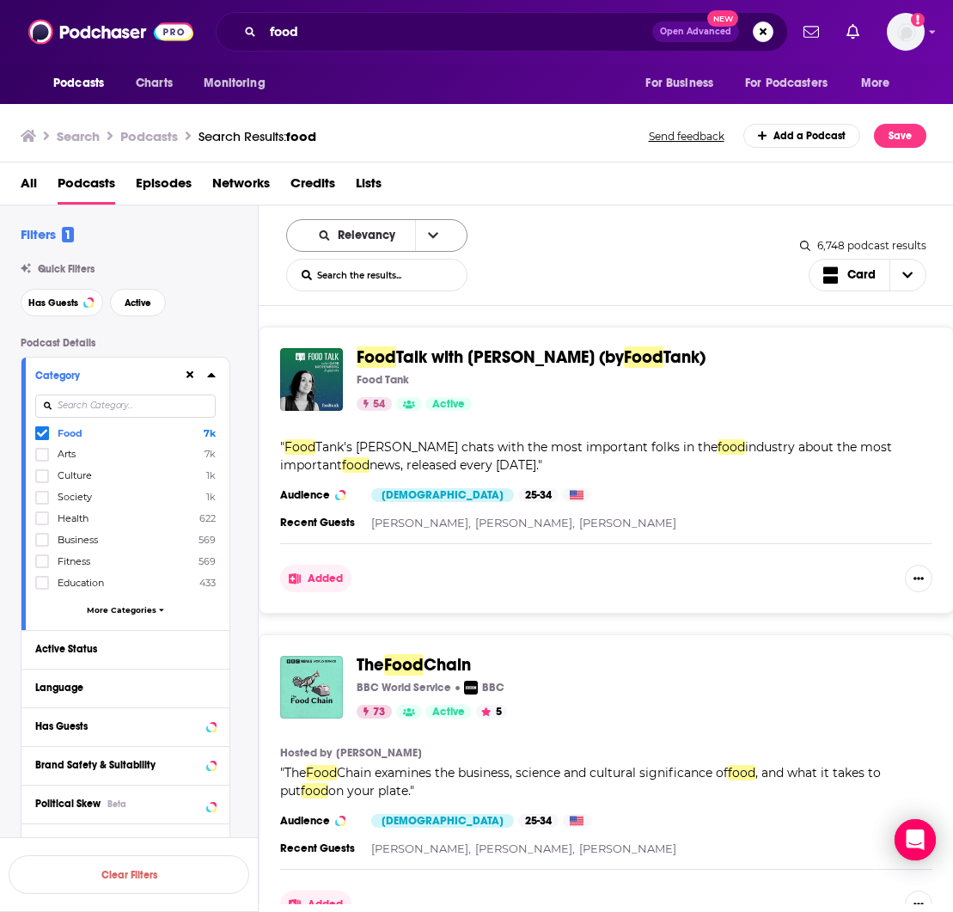
click at [368, 241] on span "Relevancy" at bounding box center [370, 235] width 64 height 12
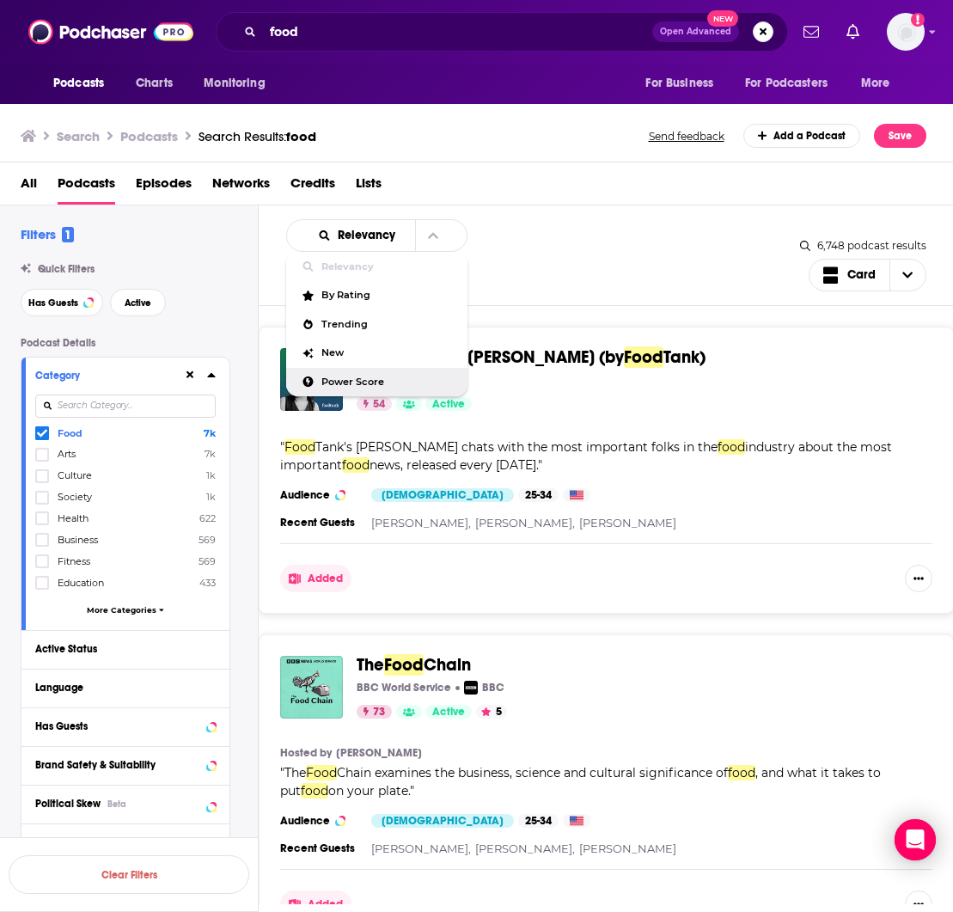
click at [381, 387] on span "Power Score" at bounding box center [387, 381] width 132 height 9
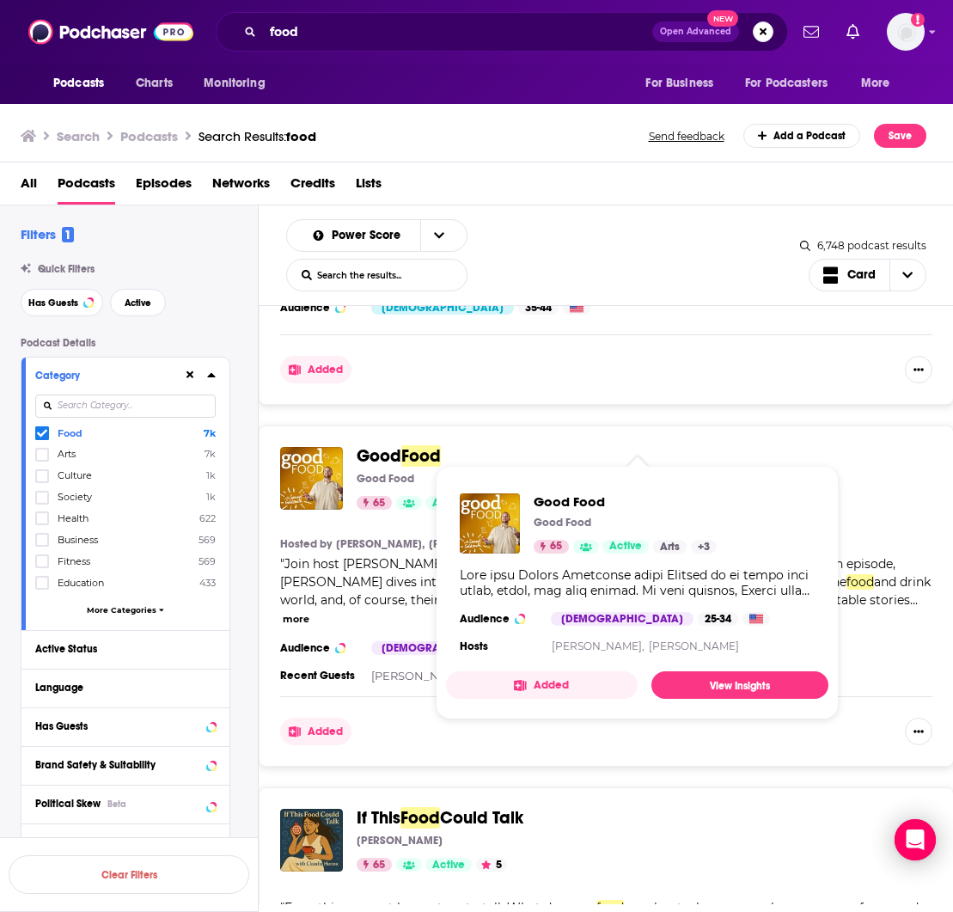
scroll to position [7854, 0]
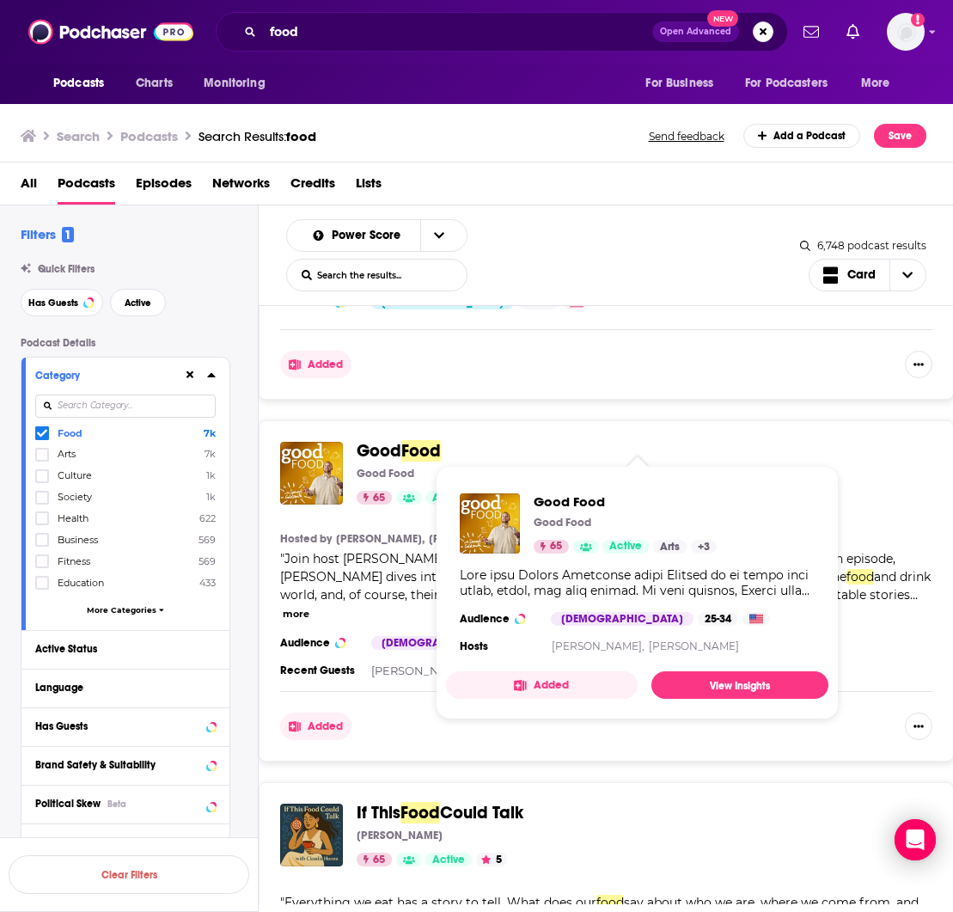
click at [401, 440] on span "Good" at bounding box center [379, 450] width 45 height 21
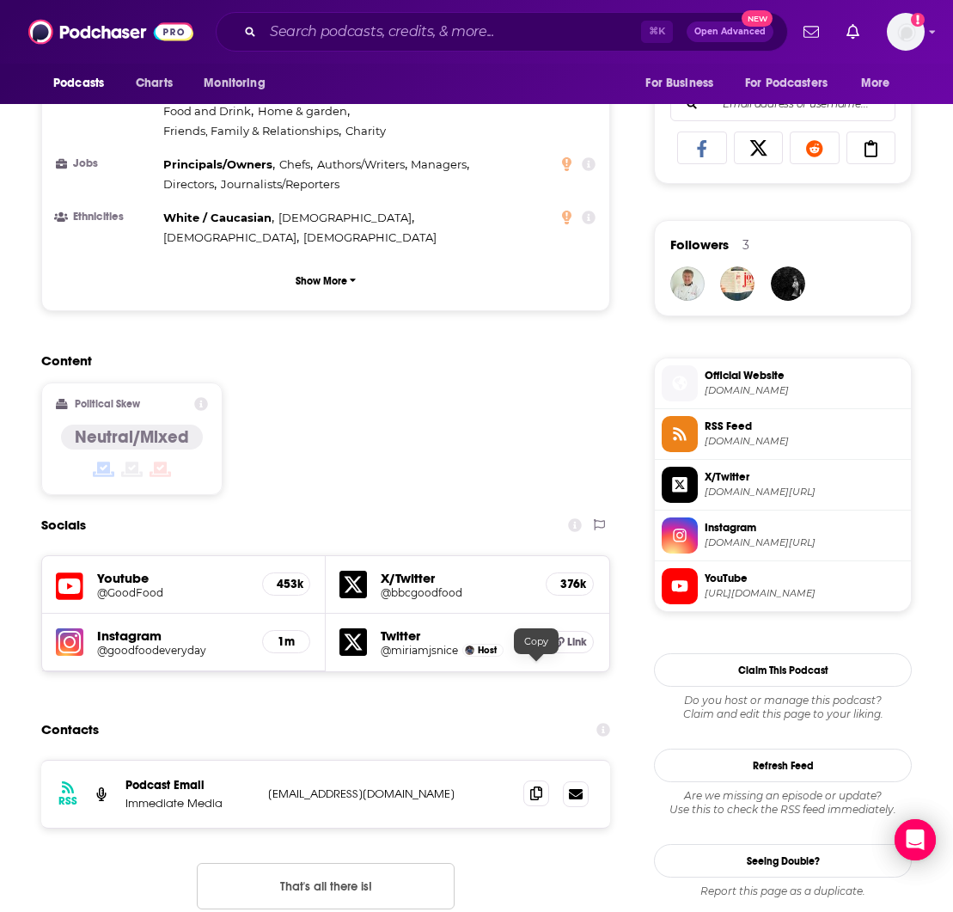
scroll to position [1102, 2]
click at [535, 785] on icon at bounding box center [536, 792] width 12 height 14
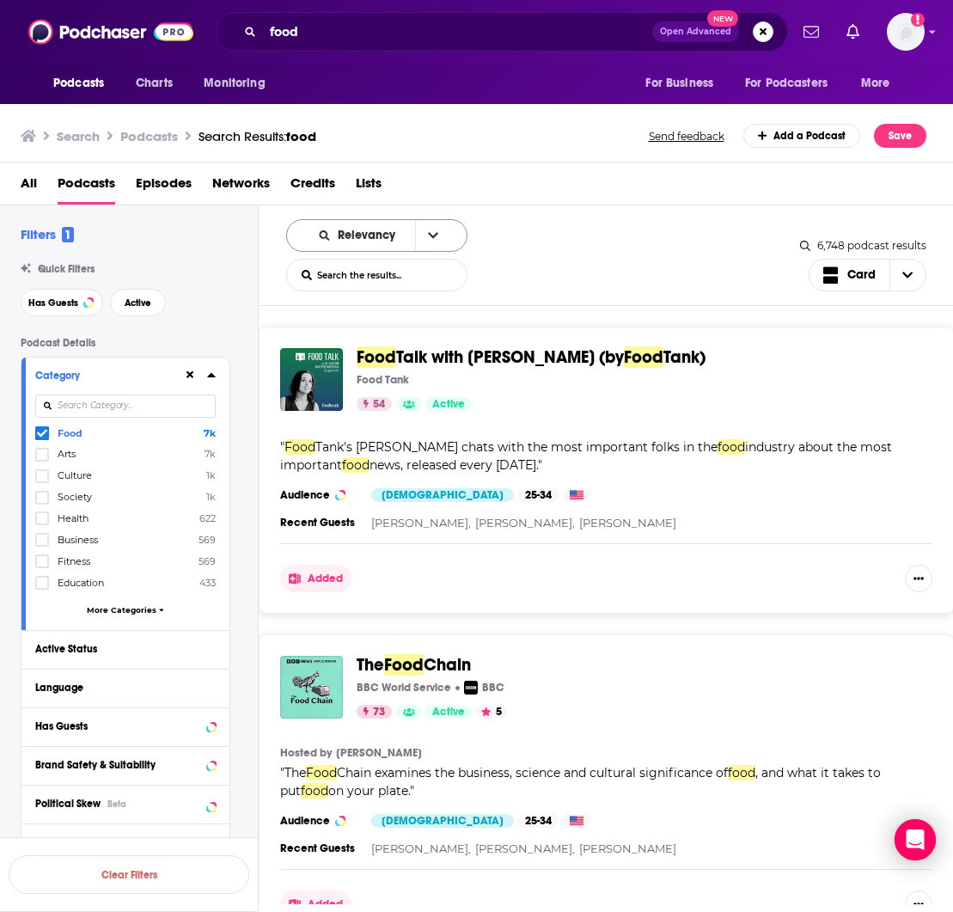
click at [406, 229] on span "Relevancy" at bounding box center [358, 235] width 113 height 12
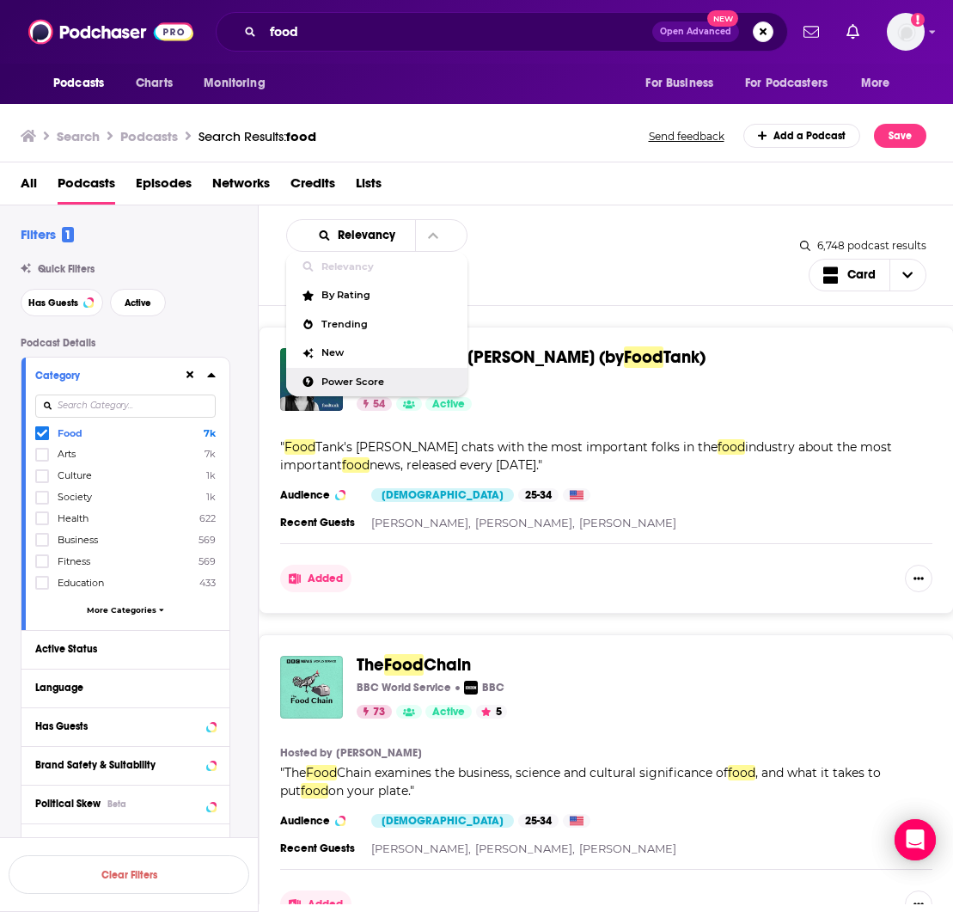
click at [351, 387] on span "Power Score" at bounding box center [387, 381] width 132 height 9
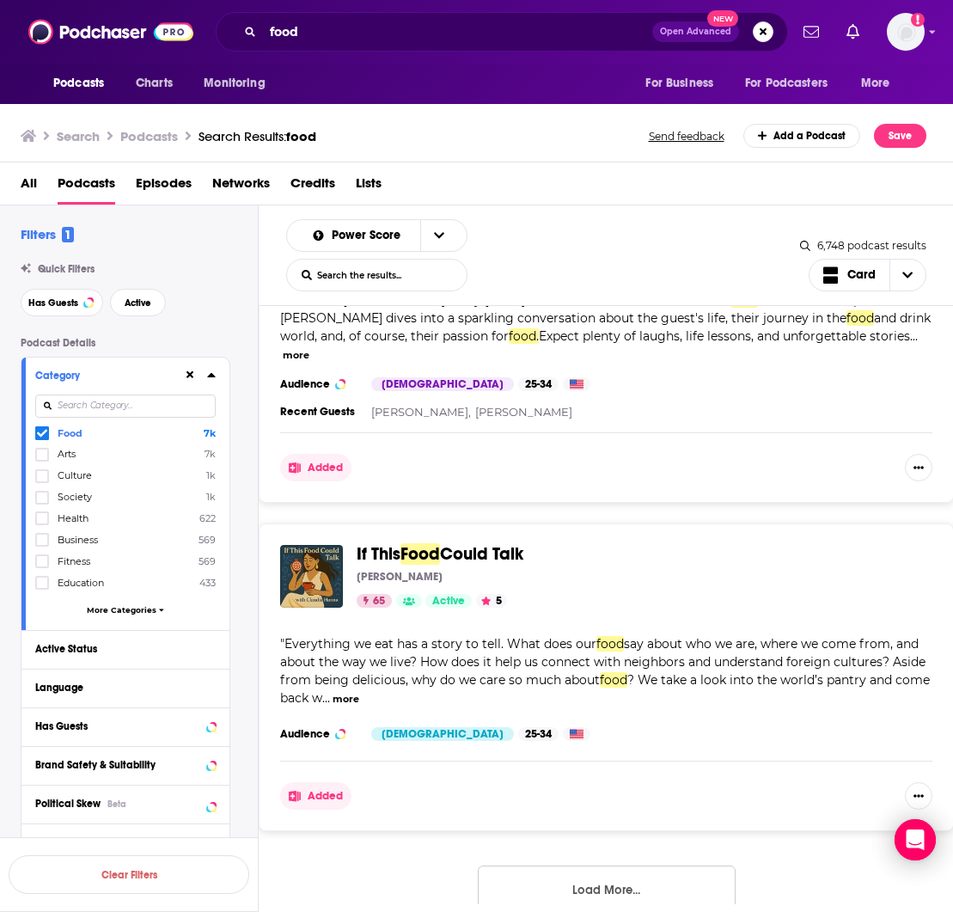
scroll to position [8112, 0]
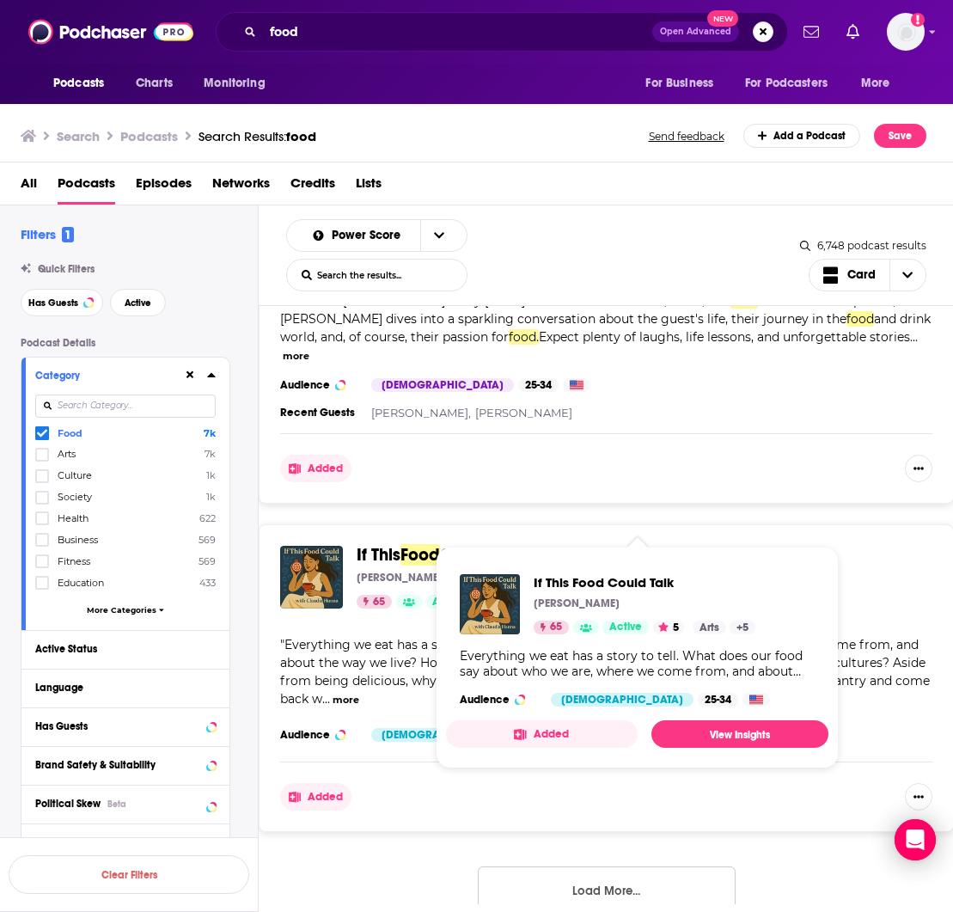
click at [464, 544] on span "Could Talk" at bounding box center [481, 554] width 83 height 21
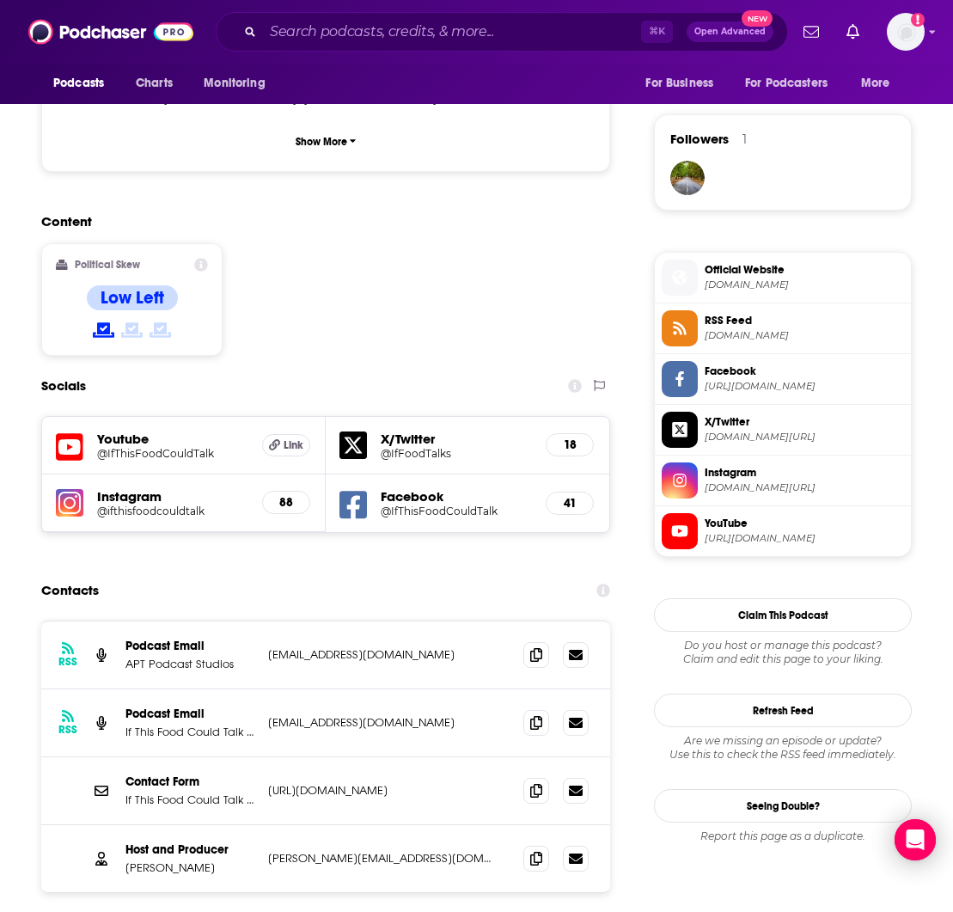
scroll to position [1209, 0]
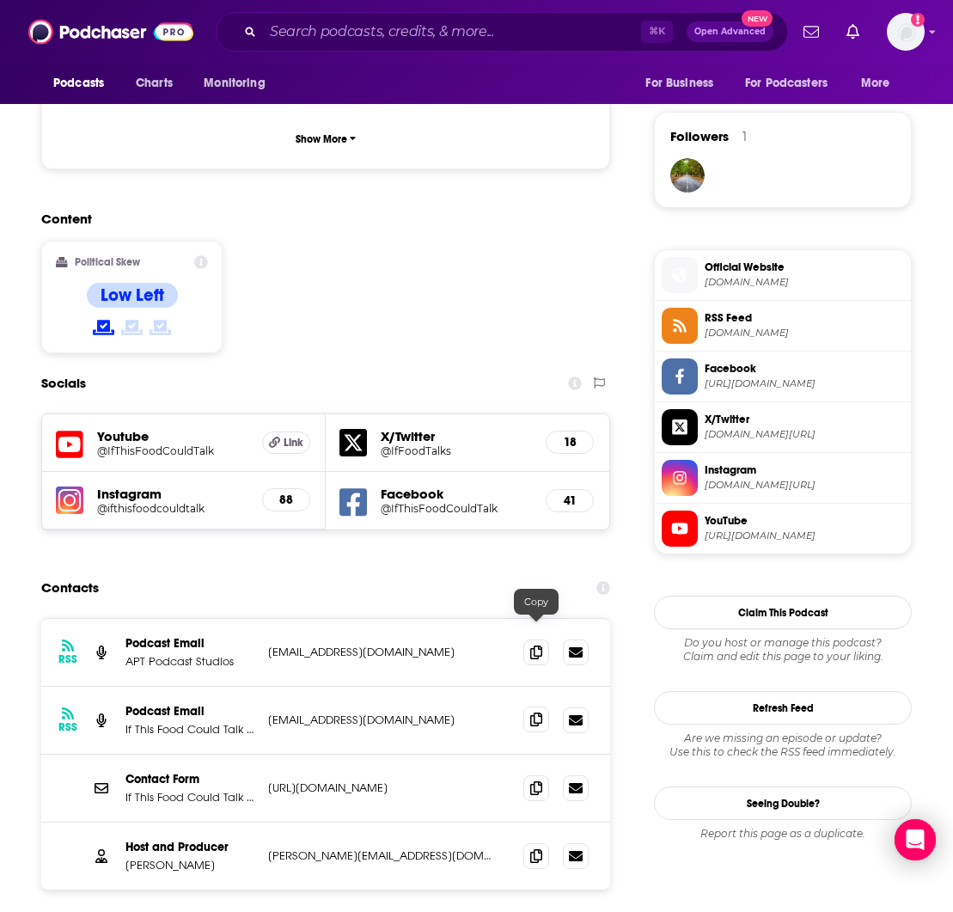
click at [535, 712] on icon at bounding box center [536, 719] width 12 height 14
click at [533, 848] on icon at bounding box center [536, 855] width 12 height 14
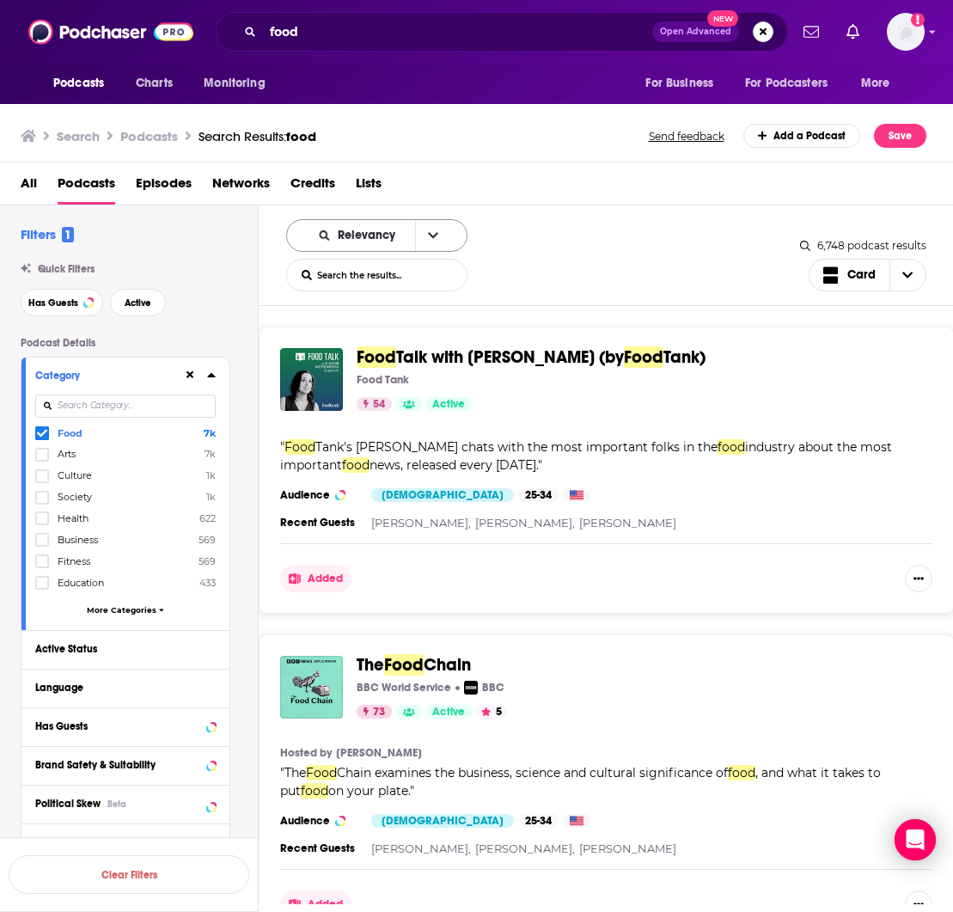
click at [380, 237] on span "Relevancy" at bounding box center [370, 235] width 64 height 12
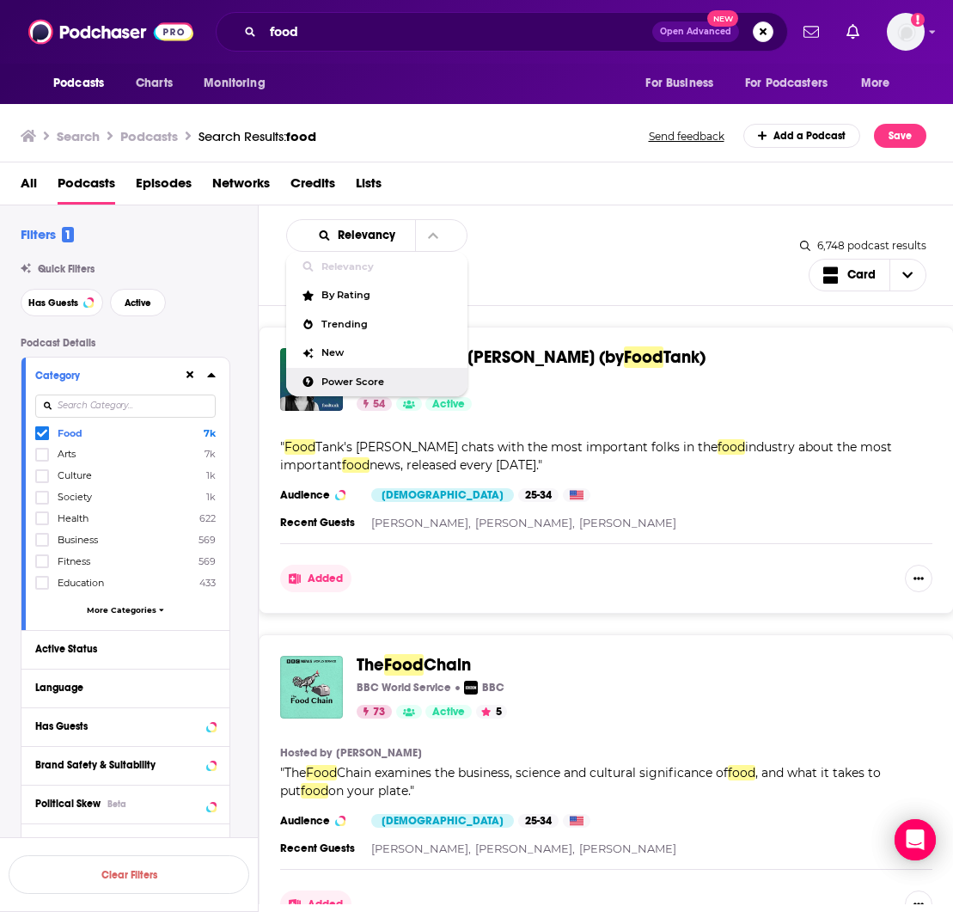
click at [382, 384] on span "Power Score" at bounding box center [387, 381] width 132 height 9
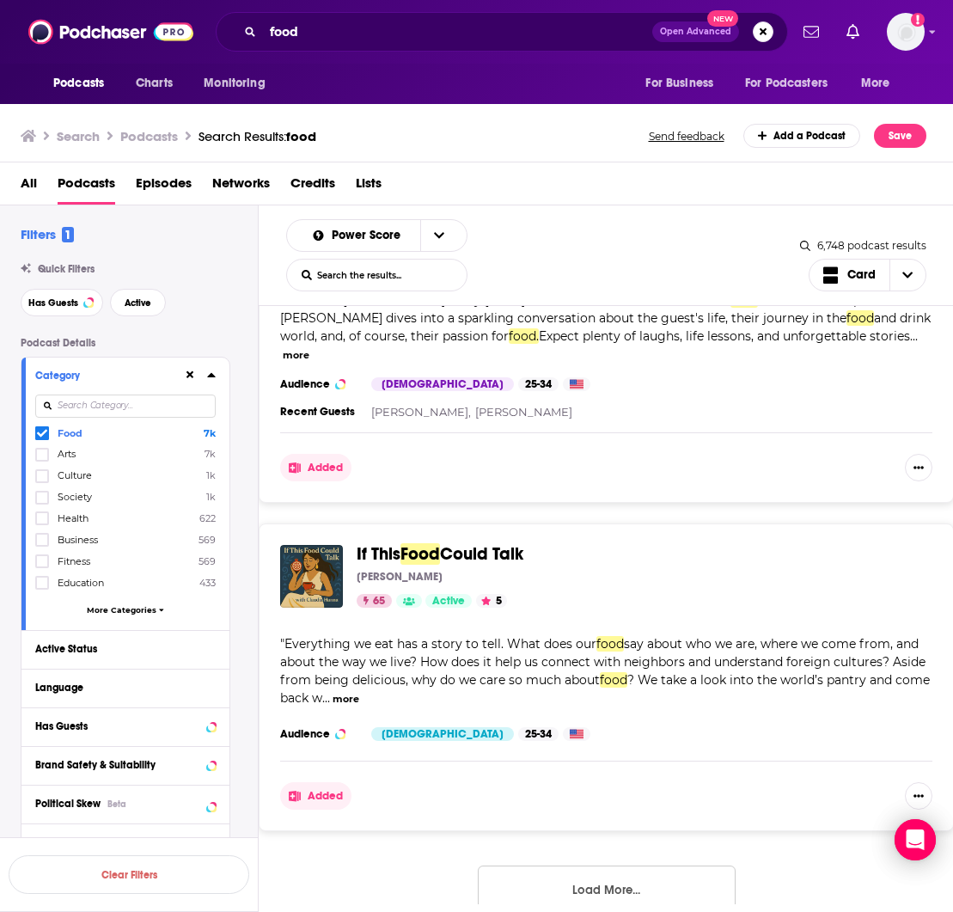
scroll to position [8112, 0]
click at [626, 866] on button "Load More..." at bounding box center [607, 889] width 258 height 46
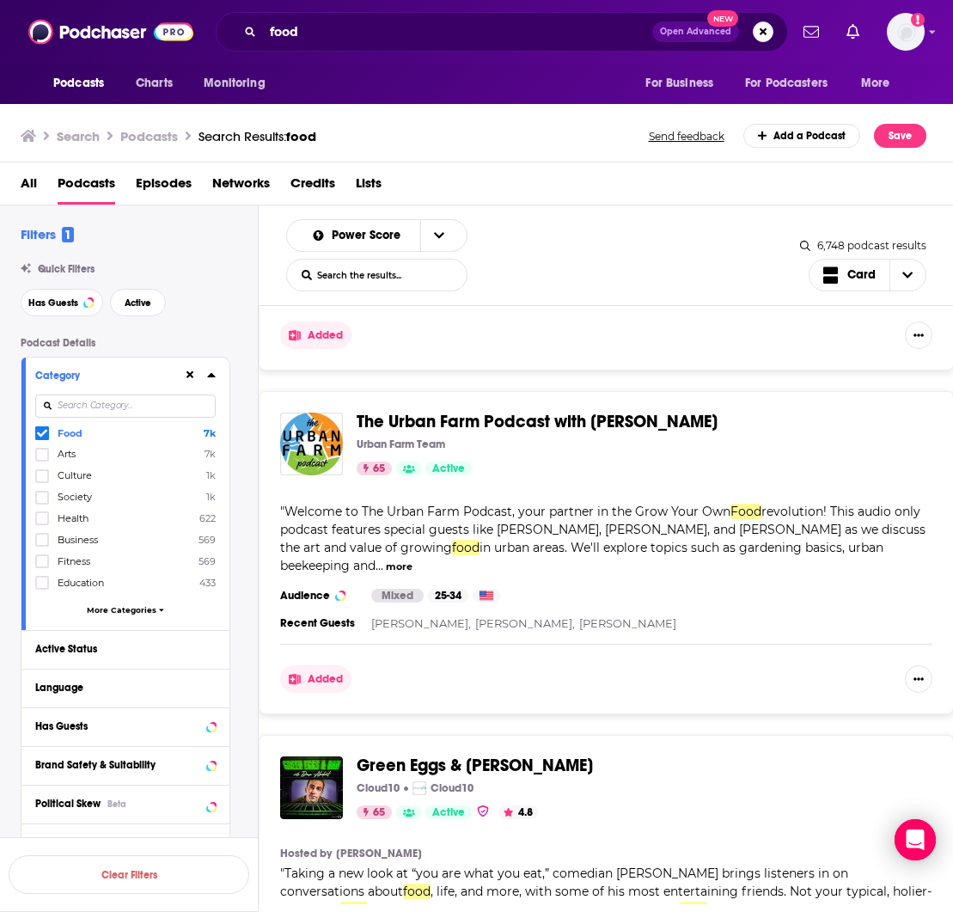
scroll to position [8572, 0]
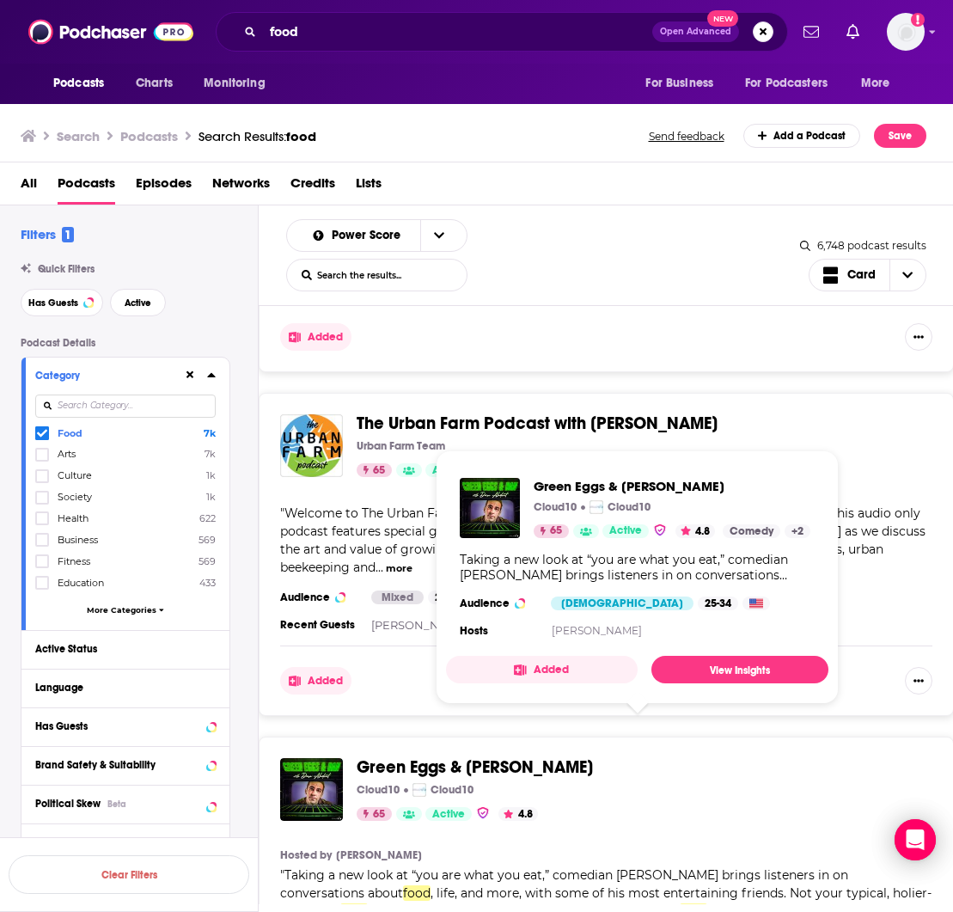
click at [427, 756] on span "Green Eggs & [PERSON_NAME]" at bounding box center [475, 766] width 236 height 21
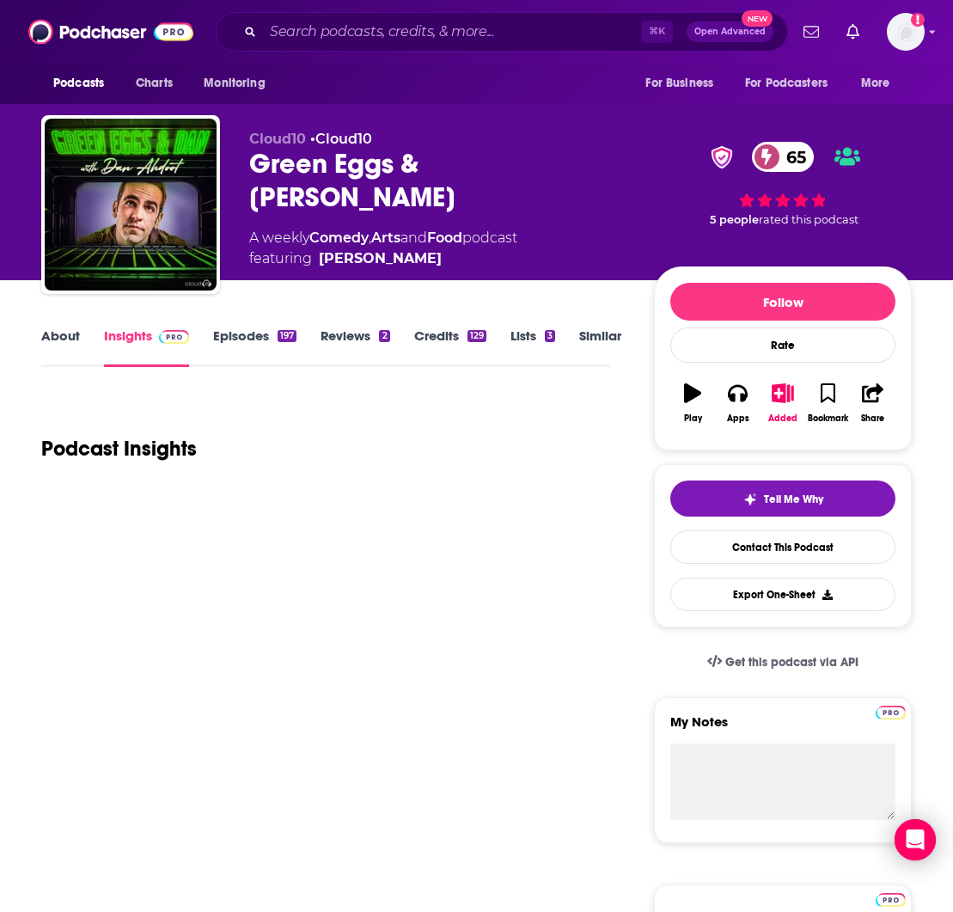
scroll to position [0, 1]
click at [139, 340] on link "Insights" at bounding box center [146, 347] width 85 height 40
click at [144, 333] on link "Insights" at bounding box center [146, 347] width 85 height 40
click at [239, 335] on link "Episodes 197" at bounding box center [254, 347] width 83 height 40
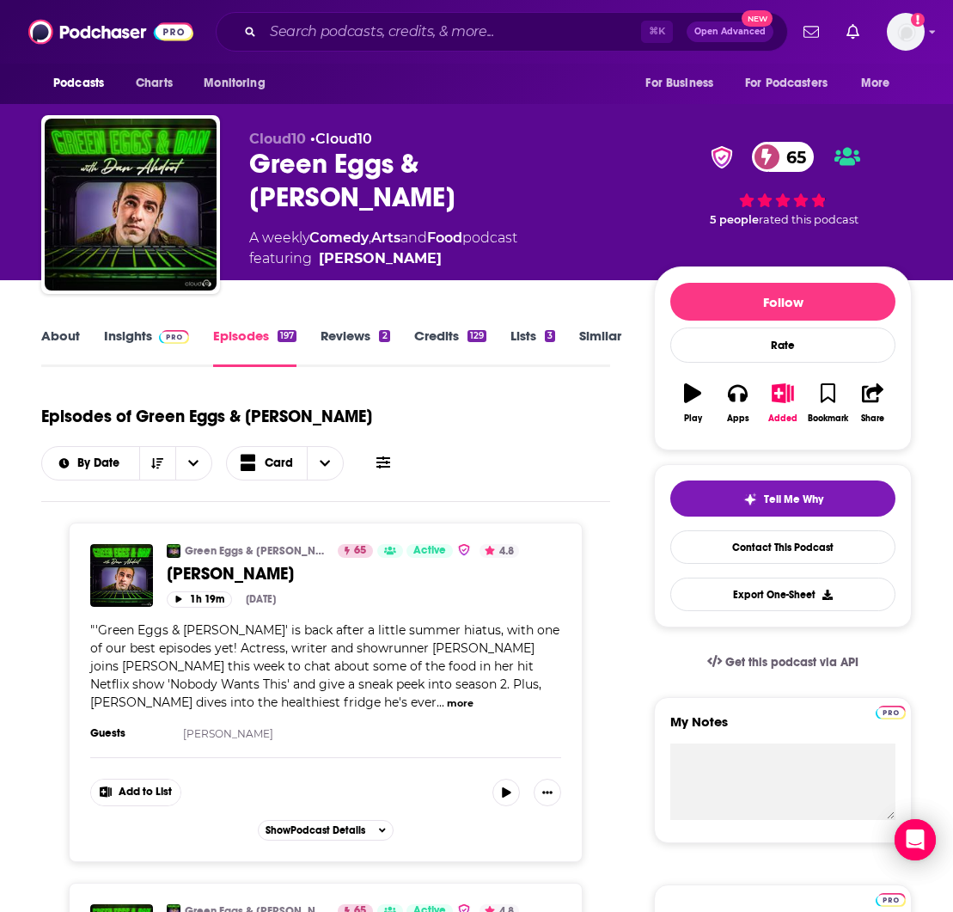
click at [131, 338] on link "Insights" at bounding box center [146, 347] width 85 height 40
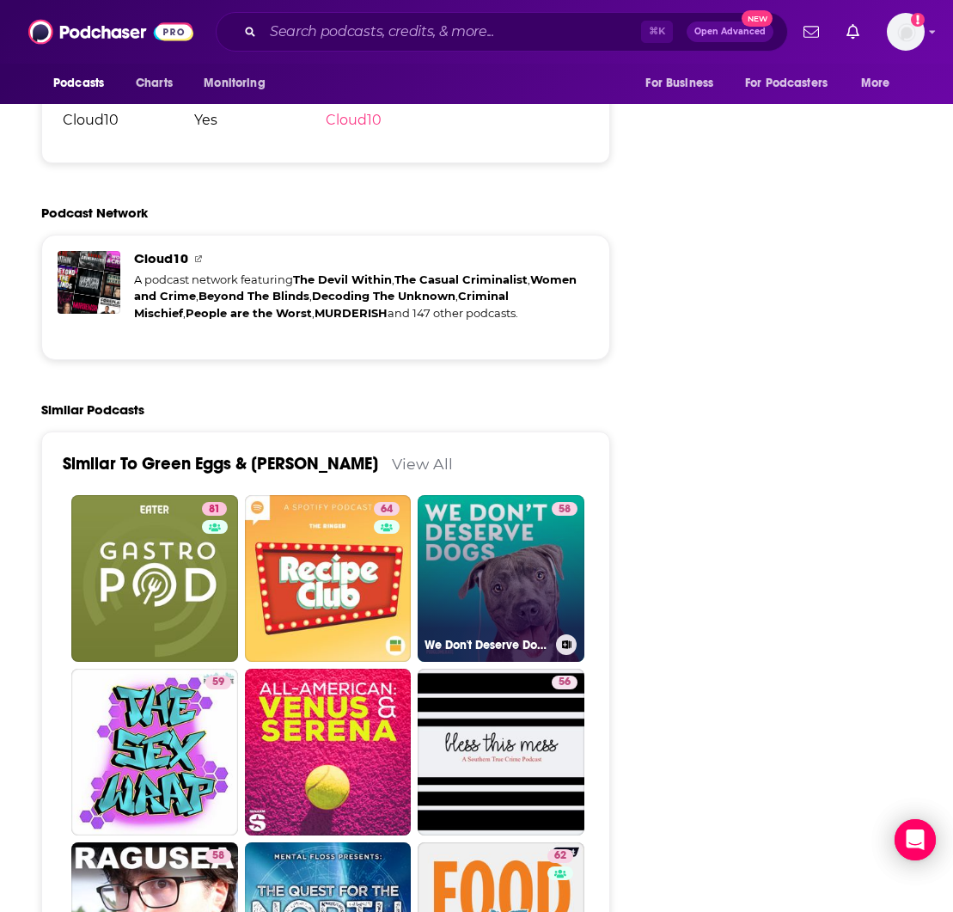
scroll to position [3666, 1]
click at [482, 638] on h3 "We Don't Deserve Dogs" at bounding box center [486, 645] width 125 height 15
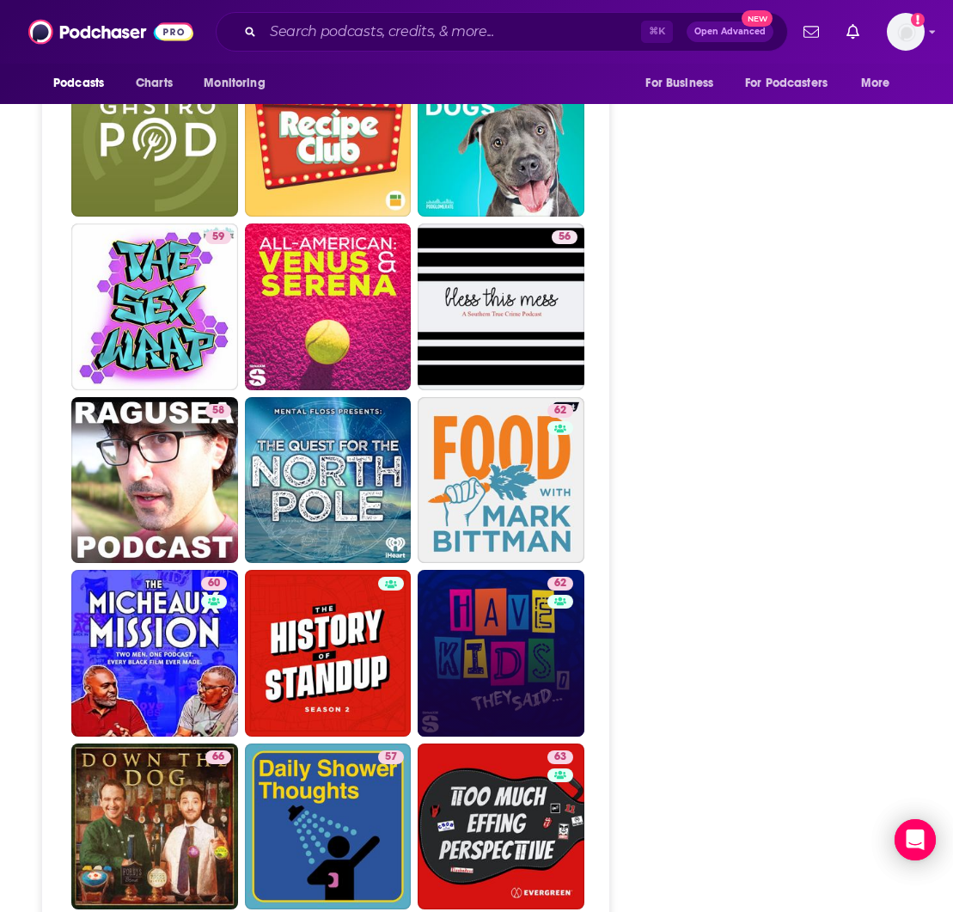
scroll to position [4107, 0]
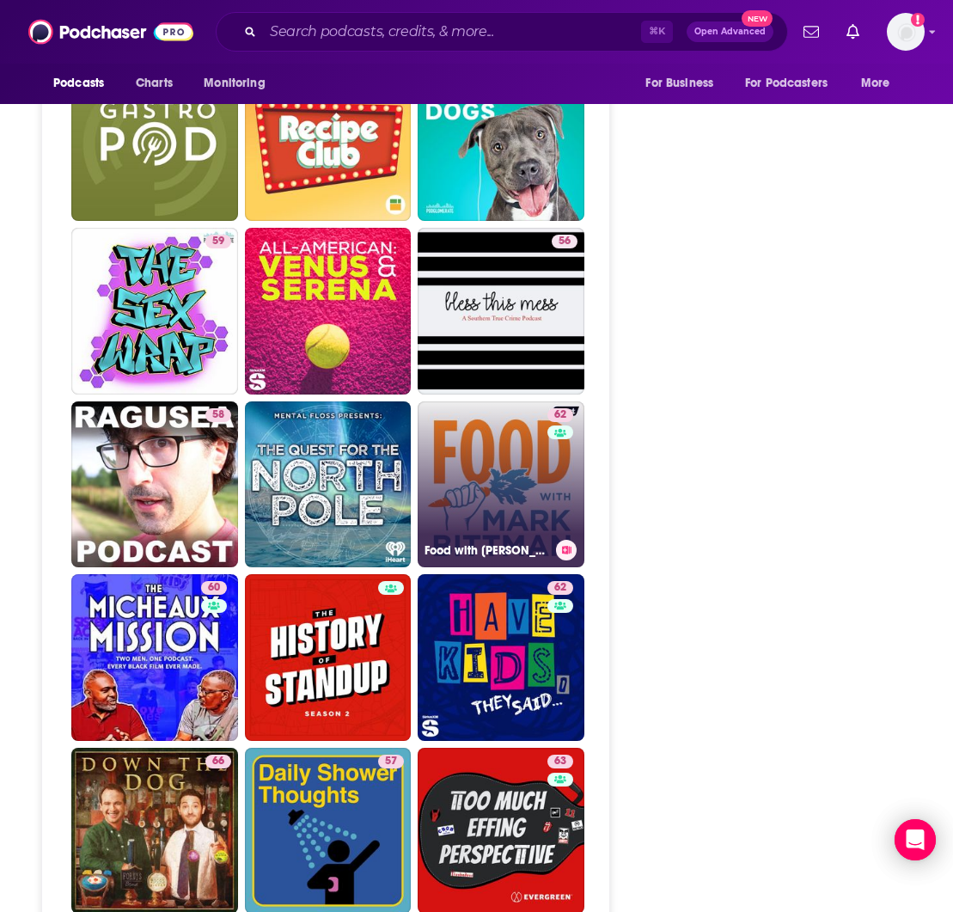
click at [519, 401] on link "62 Food with [PERSON_NAME]" at bounding box center [501, 484] width 167 height 167
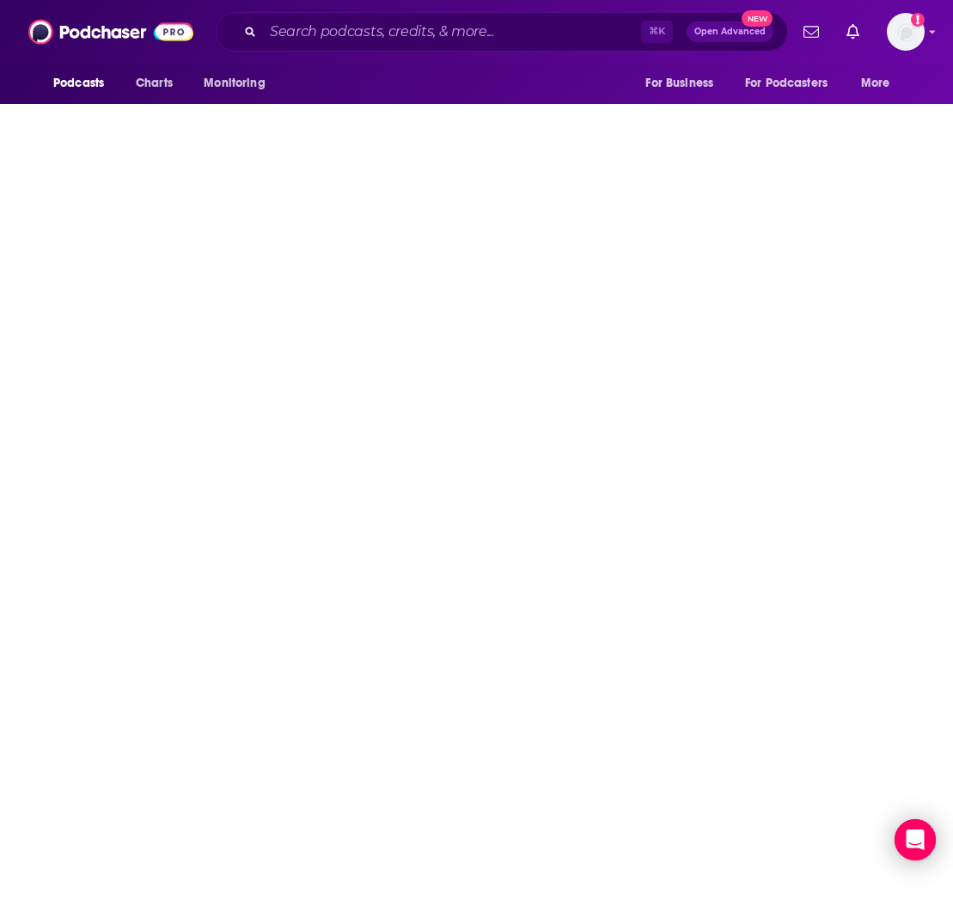
type input "[URL][DOMAIN_NAME]"
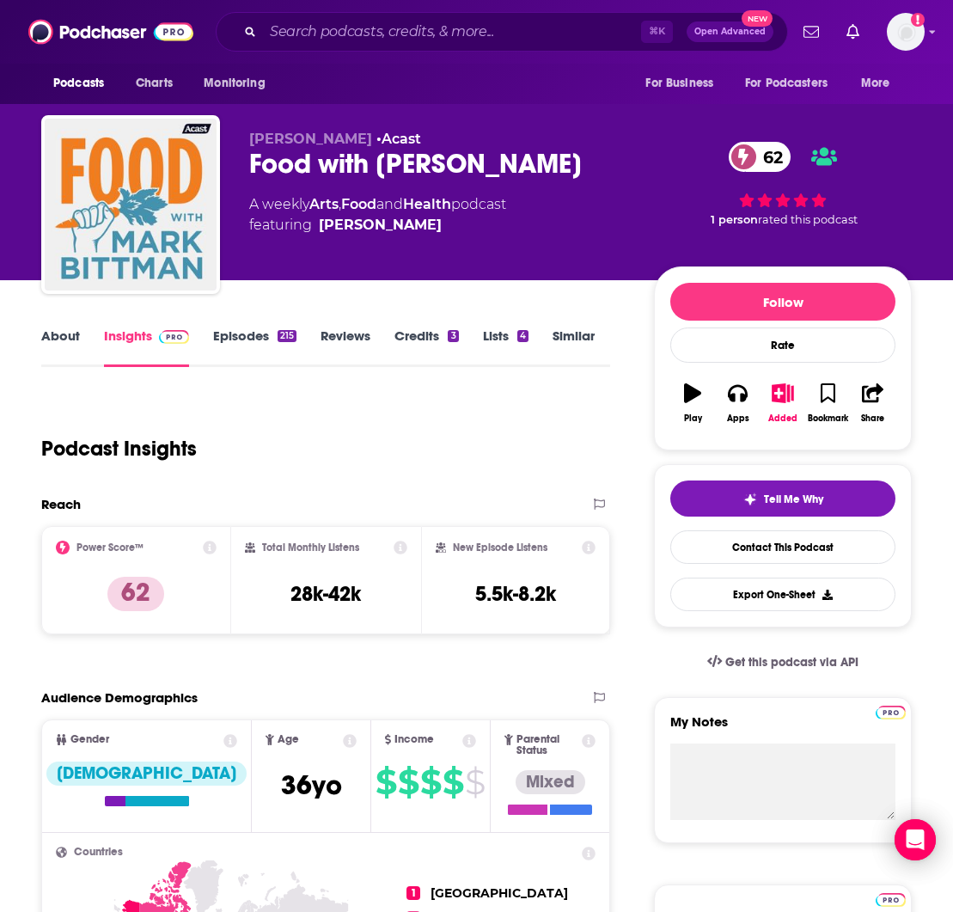
click at [49, 334] on link "About" at bounding box center [60, 347] width 39 height 40
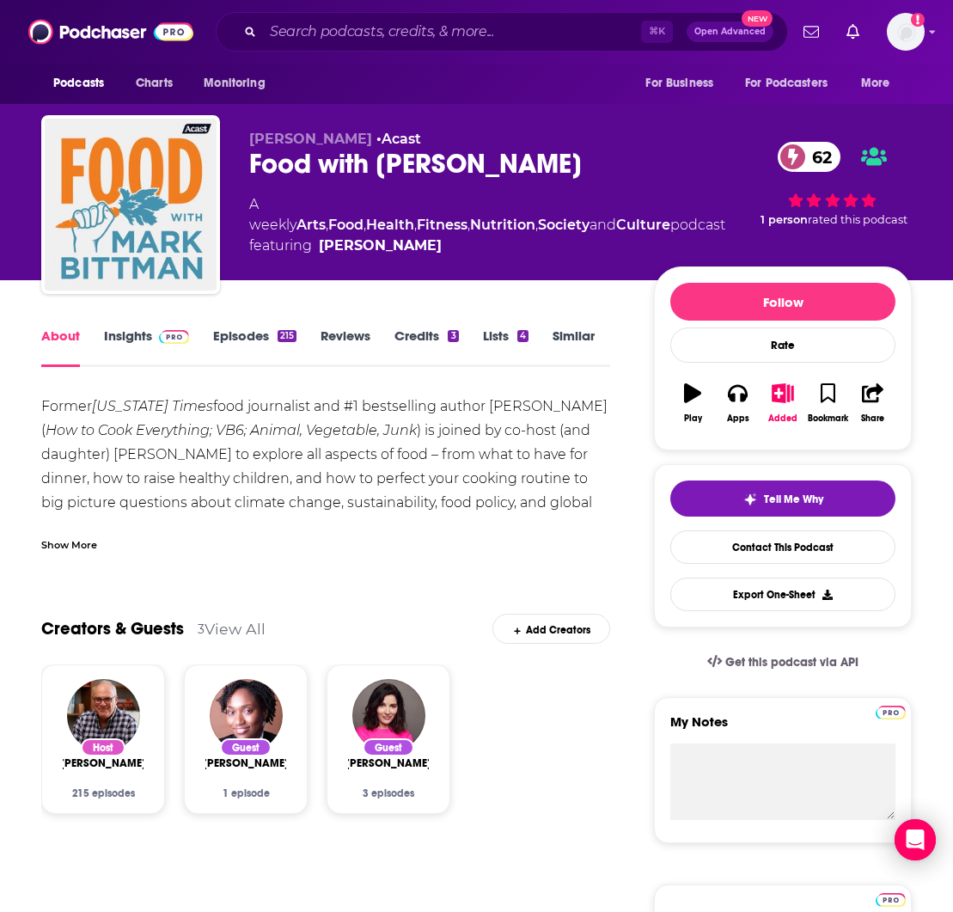
click at [77, 542] on div "Show More" at bounding box center [69, 543] width 56 height 16
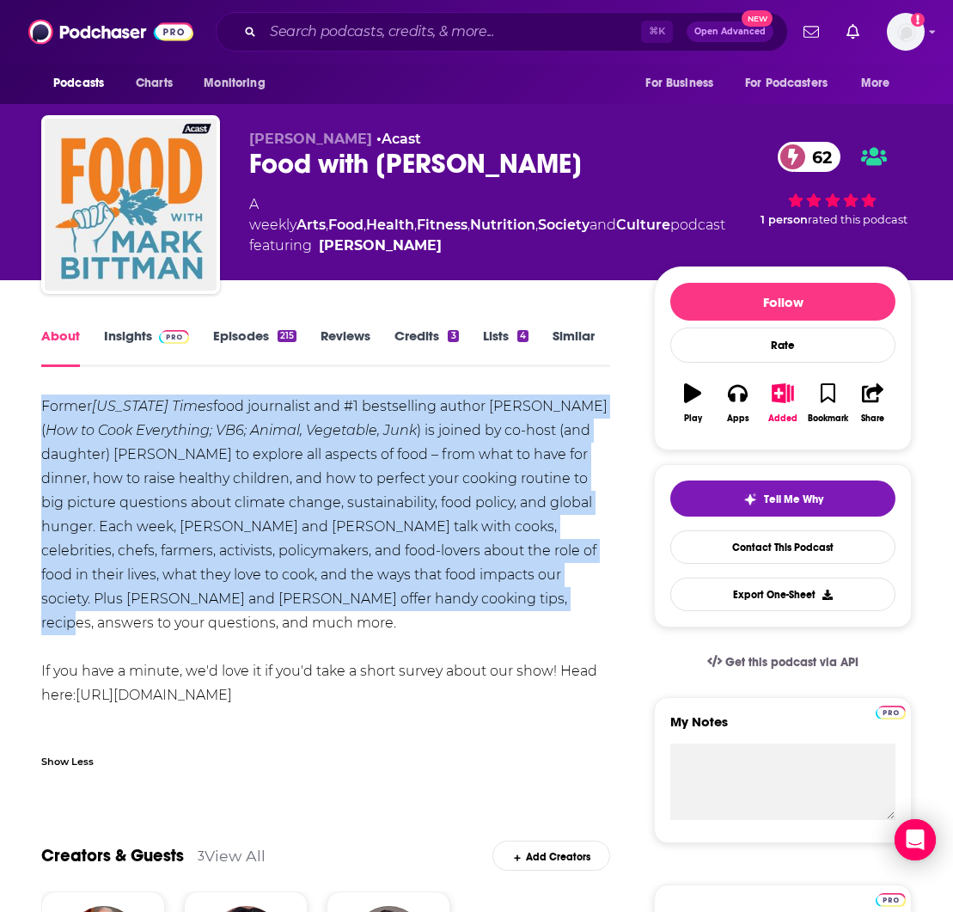
drag, startPoint x: 505, startPoint y: 602, endPoint x: 19, endPoint y: 389, distance: 531.0
copy div "Former [US_STATE] Times food journalist and #1 bestselling author [PERSON_NAME]…"
click at [883, 394] on icon "button" at bounding box center [872, 392] width 21 height 19
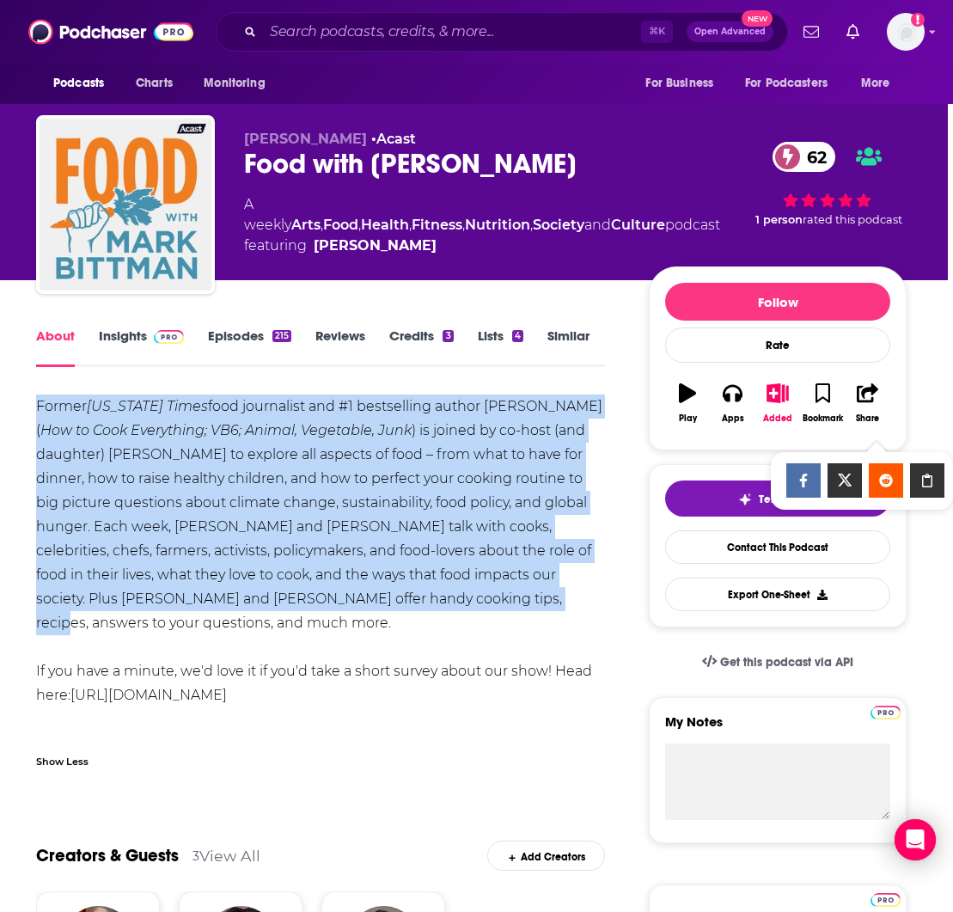
scroll to position [0, 9]
click at [872, 393] on icon "button" at bounding box center [867, 392] width 21 height 19
click at [928, 476] on icon "Show Share dropdown" at bounding box center [927, 480] width 34 height 14
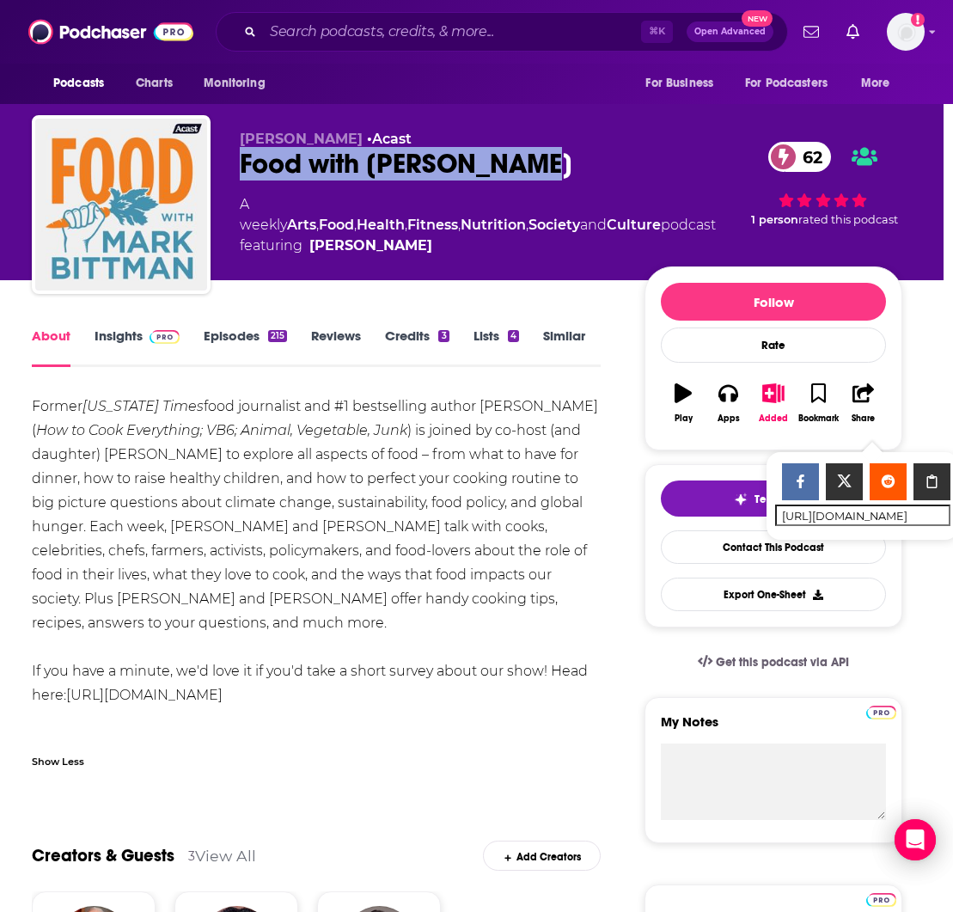
drag, startPoint x: 490, startPoint y: 164, endPoint x: 232, endPoint y: 162, distance: 257.8
click at [232, 162] on div "[PERSON_NAME] • Acast Food with [PERSON_NAME] 62 A weekly Arts , Food , Health …" at bounding box center [467, 208] width 870 height 186
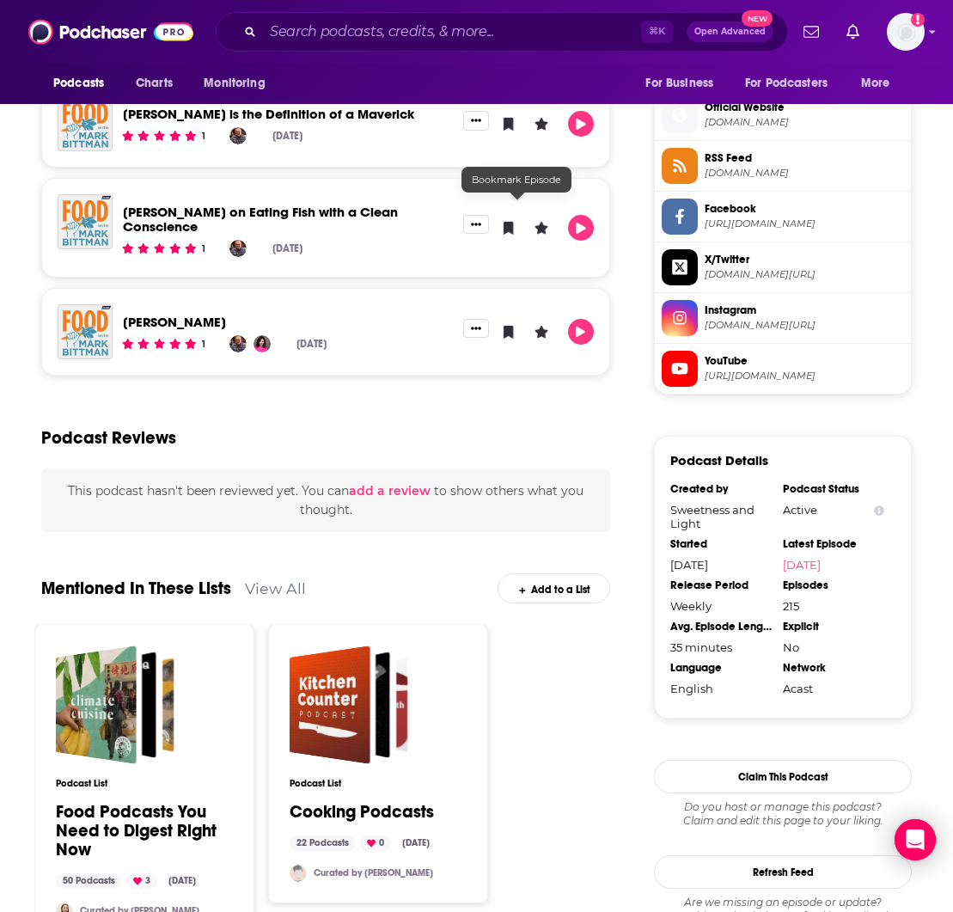
scroll to position [1526, 9]
click at [351, 718] on div "Cooking Podcasts" at bounding box center [330, 704] width 81 height 119
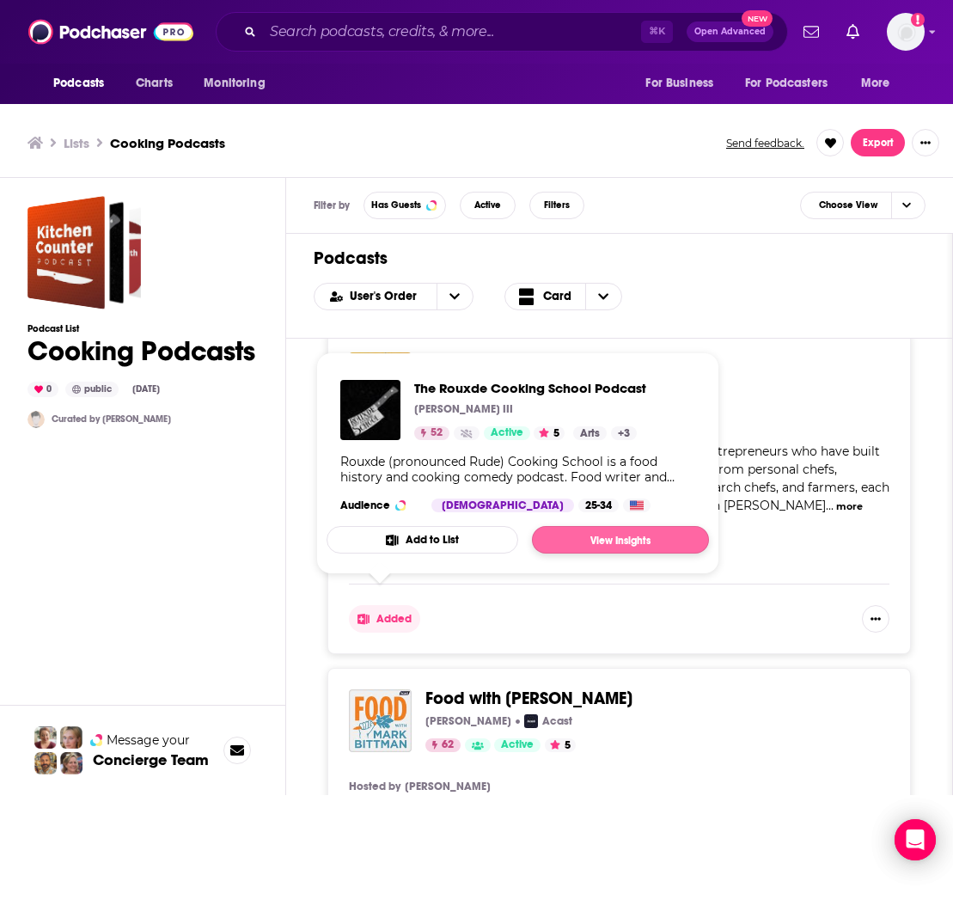
click at [630, 538] on link "View Insights" at bounding box center [620, 539] width 177 height 27
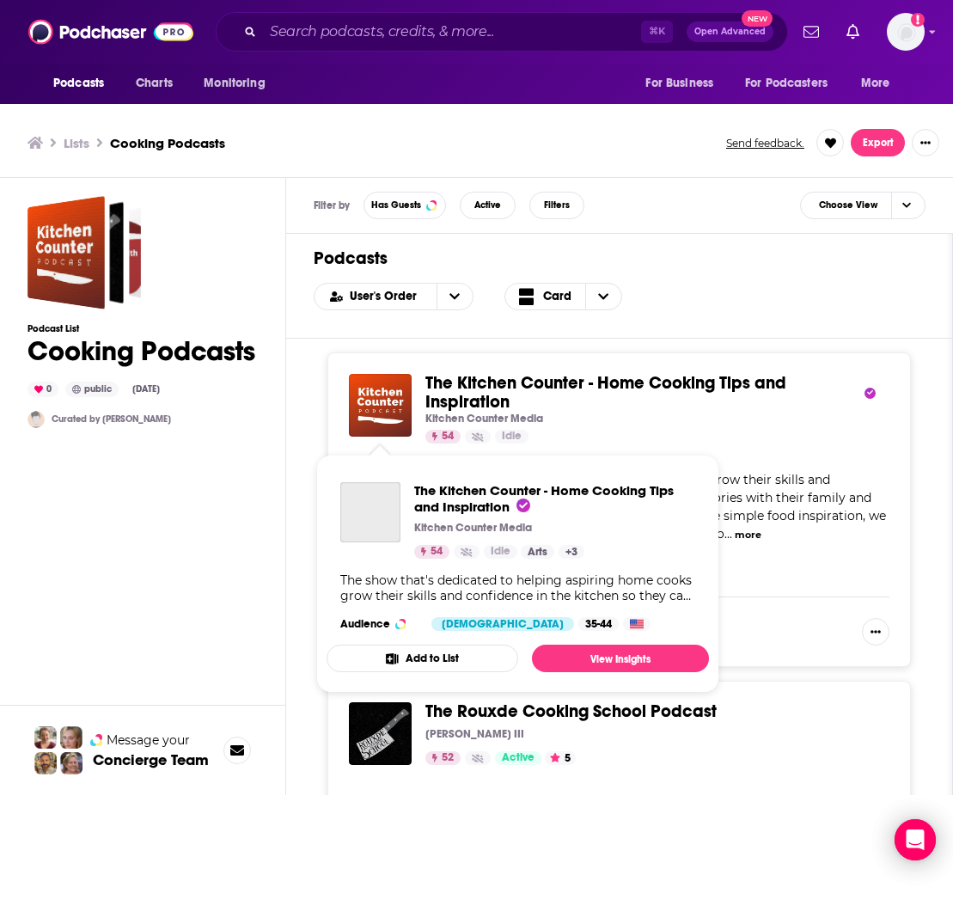
click at [406, 406] on img "The Kitchen Counter - Home Cooking Tips and Inspiration" at bounding box center [380, 405] width 63 height 63
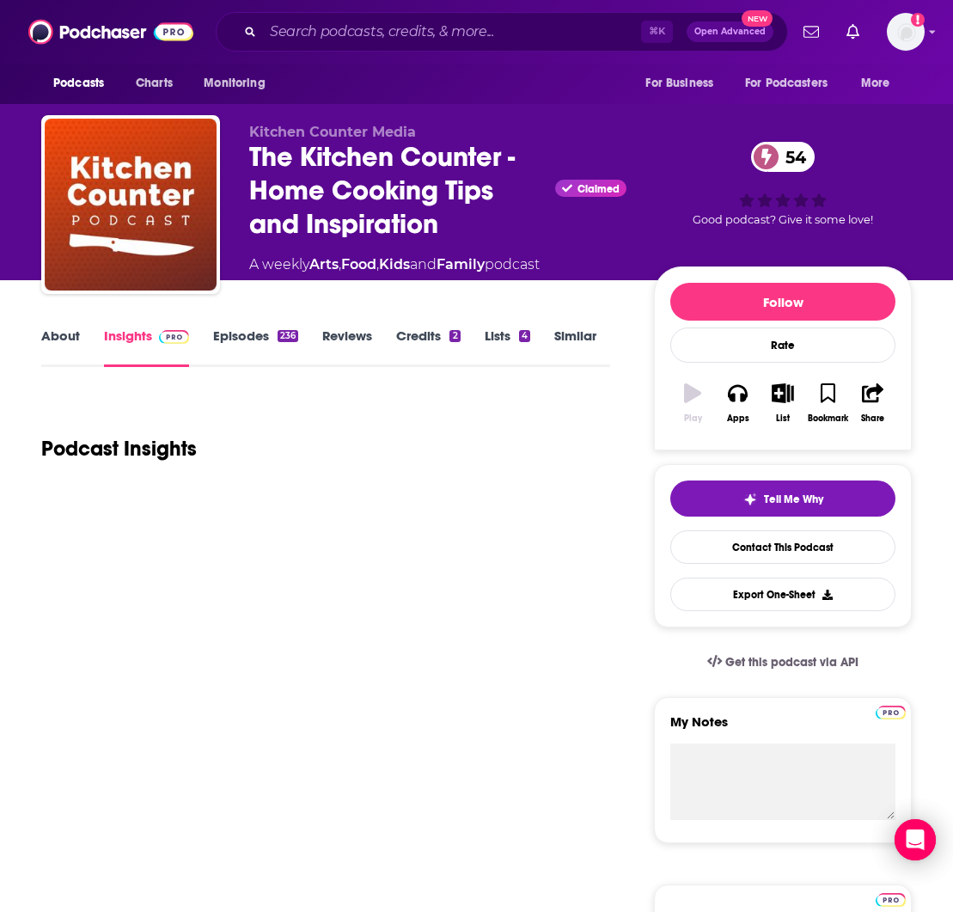
click at [456, 396] on div "Podcast Insights" at bounding box center [325, 438] width 569 height 88
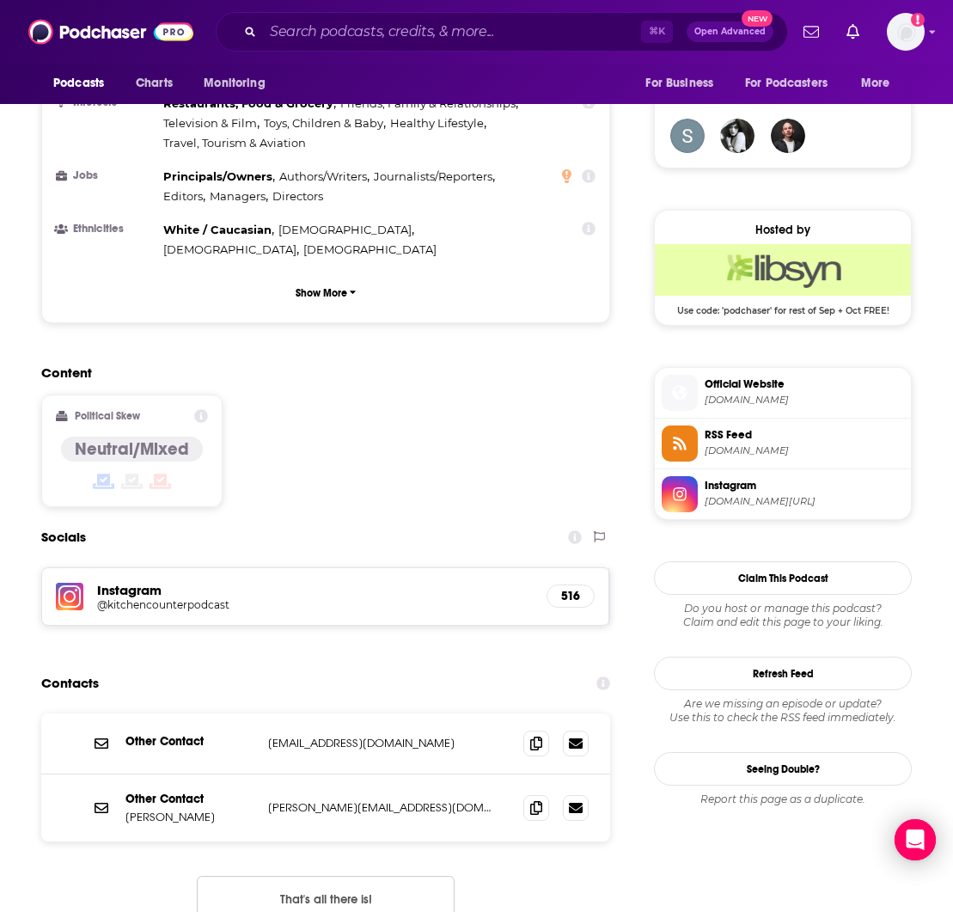
scroll to position [1251, 1]
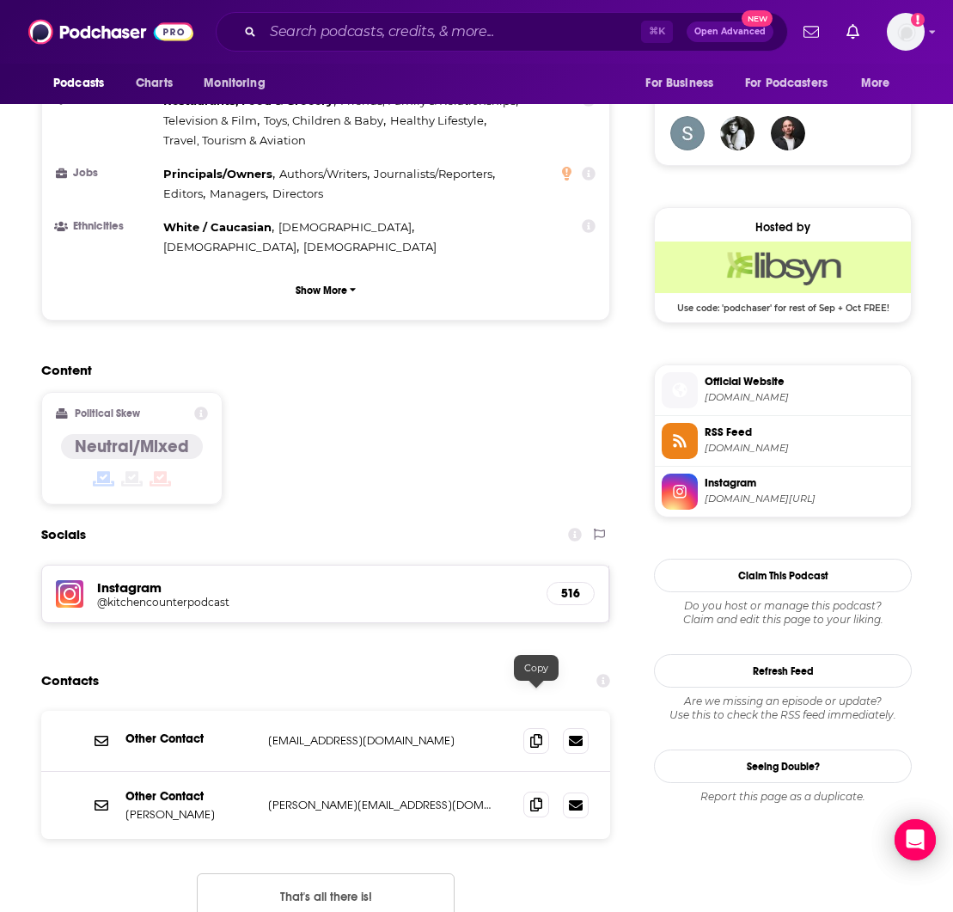
click at [540, 797] on icon at bounding box center [536, 804] width 12 height 14
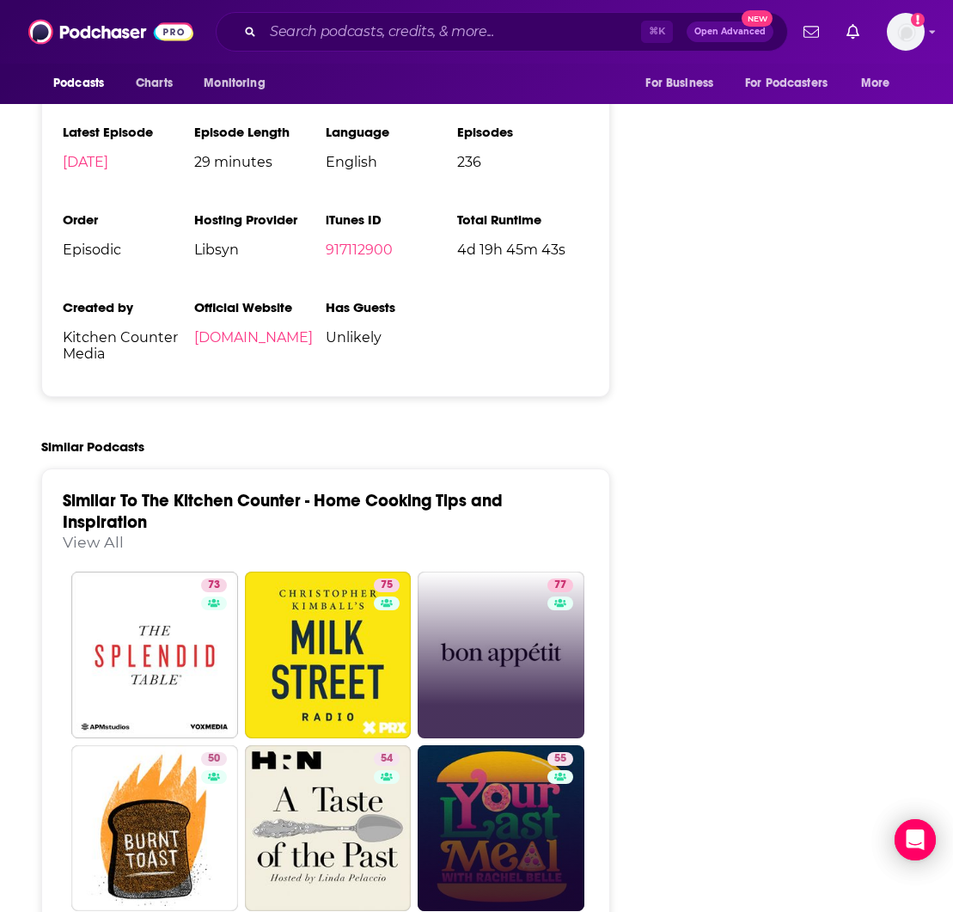
scroll to position [3396, 1]
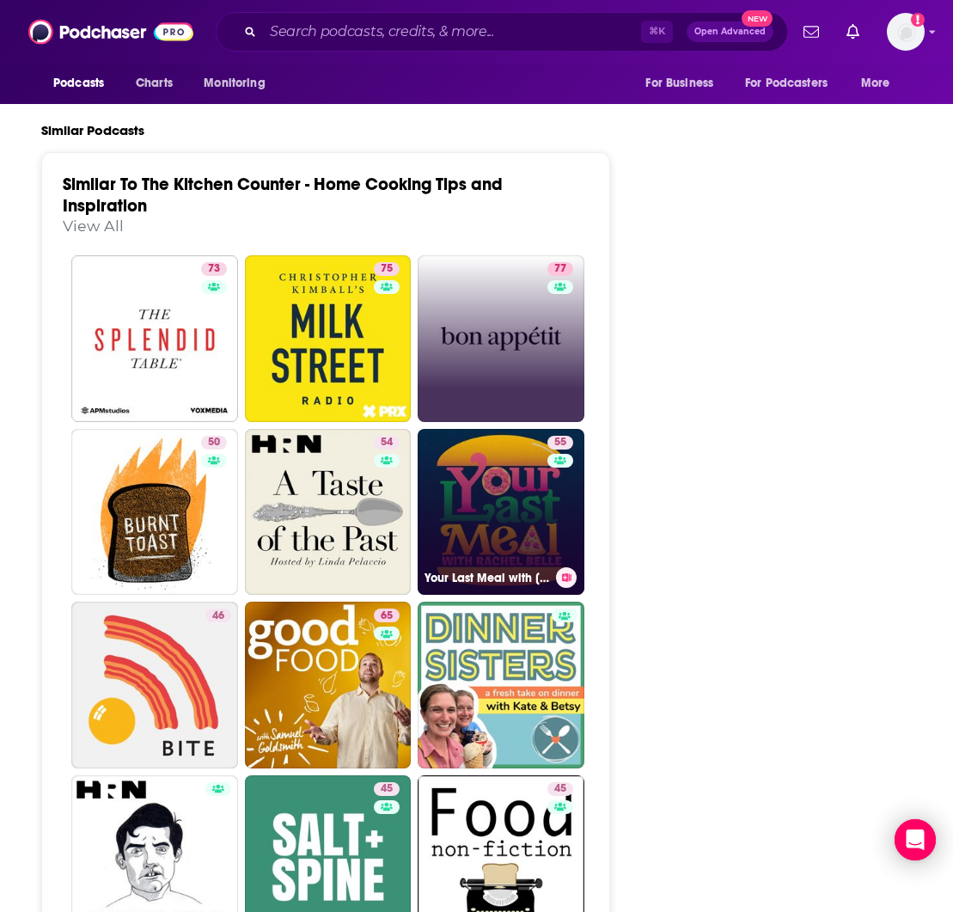
click at [525, 429] on link "55 Your Last Meal with Rachel Belle" at bounding box center [501, 512] width 167 height 167
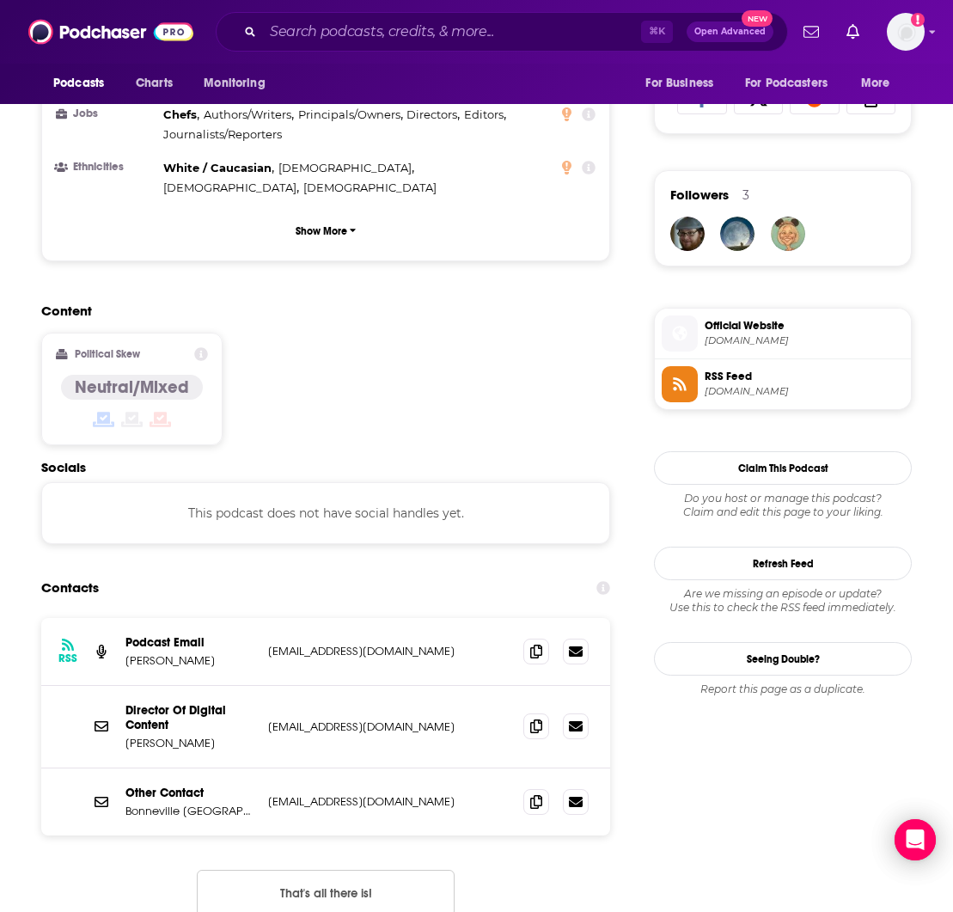
scroll to position [1152, 3]
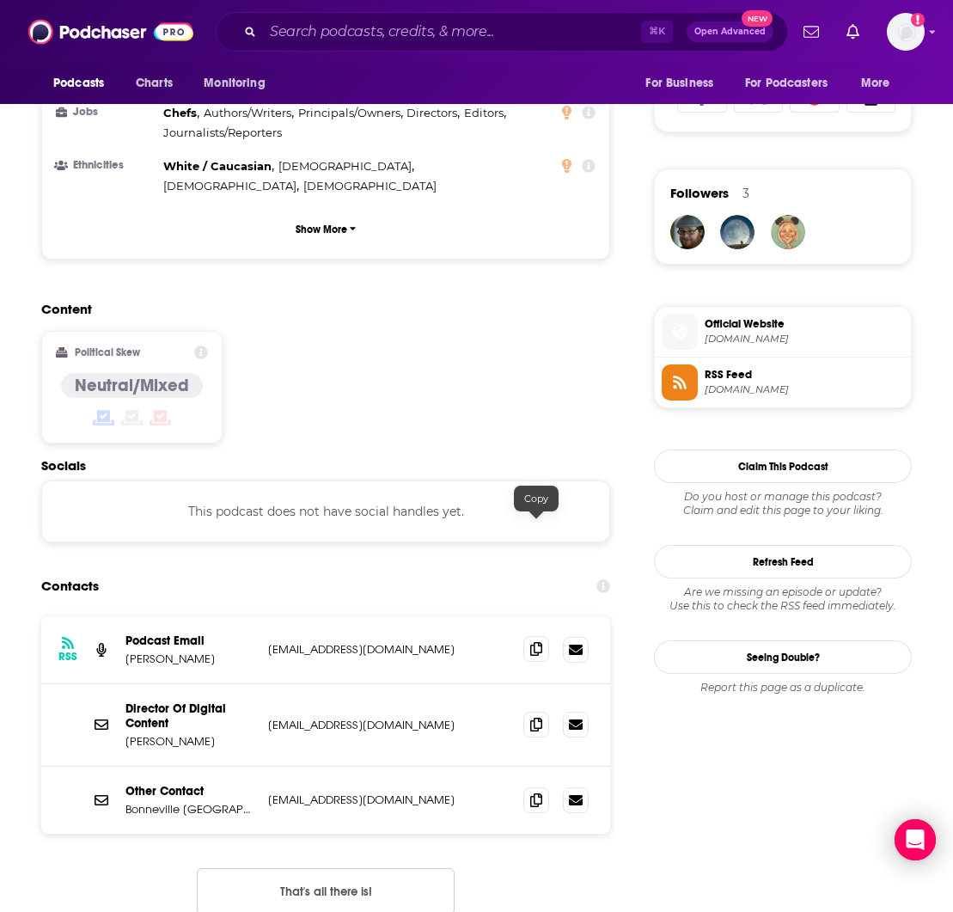
click at [537, 642] on icon at bounding box center [536, 649] width 12 height 14
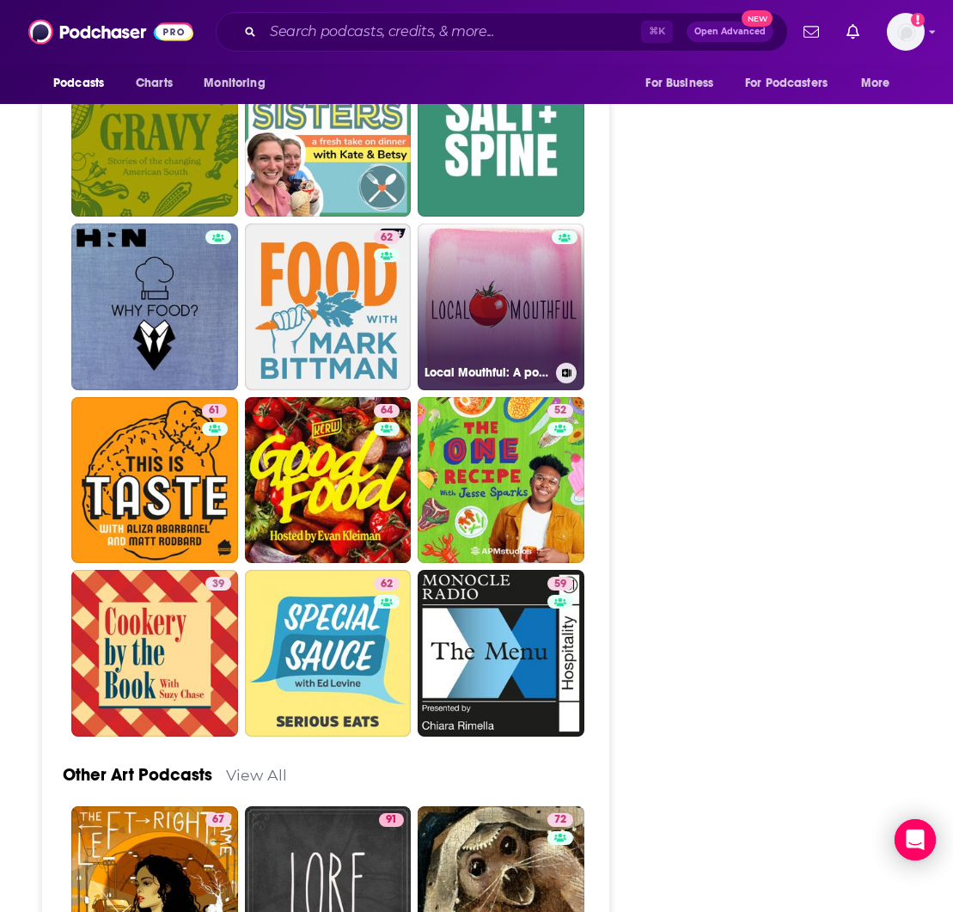
scroll to position [4139, 3]
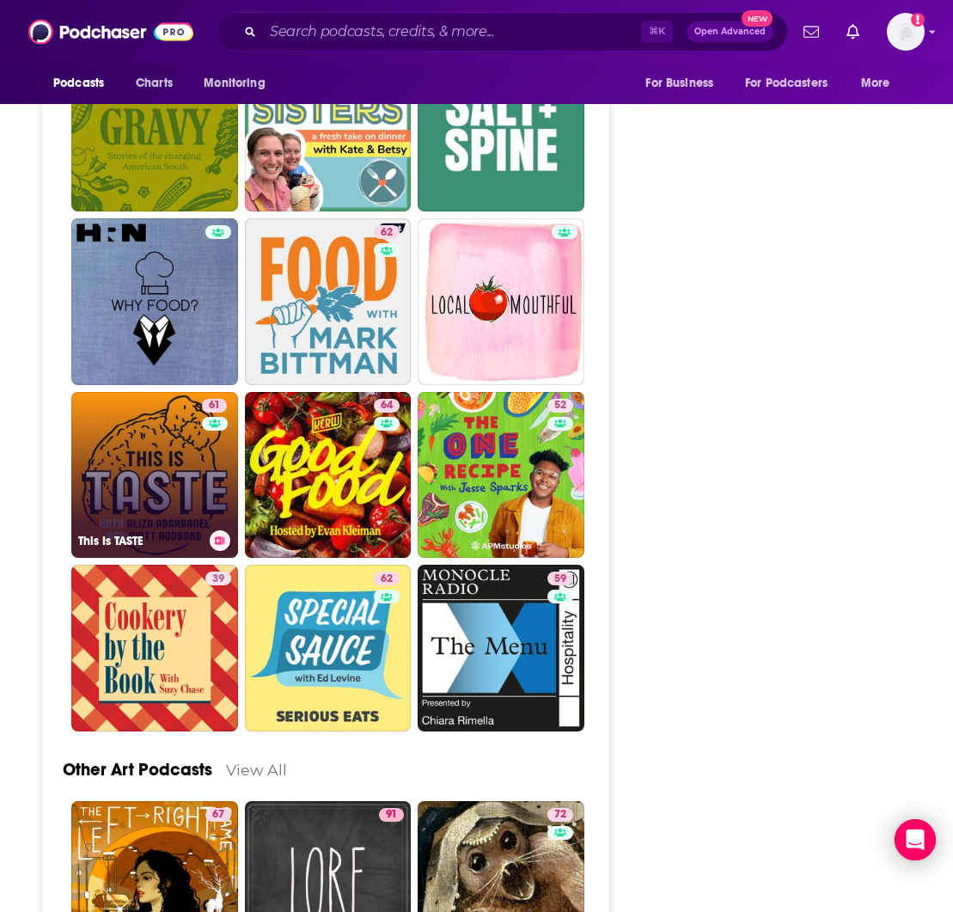
click at [164, 392] on link "61 This Is TASTE" at bounding box center [154, 475] width 167 height 167
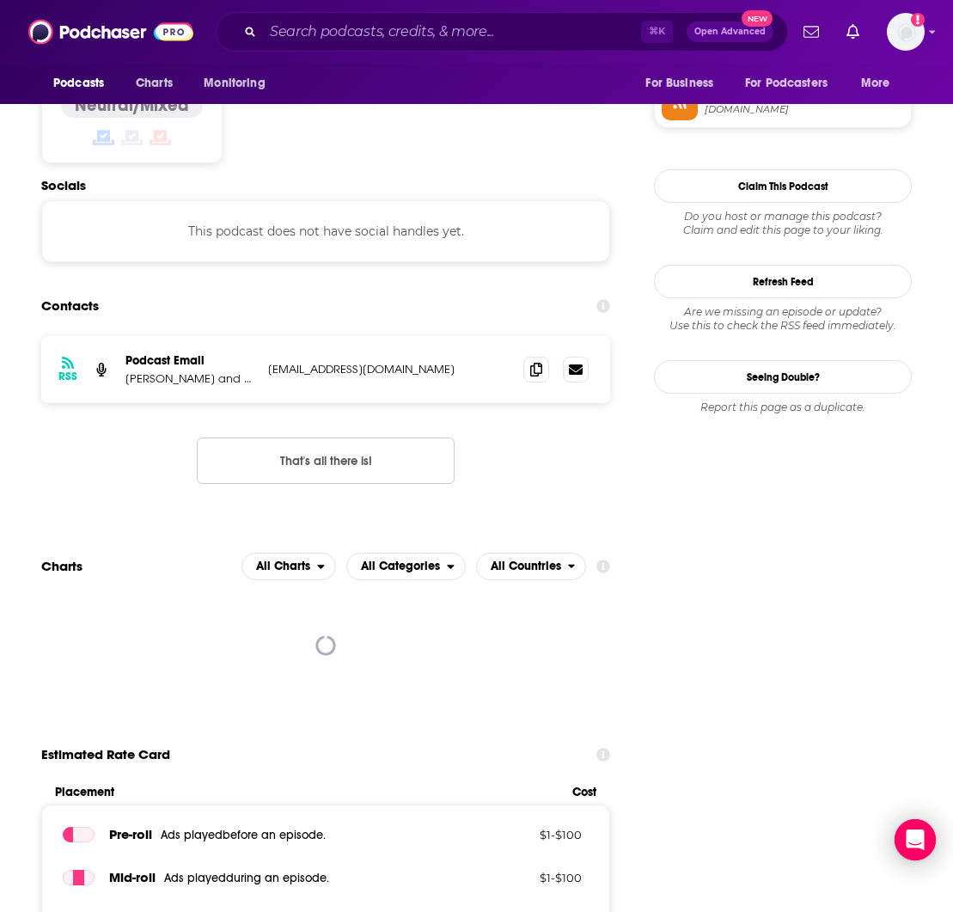
scroll to position [1434, 0]
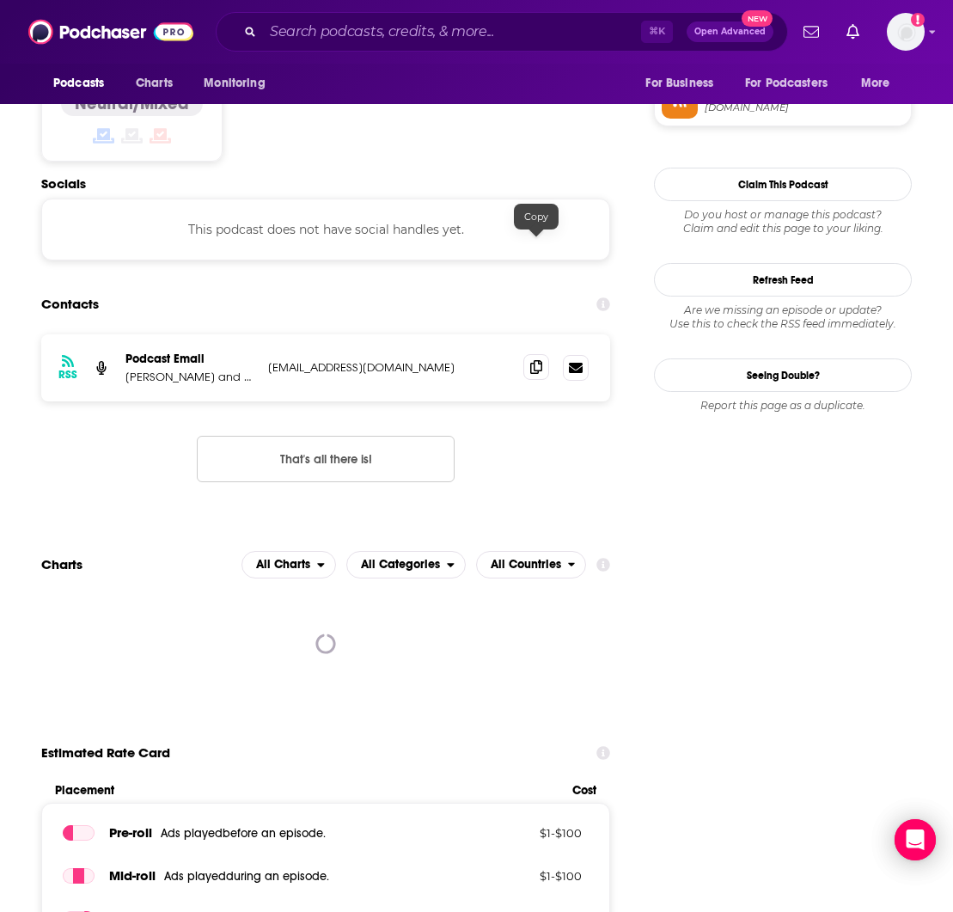
click at [536, 360] on icon at bounding box center [536, 367] width 12 height 14
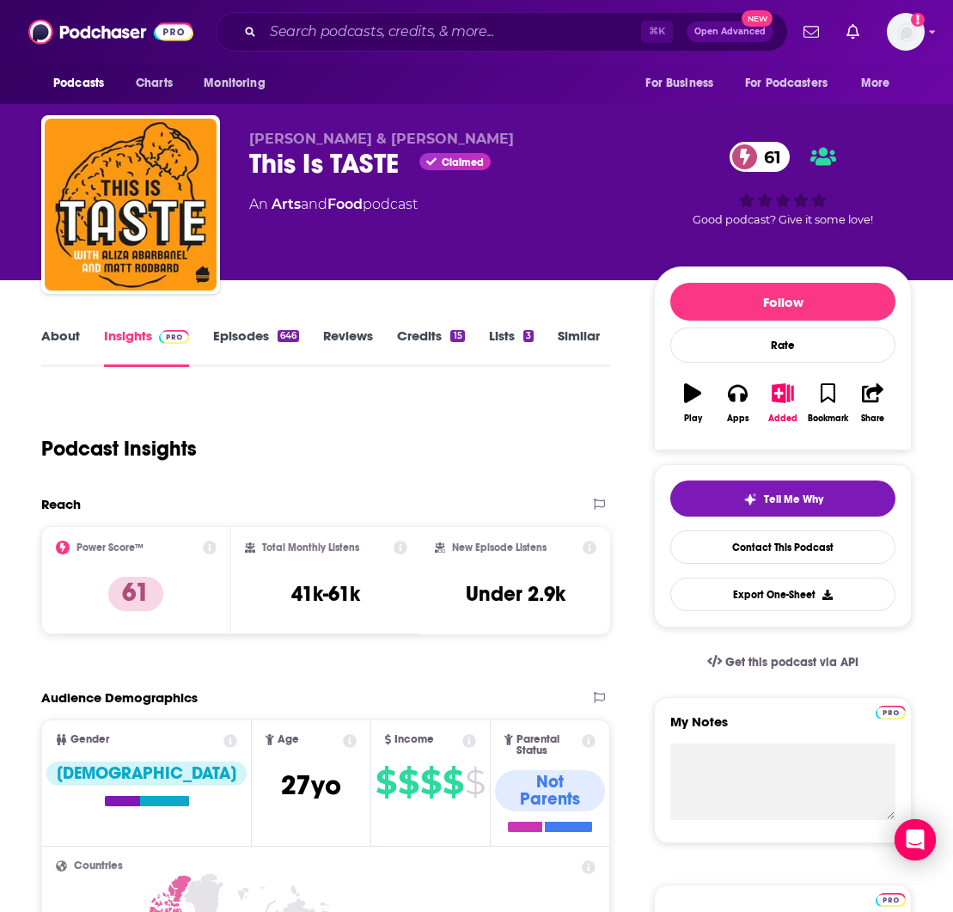
scroll to position [18, 0]
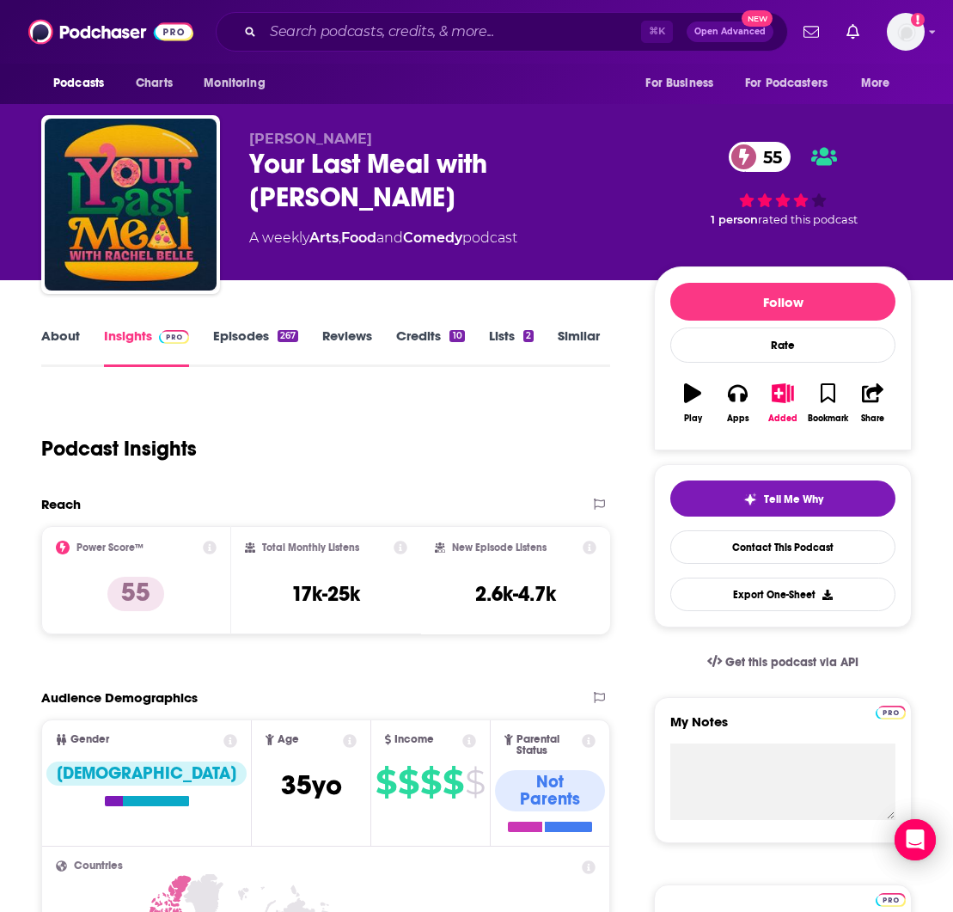
type input "https://www.podchaser.com/podcasts/the-kitchen-counter-home-cooki-17057"
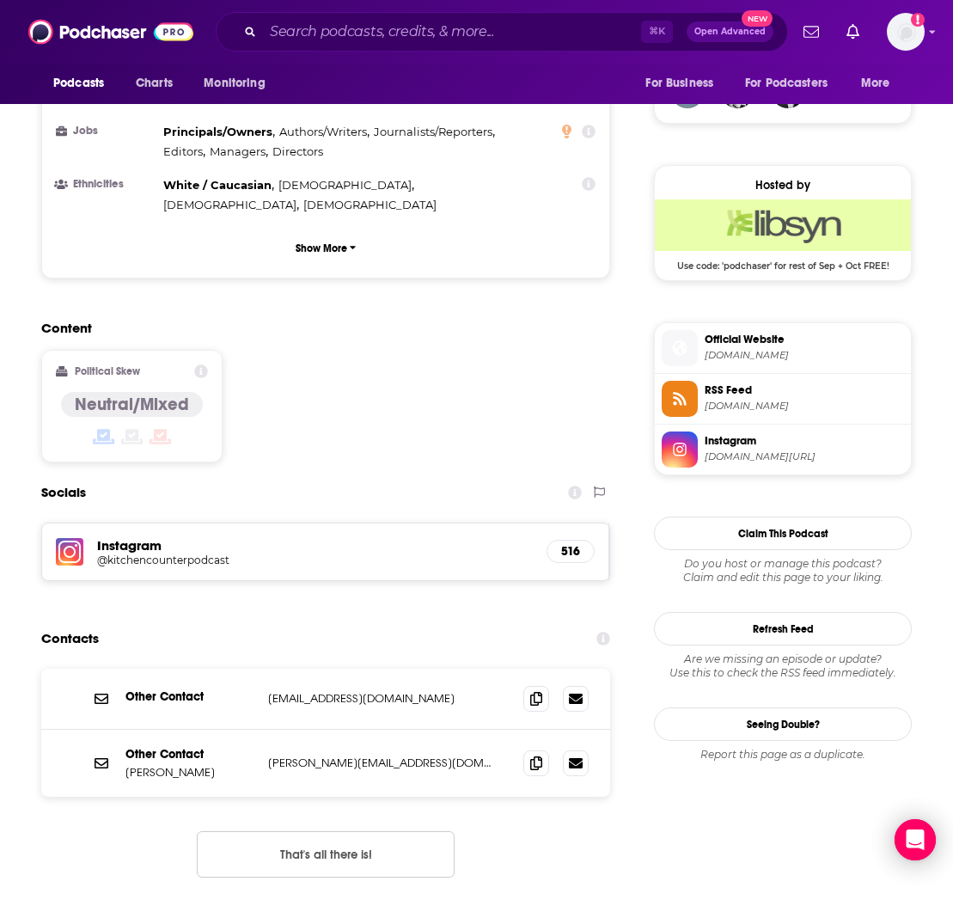
scroll to position [1415, 0]
